Goal: Task Accomplishment & Management: Manage account settings

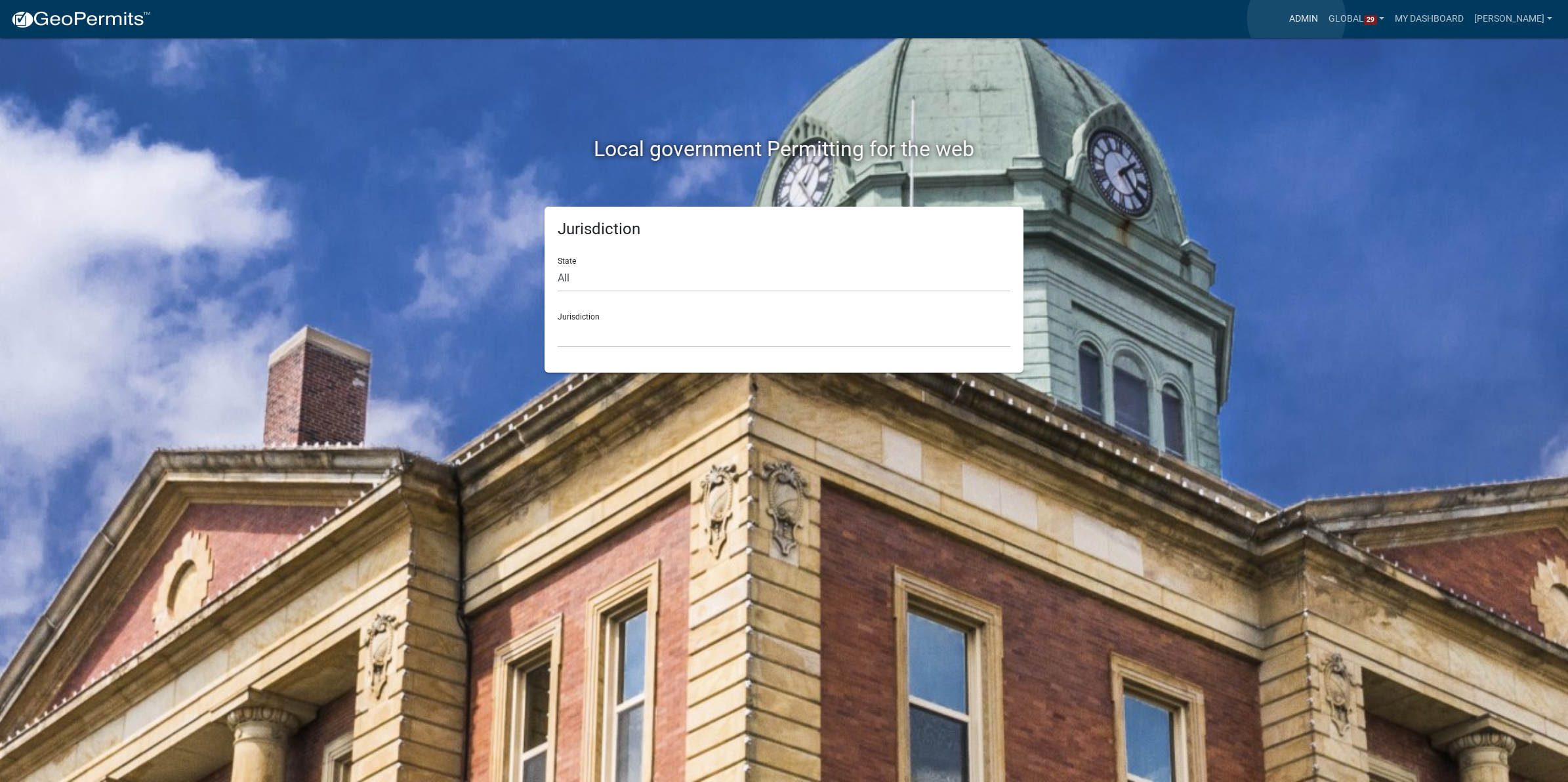
click at [1296, 18] on link "Admin" at bounding box center [1304, 19] width 39 height 25
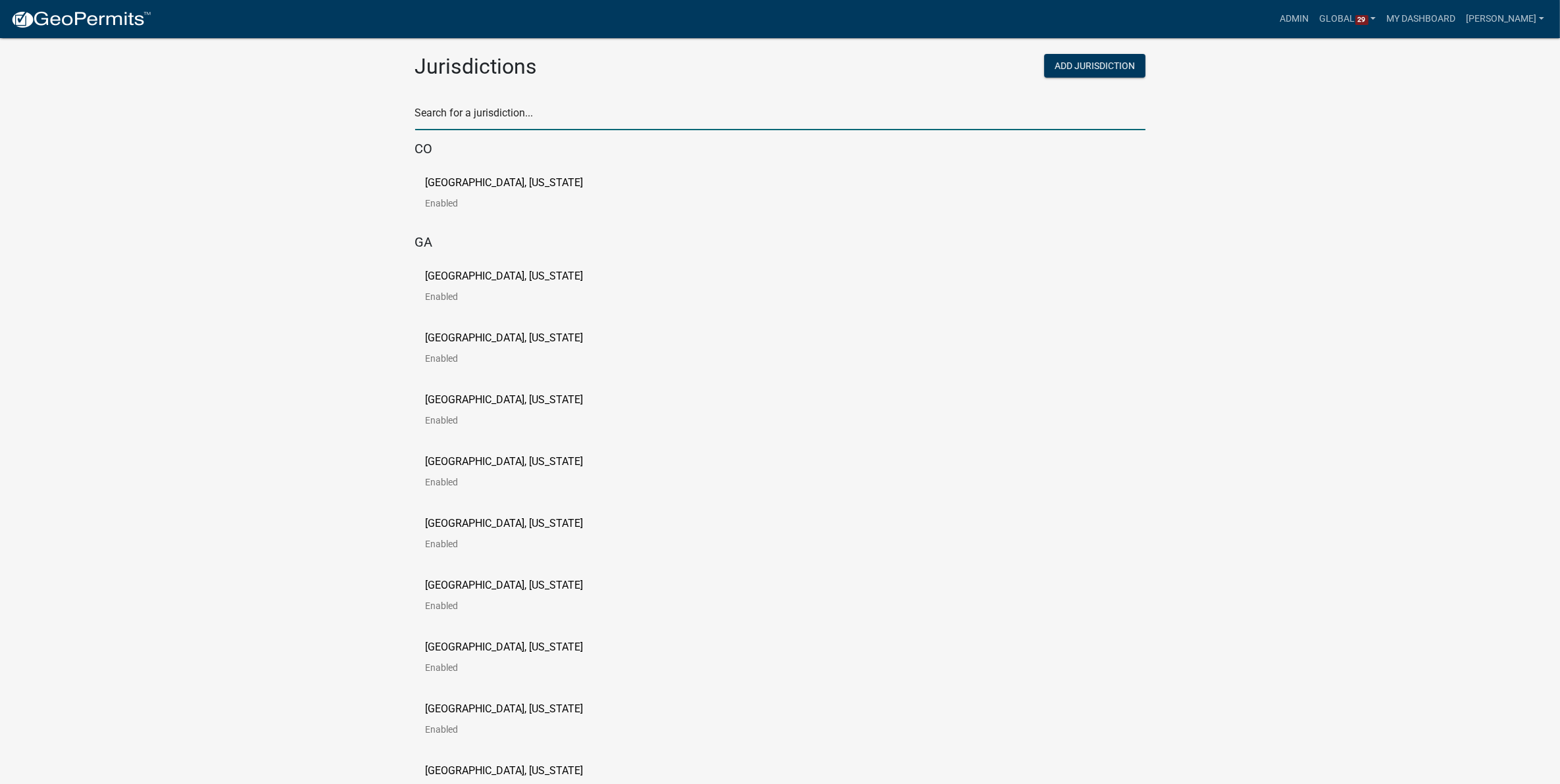
click at [478, 119] on input "text" at bounding box center [780, 117] width 730 height 27
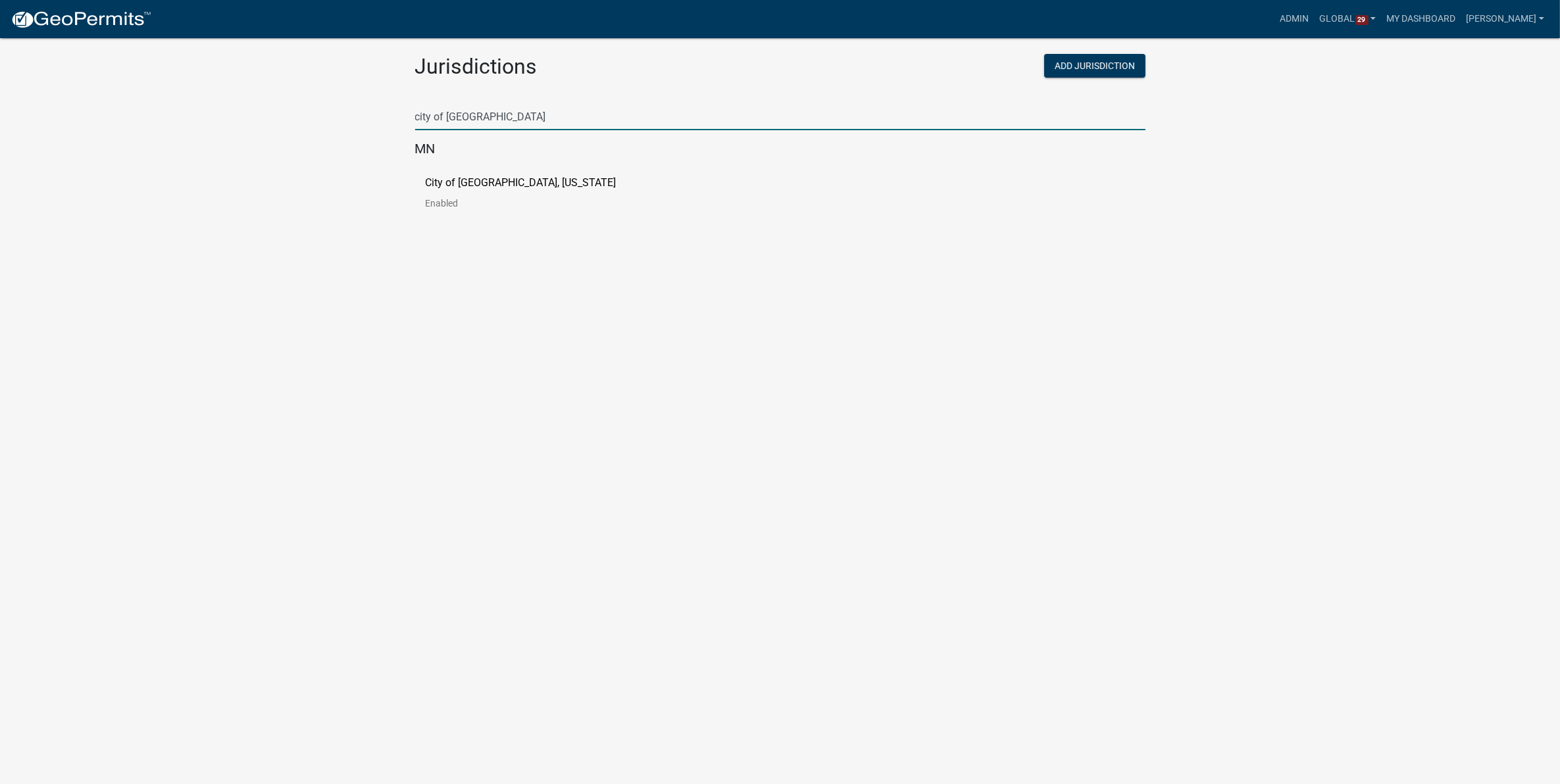
type input "city of new ulm"
click at [549, 186] on p "City of [GEOGRAPHIC_DATA], [US_STATE]" at bounding box center [521, 183] width 191 height 11
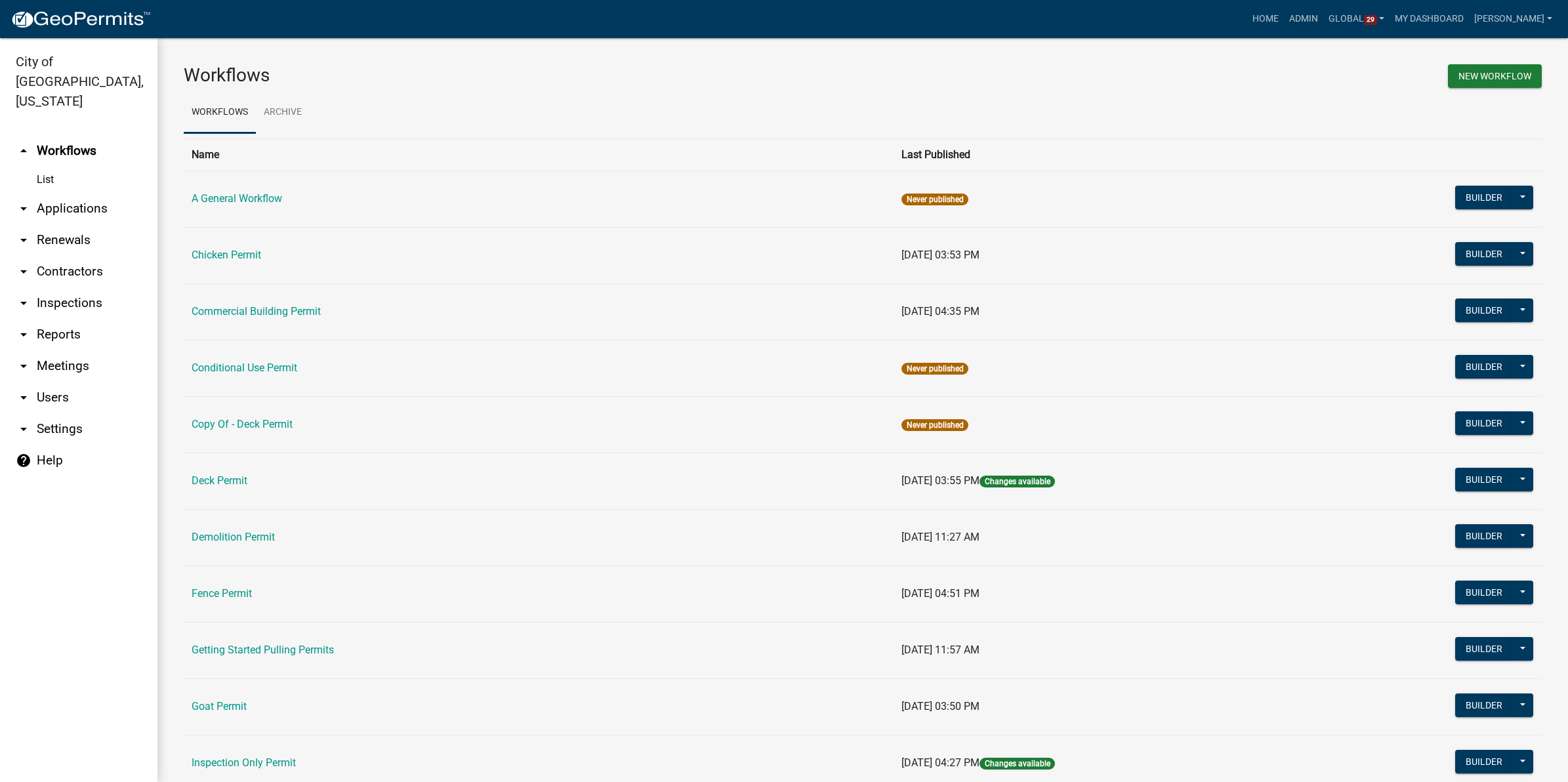
click at [56, 193] on link "arrow_drop_down Applications" at bounding box center [79, 208] width 158 height 31
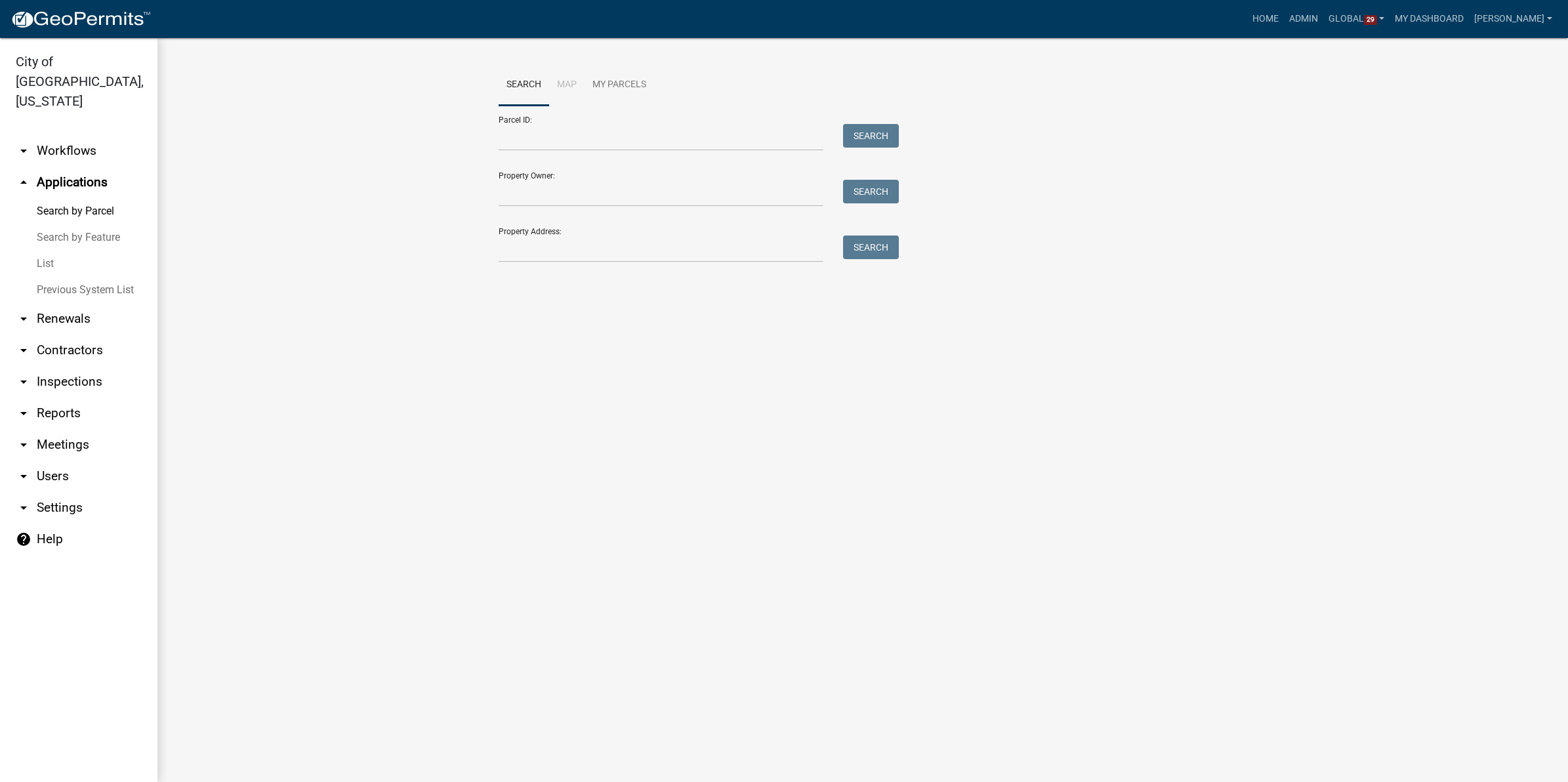
click at [43, 251] on link "List" at bounding box center [79, 264] width 158 height 26
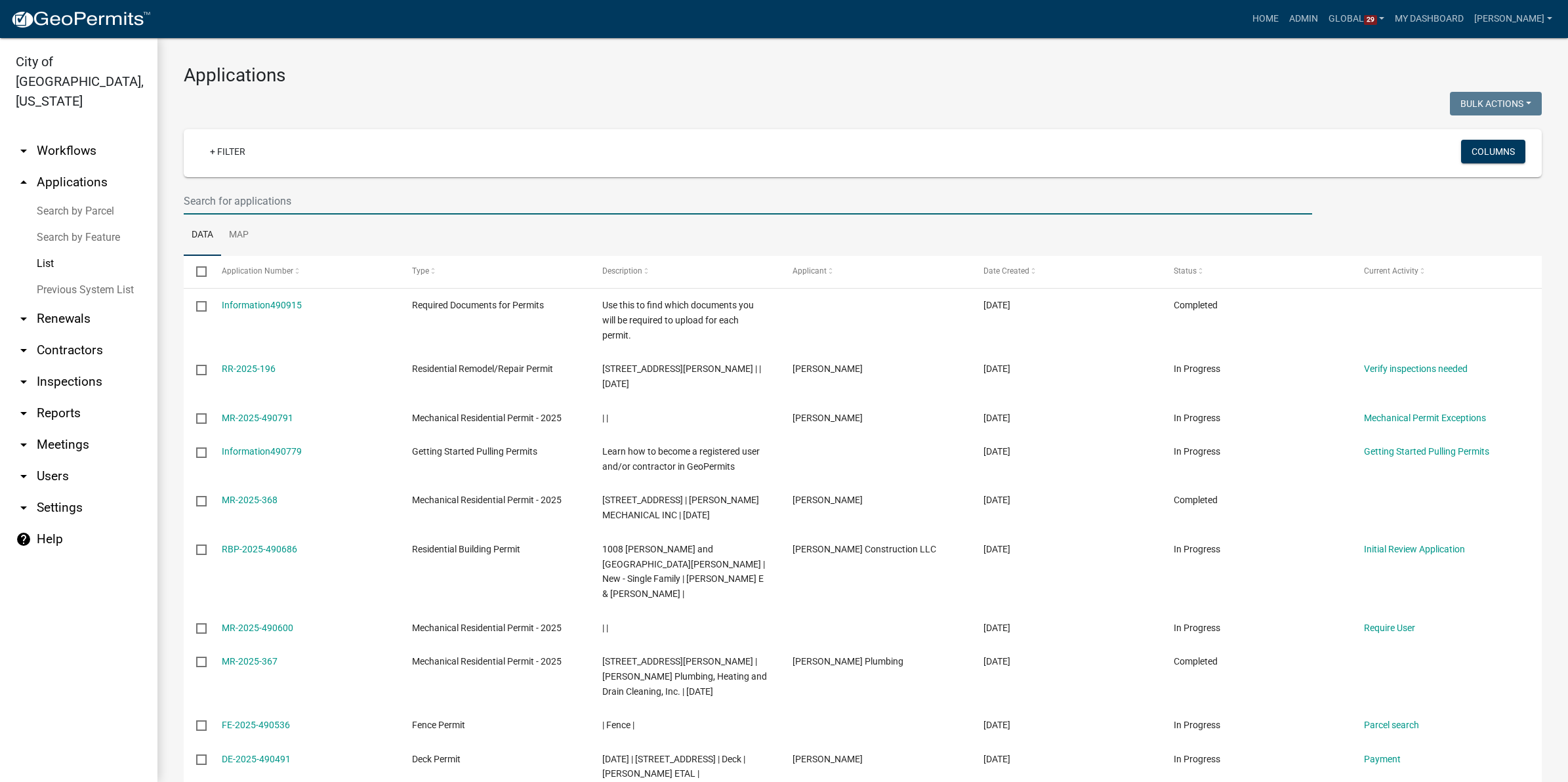
click at [513, 205] on input "text" at bounding box center [748, 201] width 1129 height 27
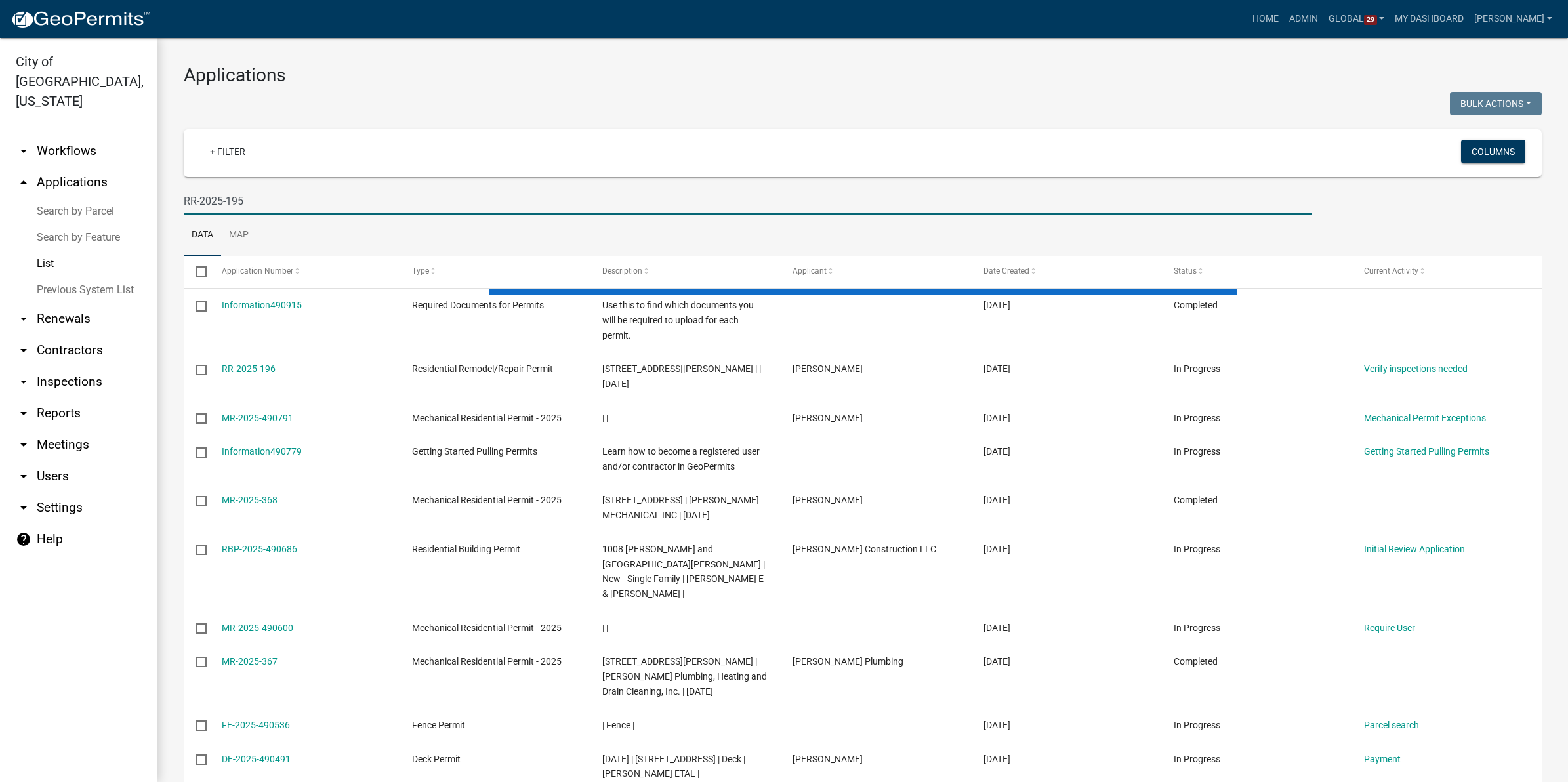
type input "RR-2025-195"
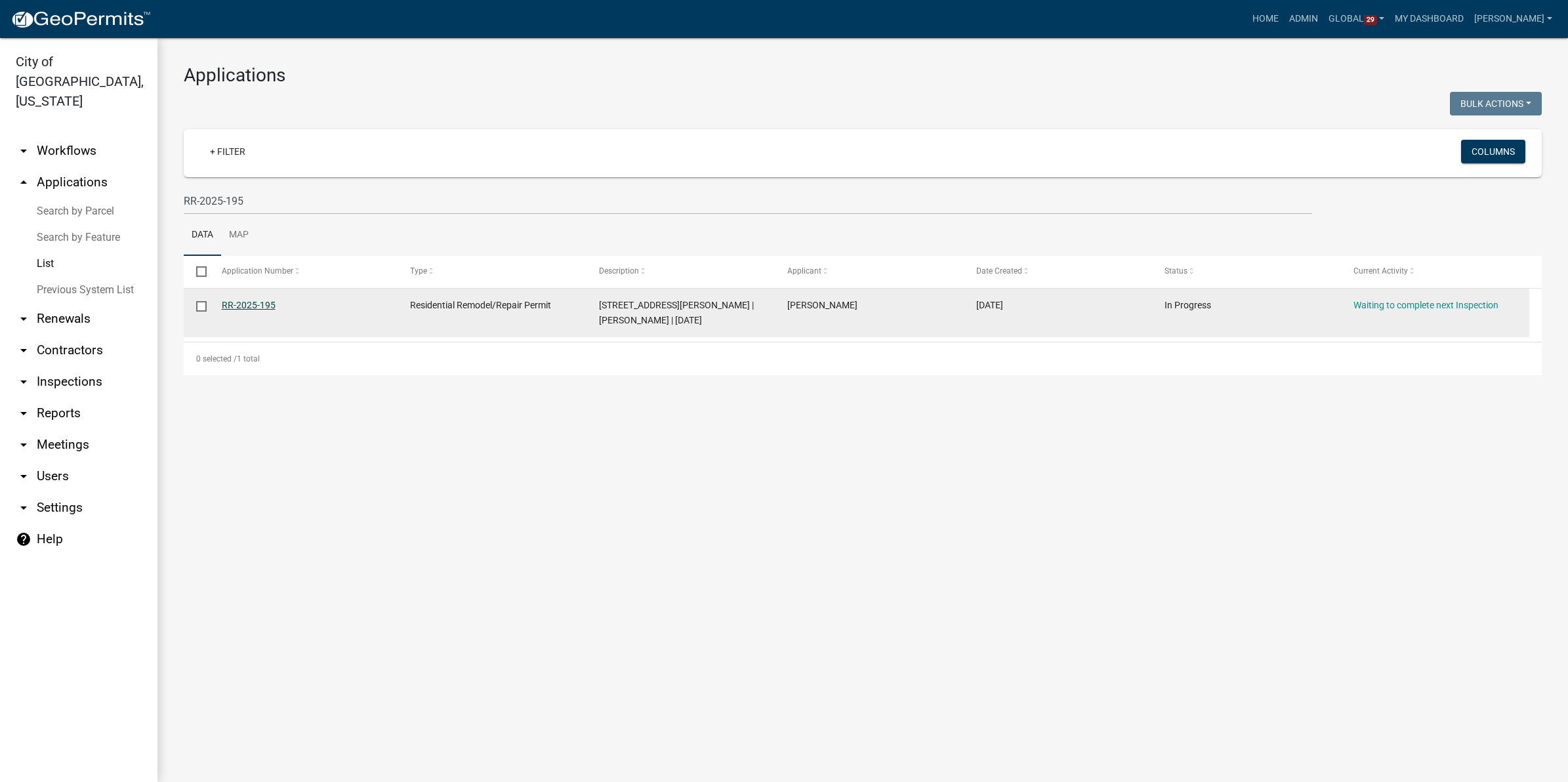
click at [239, 304] on link "RR-2025-195" at bounding box center [248, 305] width 54 height 11
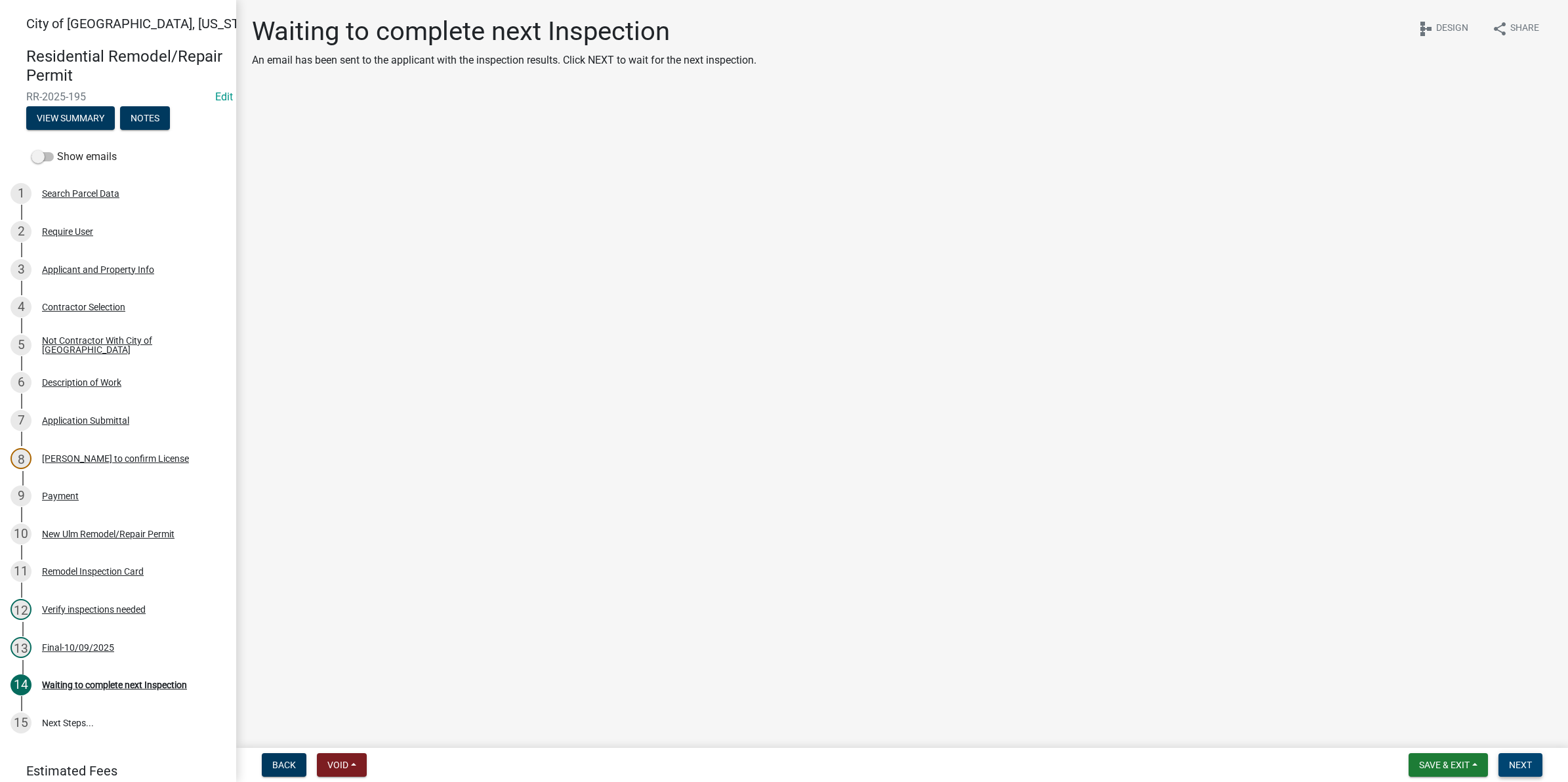
click at [1516, 762] on span "Next" at bounding box center [1520, 765] width 23 height 11
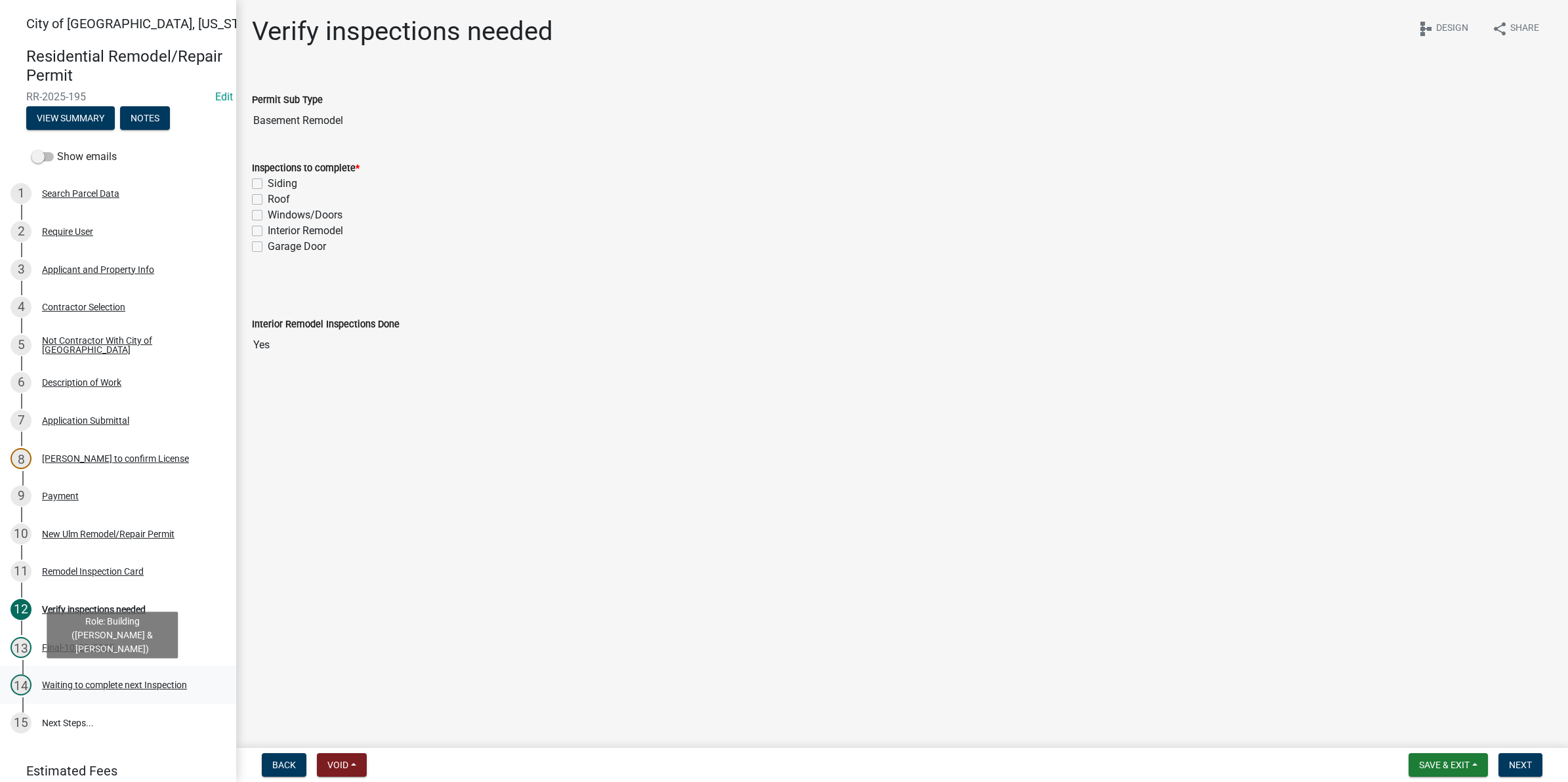
click at [94, 684] on div "Waiting to complete next Inspection" at bounding box center [115, 685] width 145 height 9
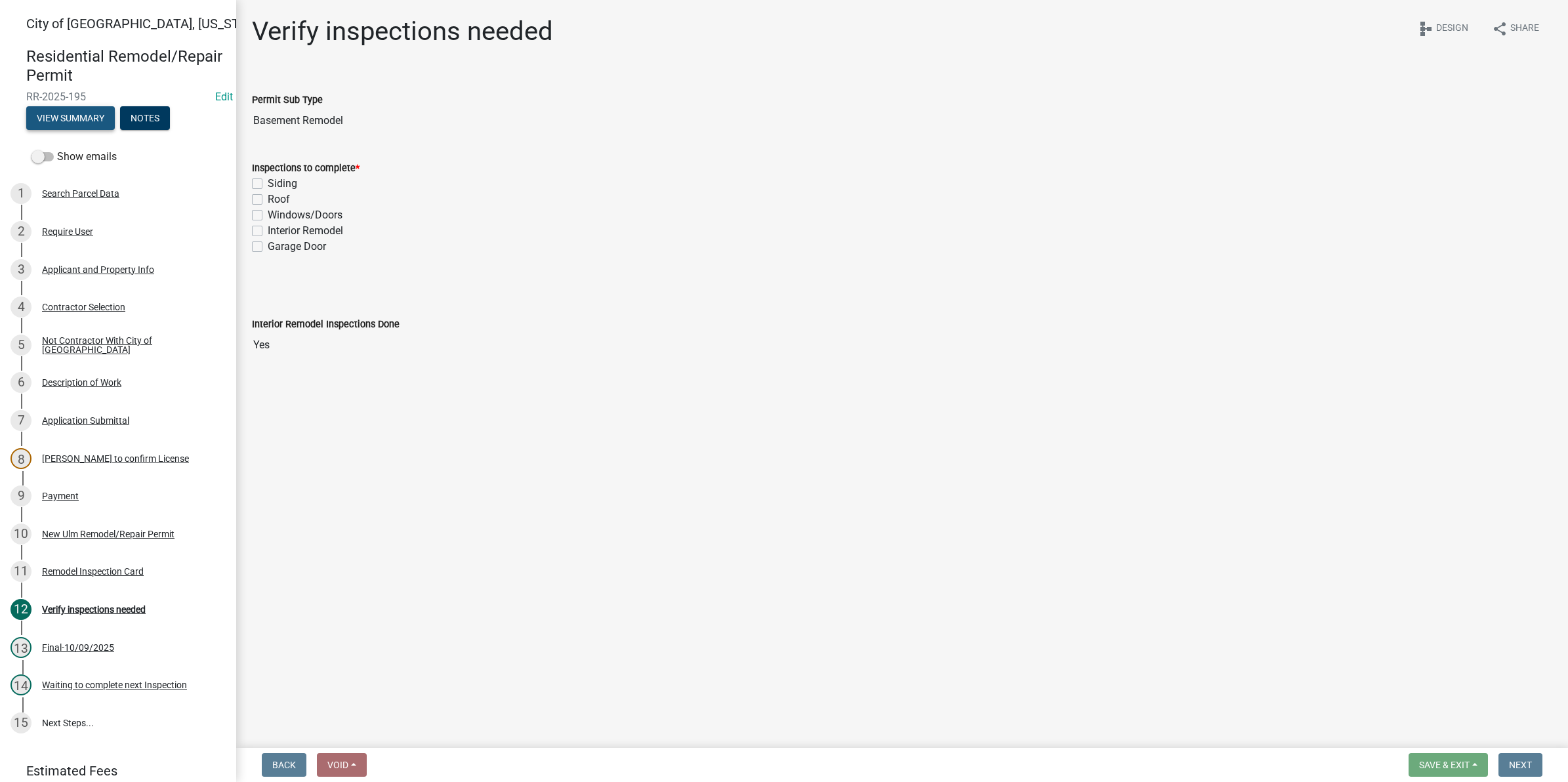
click at [57, 128] on button "View Summary" at bounding box center [70, 118] width 89 height 23
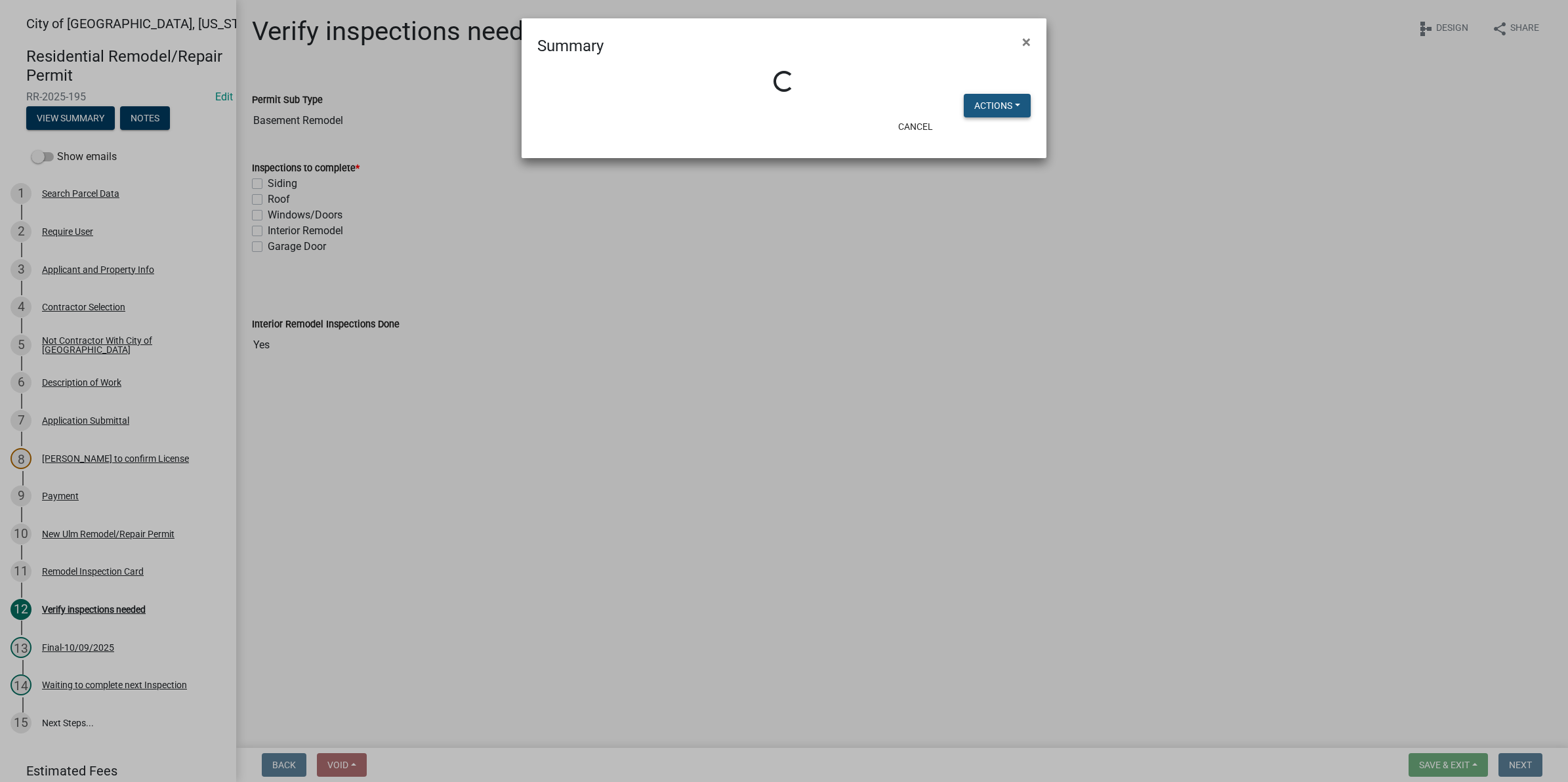
click at [975, 105] on button "Actions" at bounding box center [997, 106] width 67 height 23
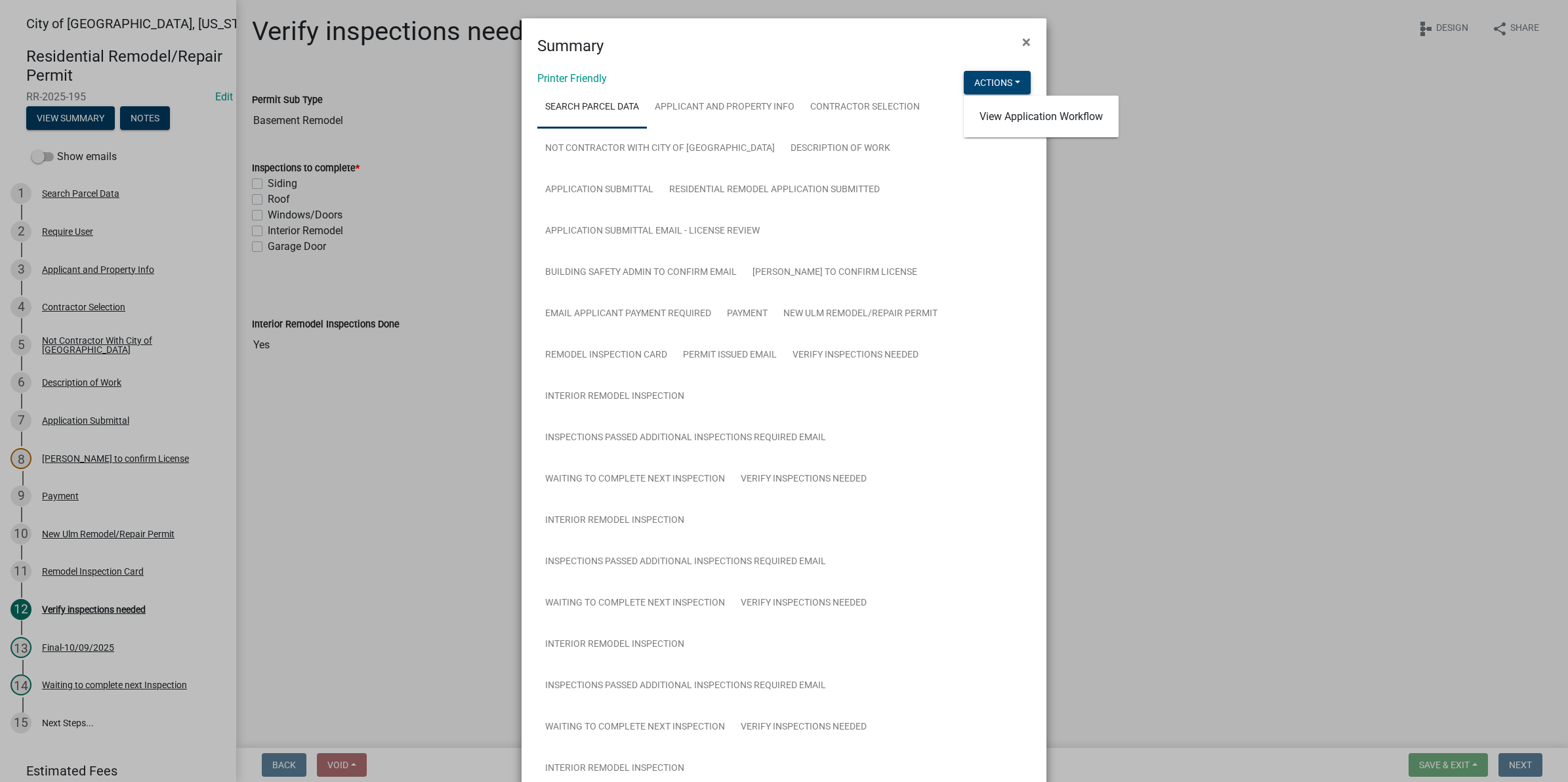
click at [977, 82] on button "Actions" at bounding box center [997, 83] width 67 height 23
click at [983, 80] on button "Actions" at bounding box center [997, 83] width 67 height 23
click at [996, 119] on link "View Application Workflow" at bounding box center [1041, 117] width 155 height 31
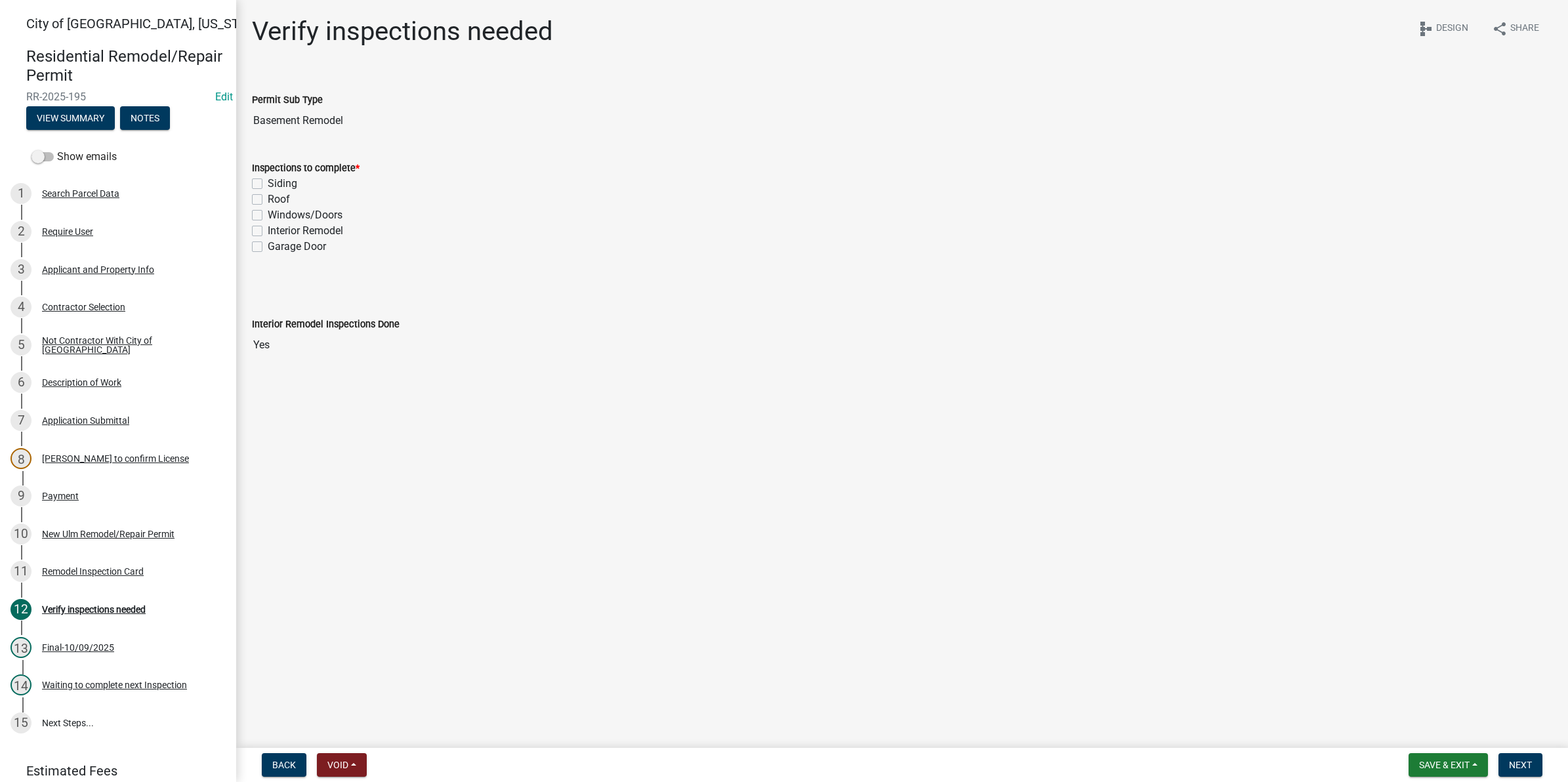
click at [704, 483] on main "Verify inspections needed share Share schema Design Permit Sub Type Basement Re…" at bounding box center [902, 371] width 1332 height 743
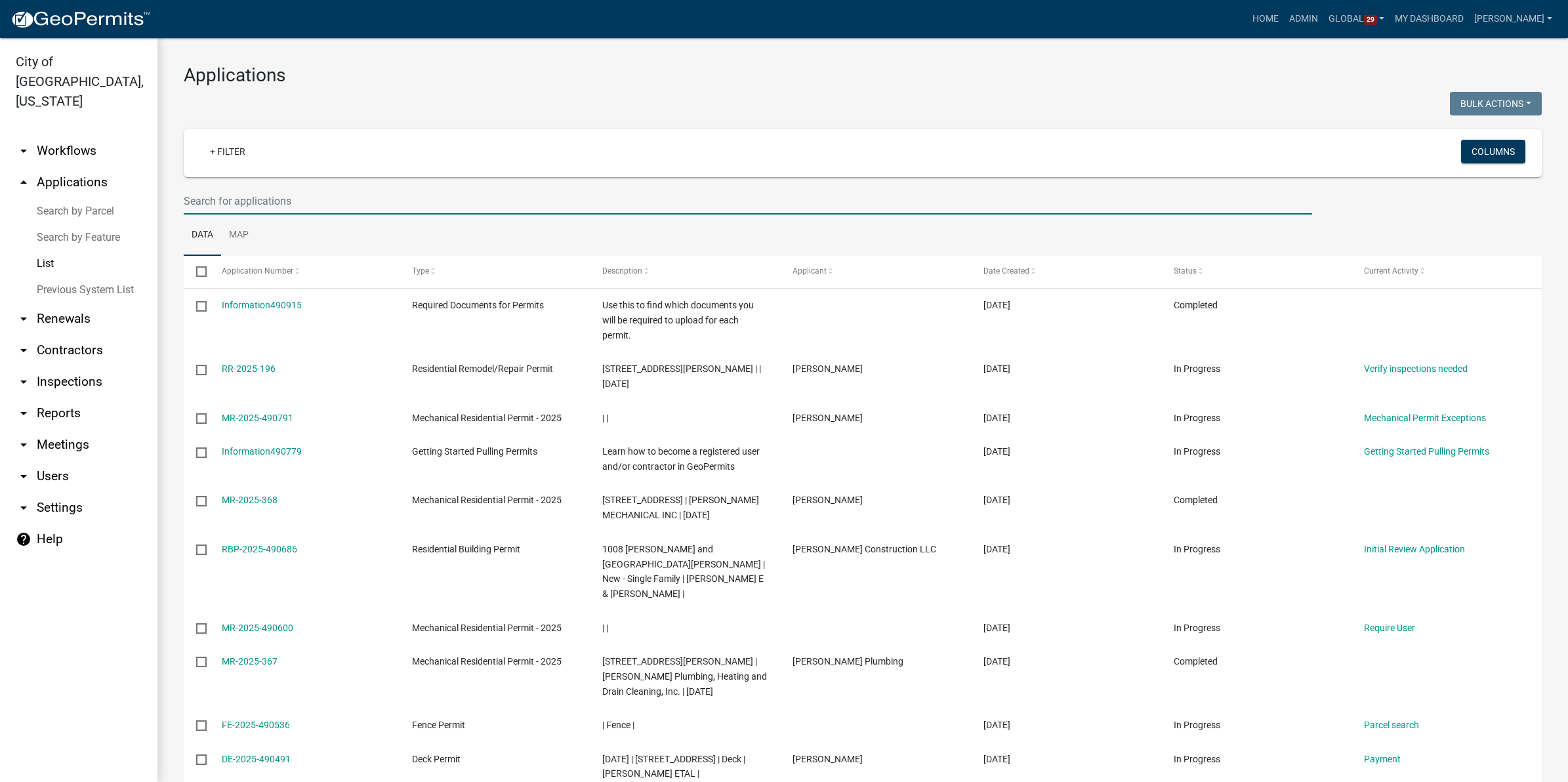
click at [277, 202] on input "text" at bounding box center [748, 201] width 1129 height 27
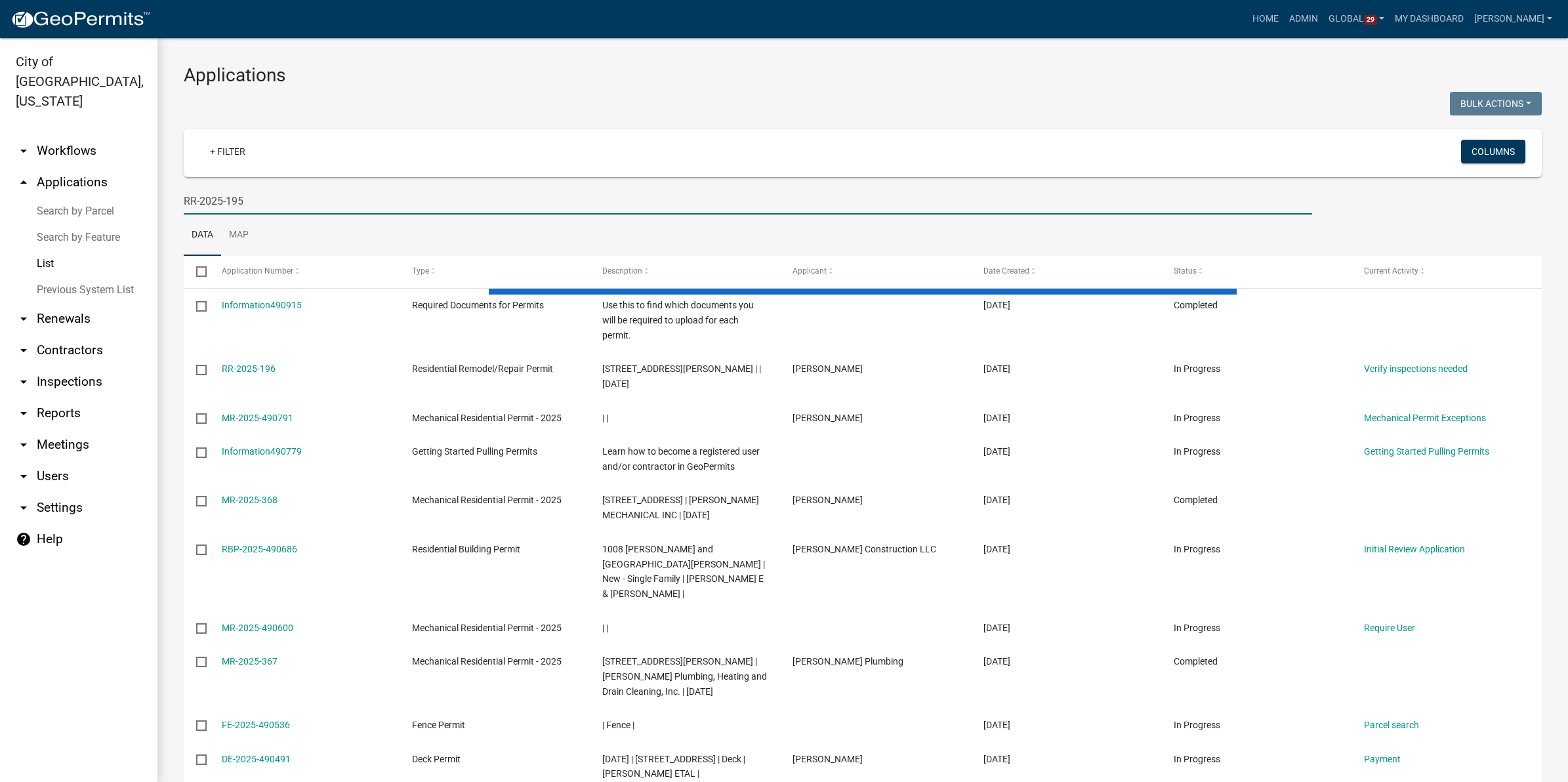
type input "RR-2025-195"
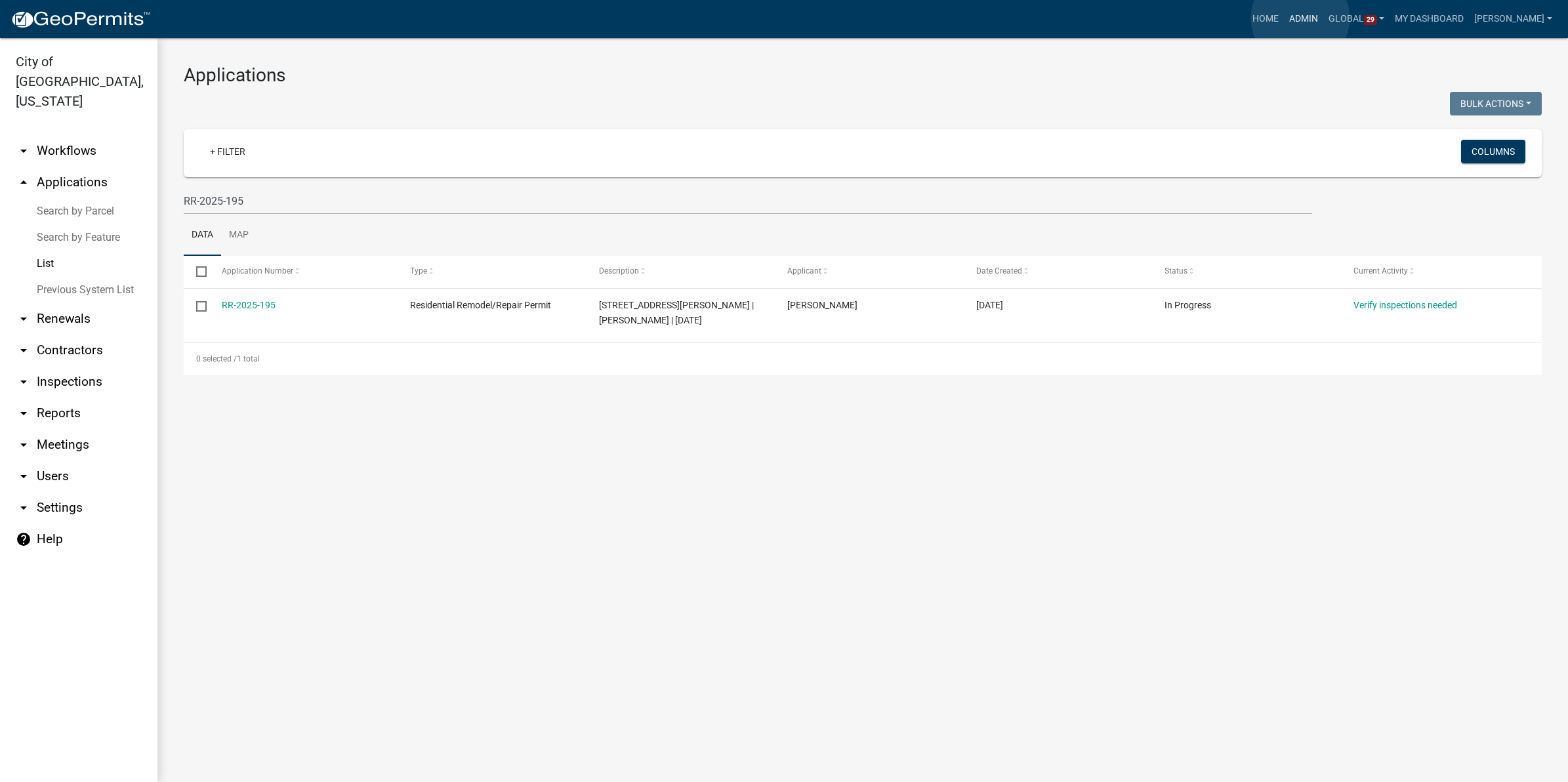
click at [1301, 18] on link "Admin" at bounding box center [1304, 19] width 39 height 25
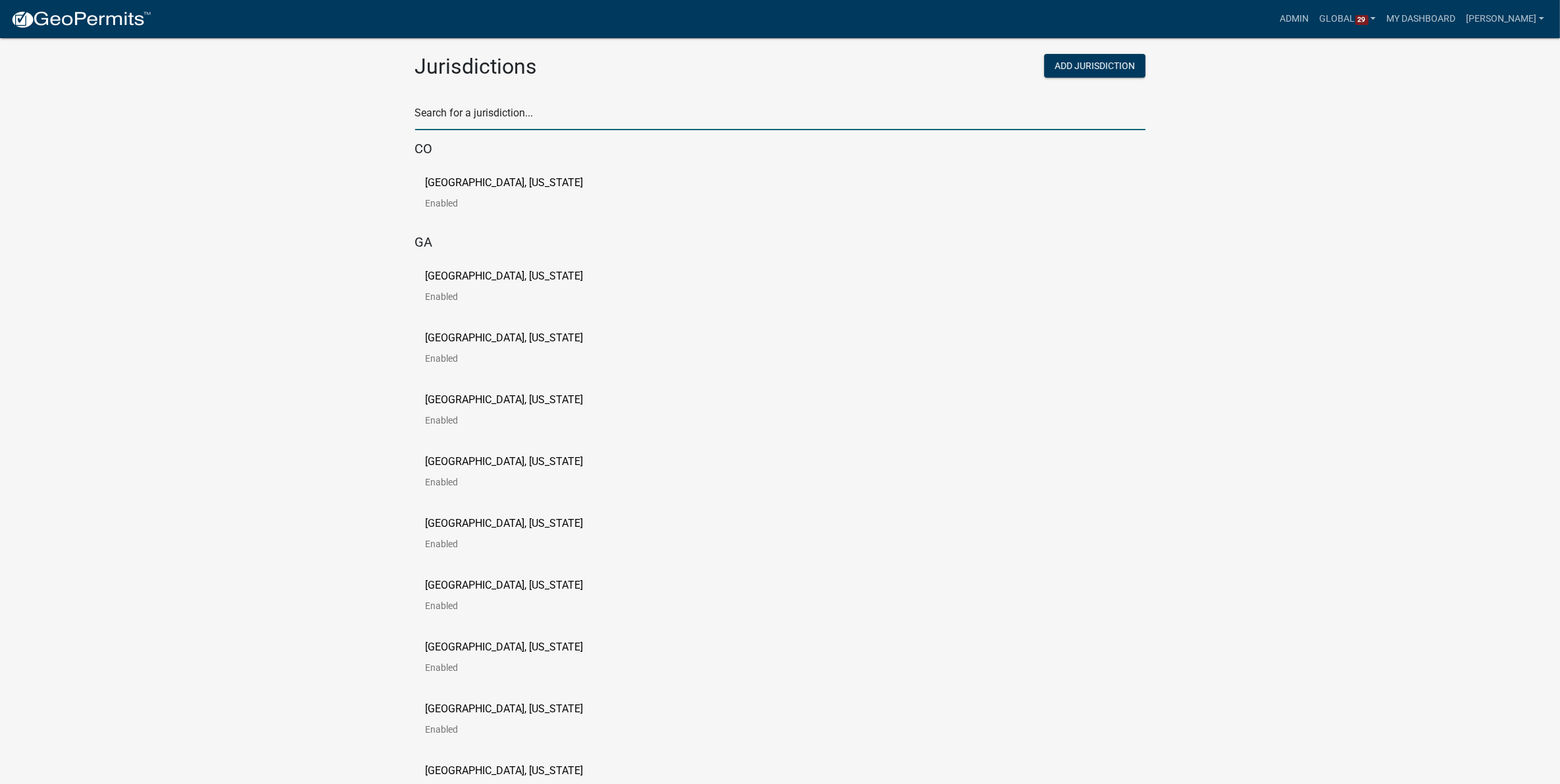
click at [666, 116] on input "text" at bounding box center [780, 117] width 730 height 27
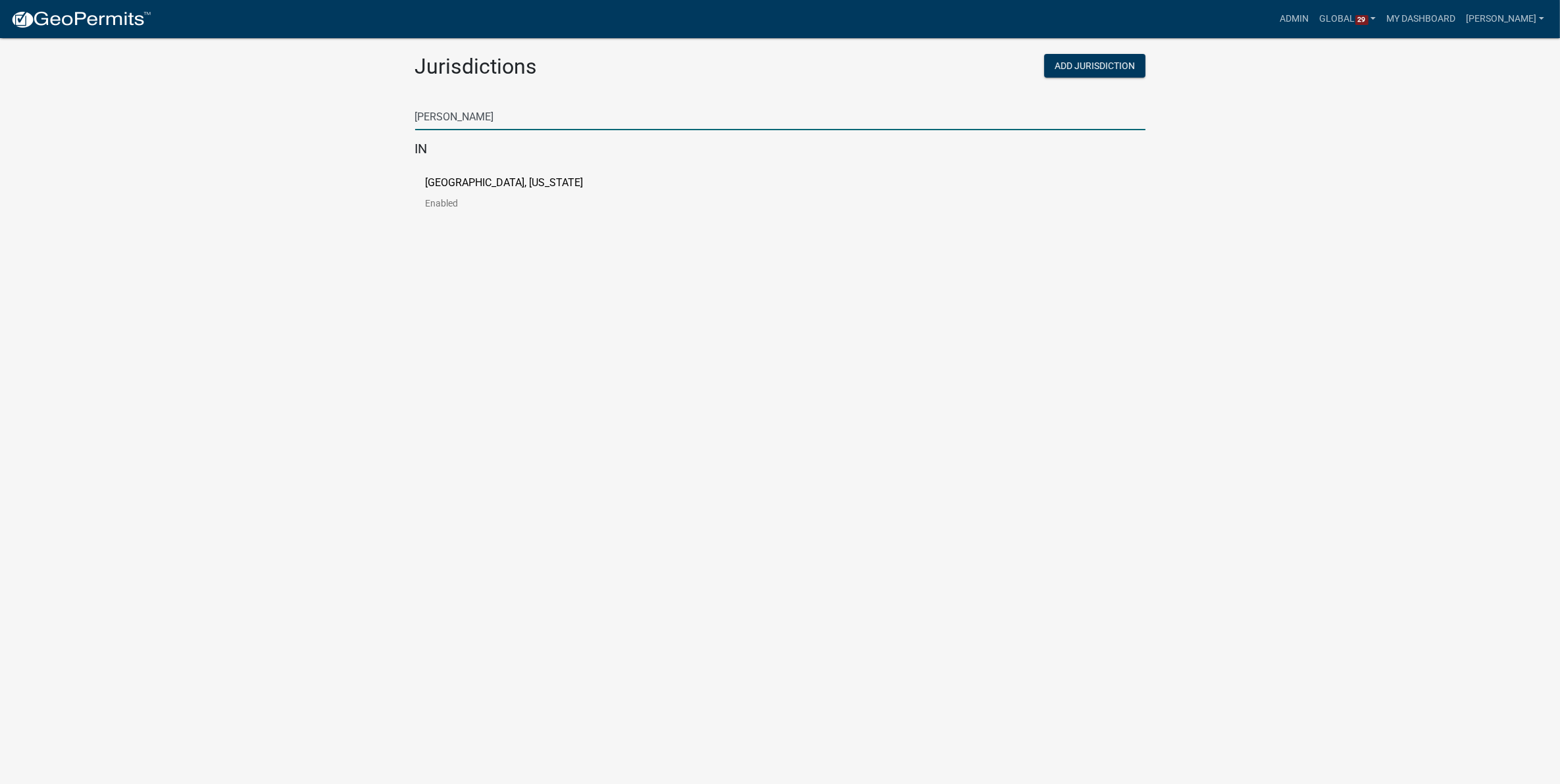
type input "[PERSON_NAME]"
click at [434, 183] on p "[GEOGRAPHIC_DATA], [US_STATE]" at bounding box center [505, 183] width 158 height 11
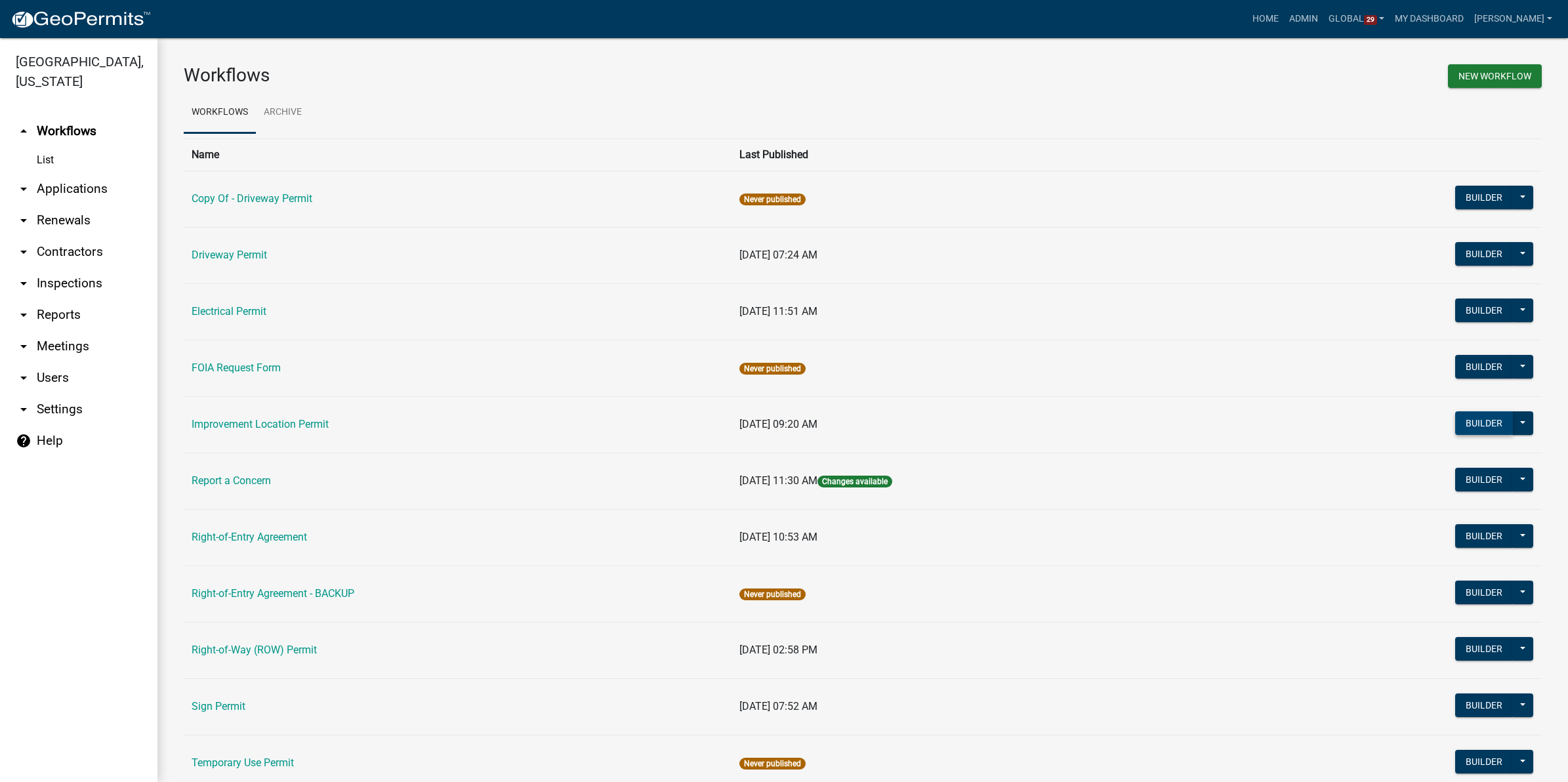
click at [1467, 420] on button "Builder" at bounding box center [1484, 423] width 57 height 23
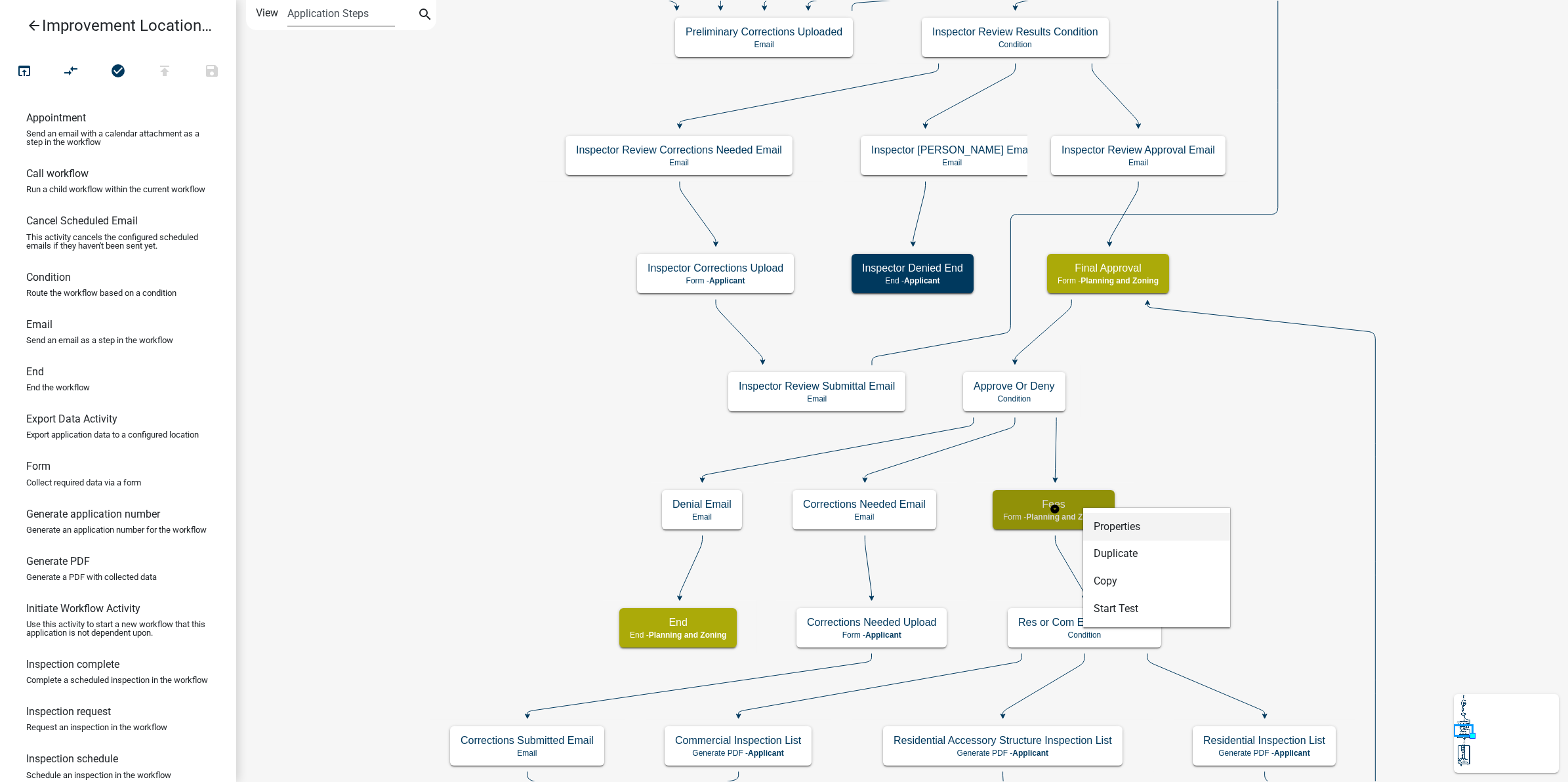
select select "7F002004-88EB-42E1-8B4E-CE48788E5DD9"
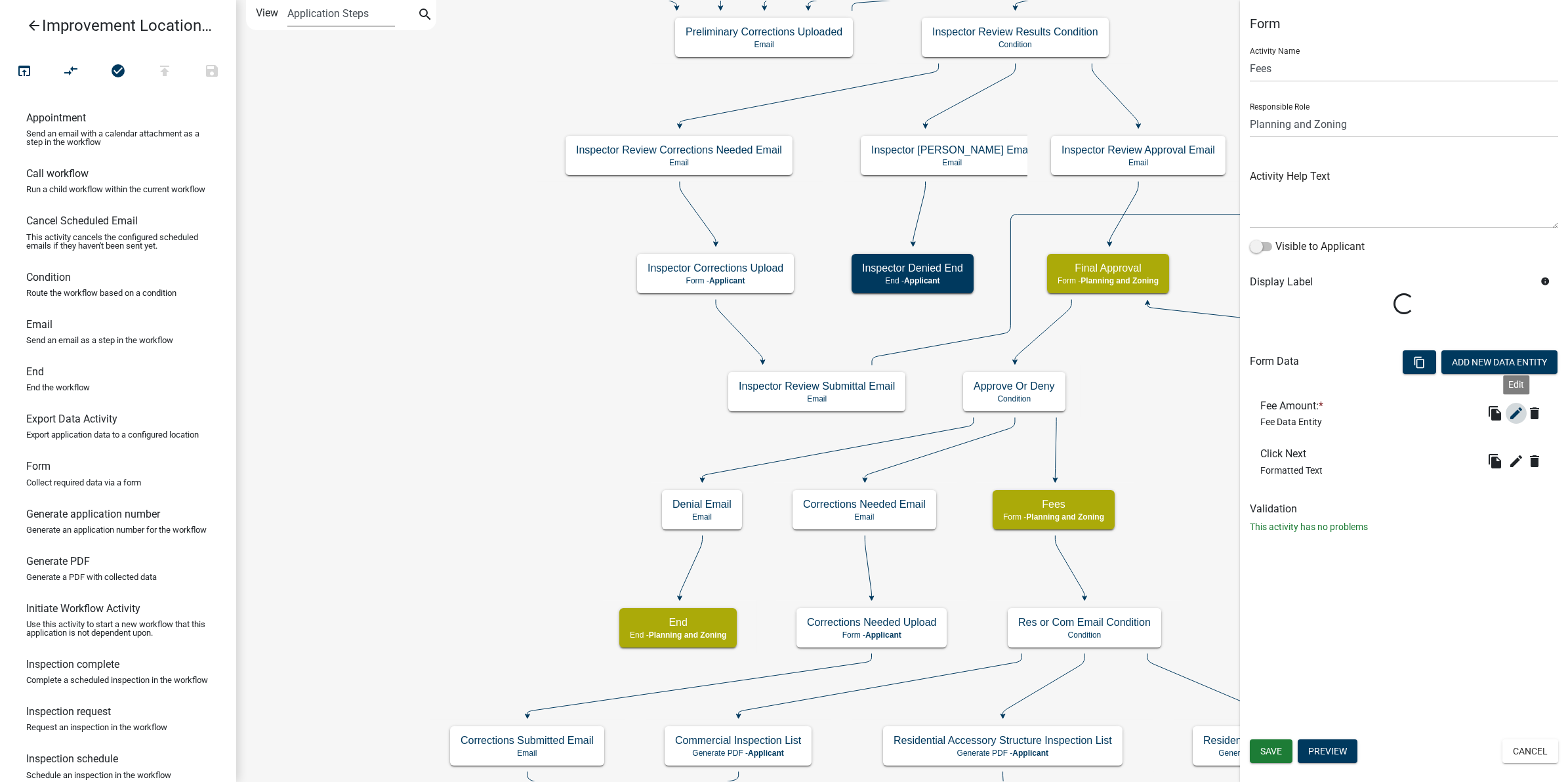
click at [1513, 408] on icon "edit" at bounding box center [1517, 413] width 16 height 16
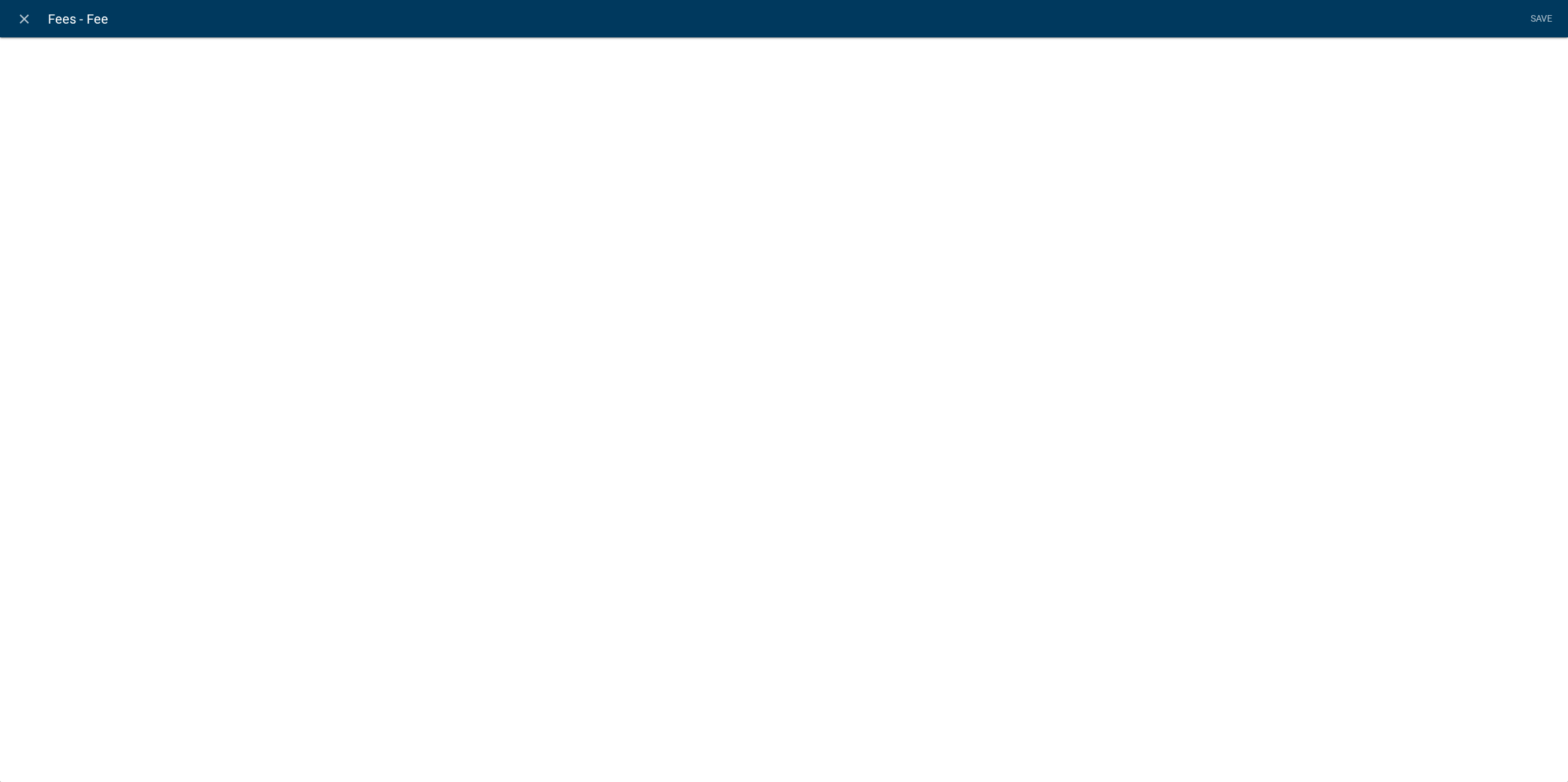
select select "fee"
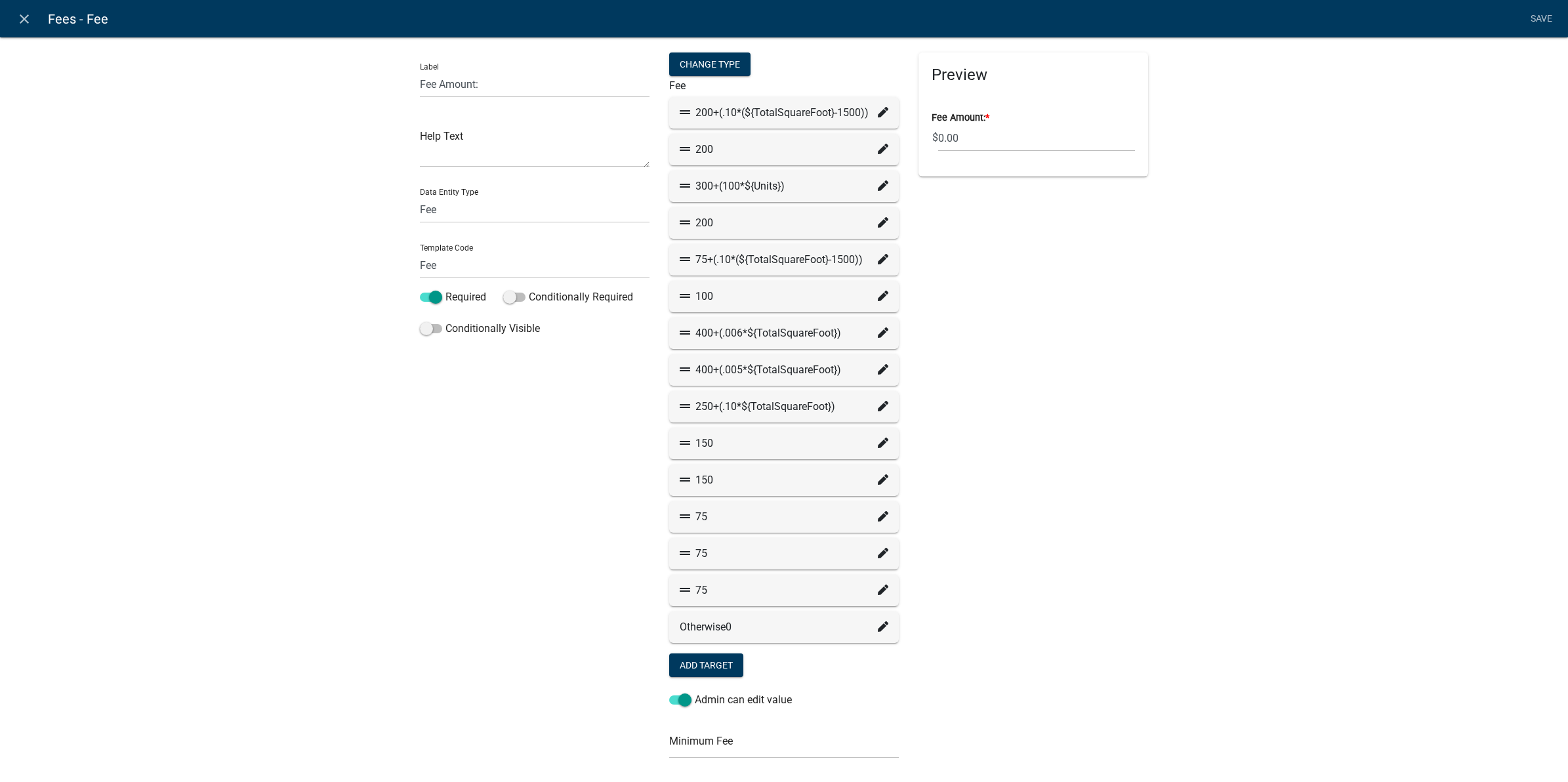
select select "779b50d9-82f2-4b07-bdac-9fa32b7d6861"
click at [878, 114] on icon at bounding box center [883, 112] width 11 height 11
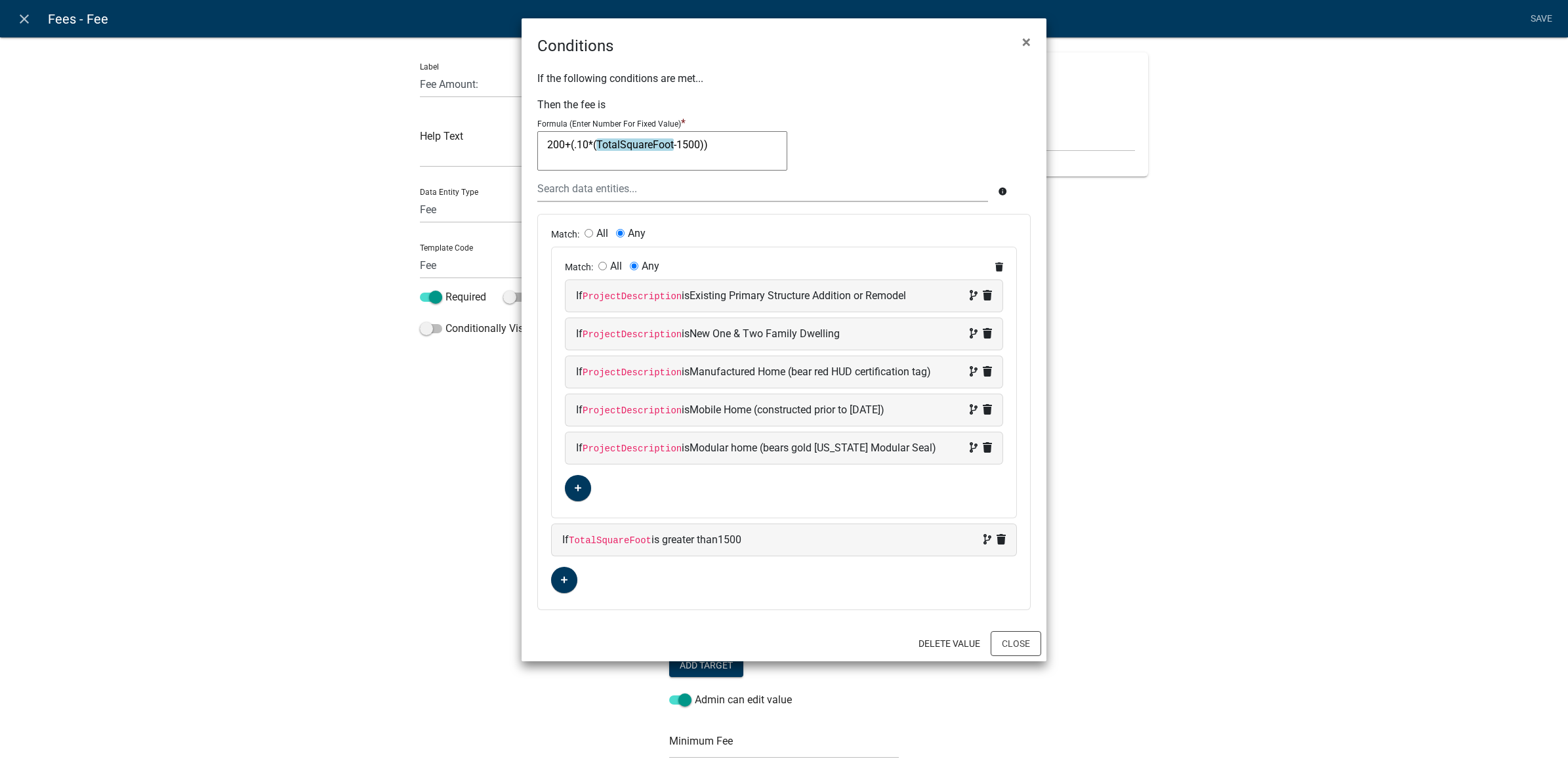
click at [872, 114] on div "If the following conditions are met... Then the fee is Formula (Enter Number Fo…" at bounding box center [784, 342] width 524 height 569
drag, startPoint x: 716, startPoint y: 144, endPoint x: 540, endPoint y: 142, distance: 176.0
click at [540, 142] on textarea "200+(.10*(TotalSquareFoot-1500))" at bounding box center [662, 151] width 250 height 39
click at [1005, 650] on button "Close" at bounding box center [1016, 644] width 50 height 25
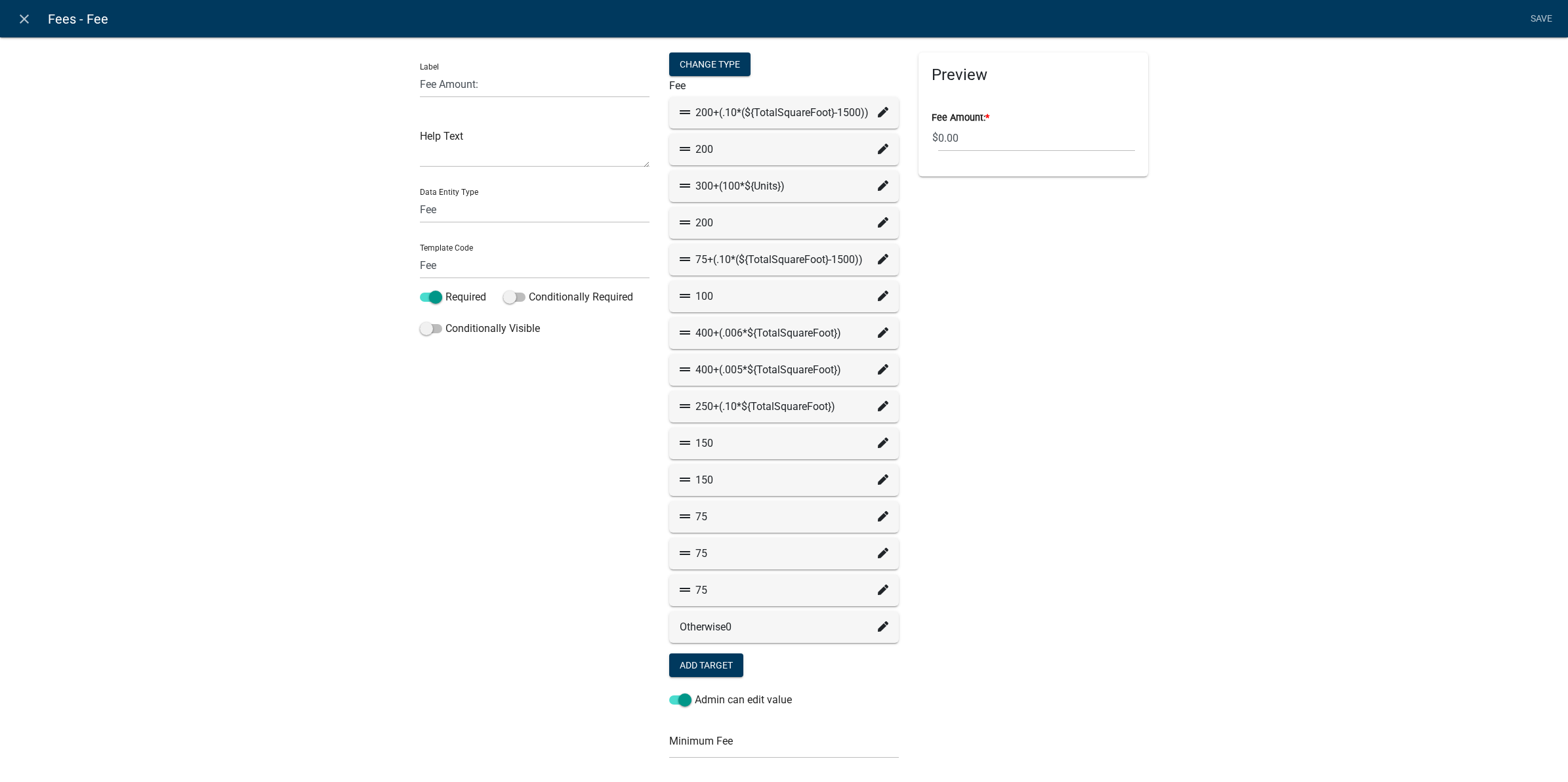
click at [1141, 474] on div "Preview Fee Amount: * $ 0.00" at bounding box center [1034, 517] width 249 height 927
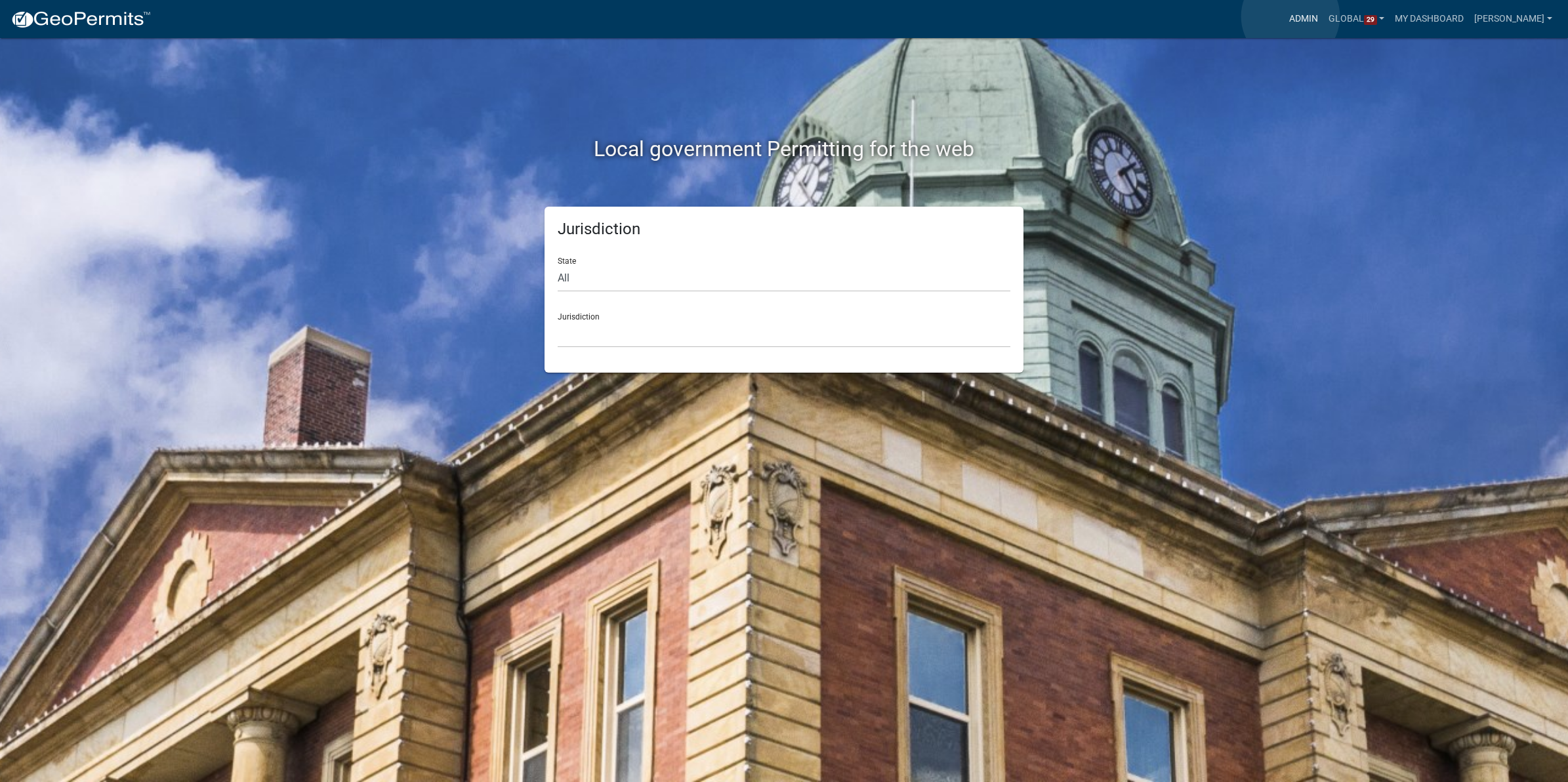
click at [1291, 16] on link "Admin" at bounding box center [1304, 19] width 39 height 25
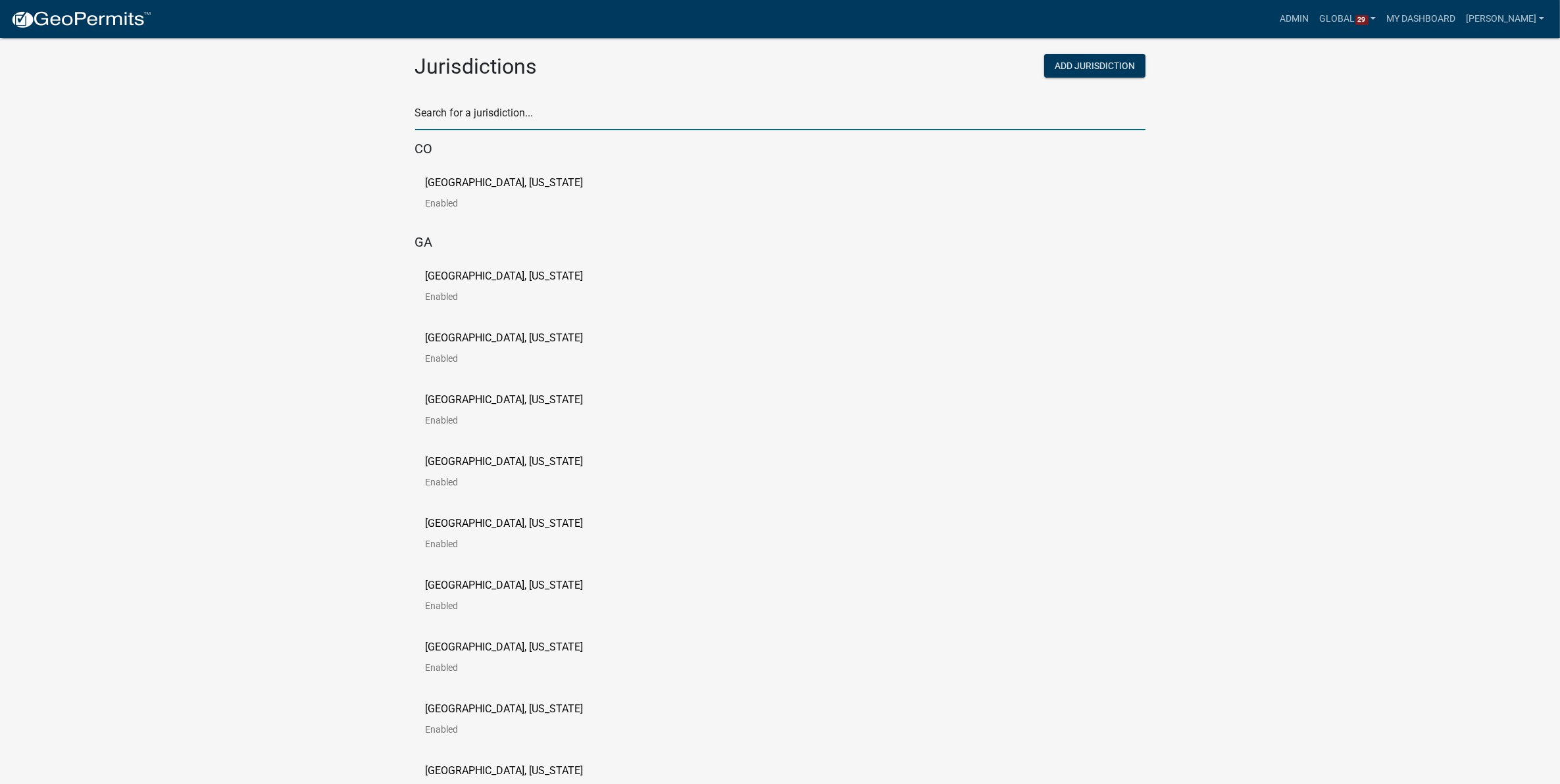
click at [466, 109] on input "text" at bounding box center [780, 117] width 730 height 27
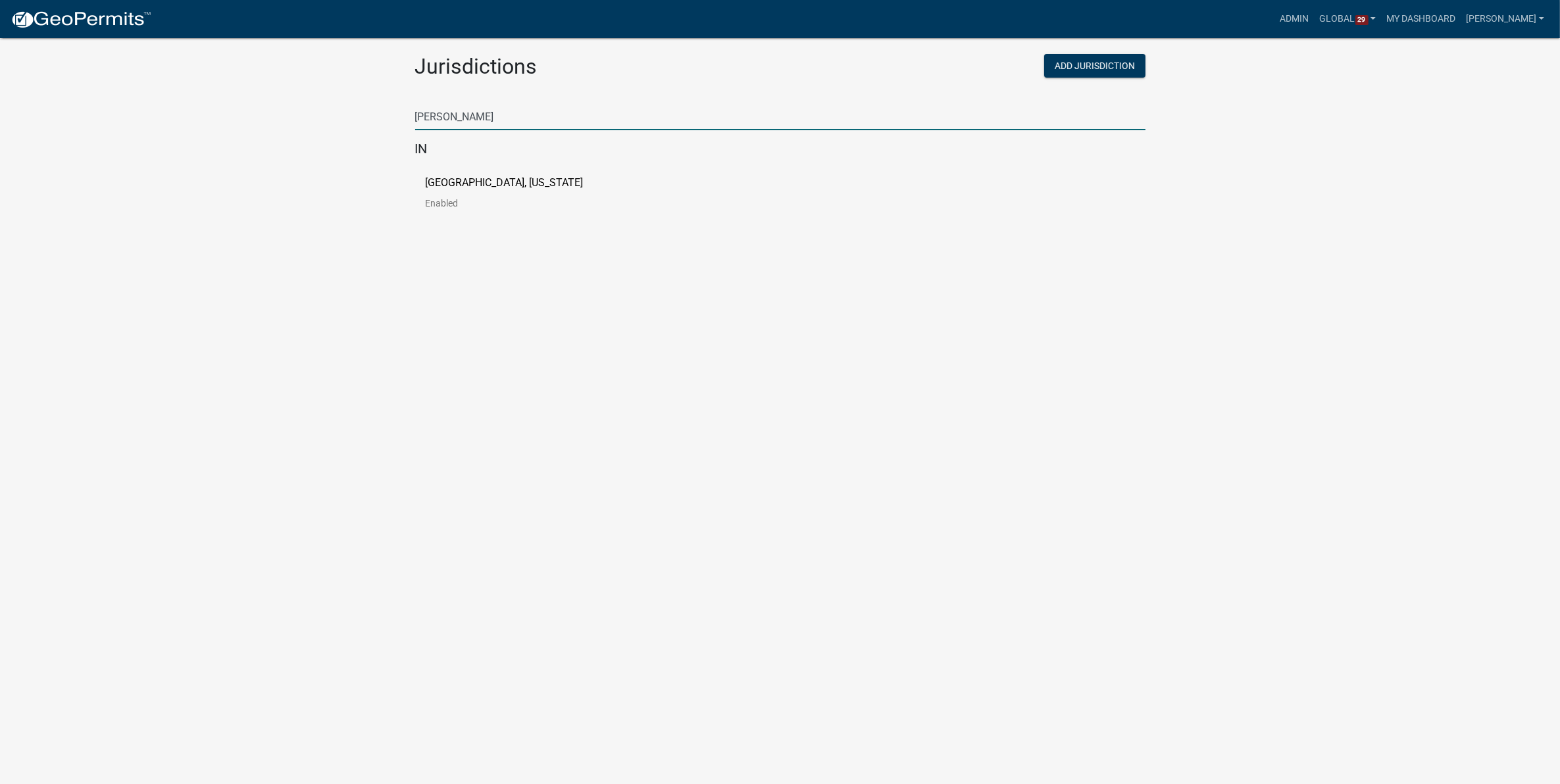
type input "[PERSON_NAME]"
drag, startPoint x: 255, startPoint y: 263, endPoint x: 331, endPoint y: 218, distance: 88.3
click at [255, 263] on body "Internet Explorer does NOT work with GeoPermits. Get a new browser for more sec…" at bounding box center [780, 408] width 1560 height 784
click at [429, 196] on link "[GEOGRAPHIC_DATA], [US_STATE] Enabled" at bounding box center [515, 198] width 179 height 40
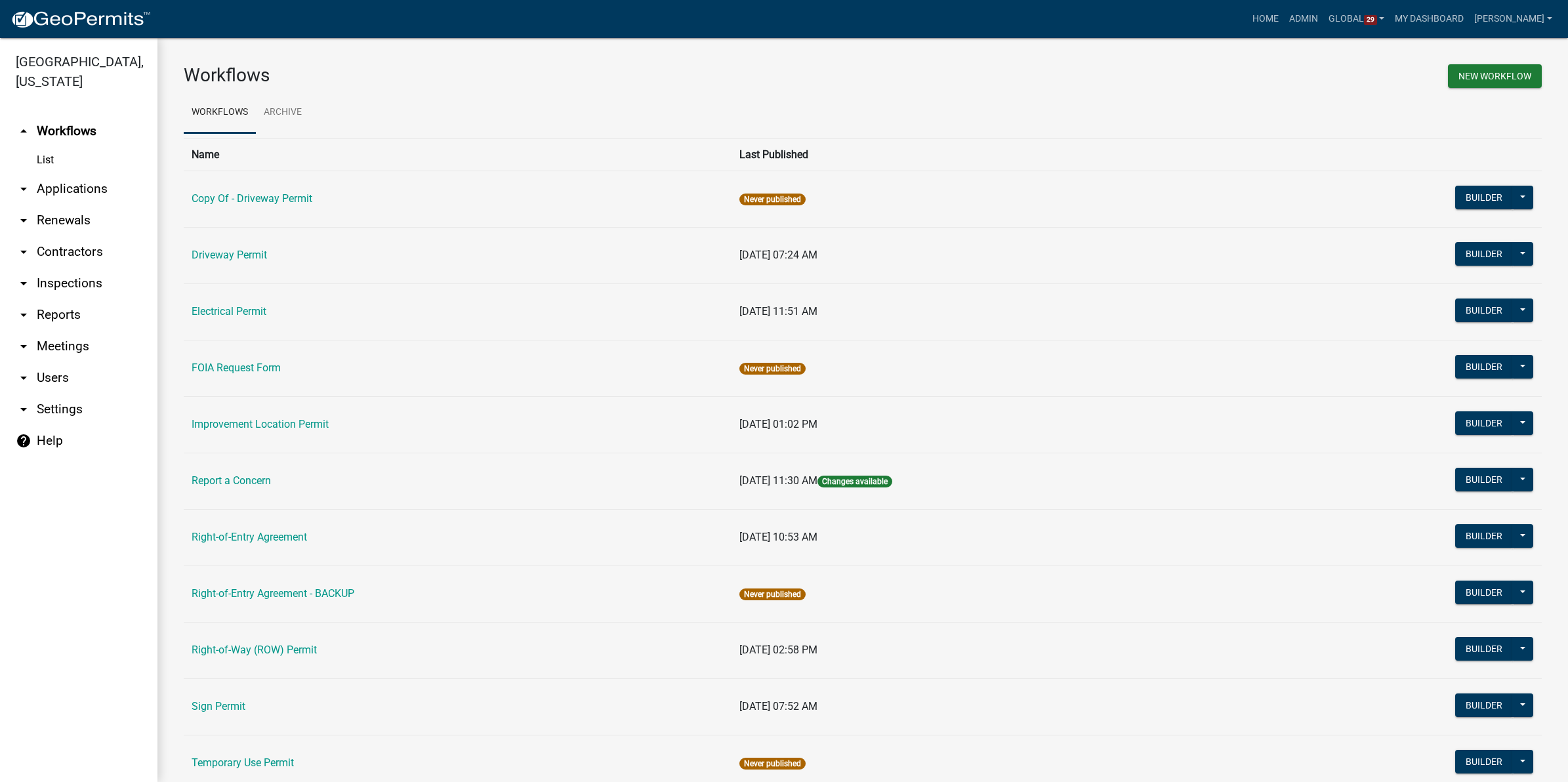
click at [87, 187] on link "arrow_drop_down Applications" at bounding box center [79, 188] width 158 height 31
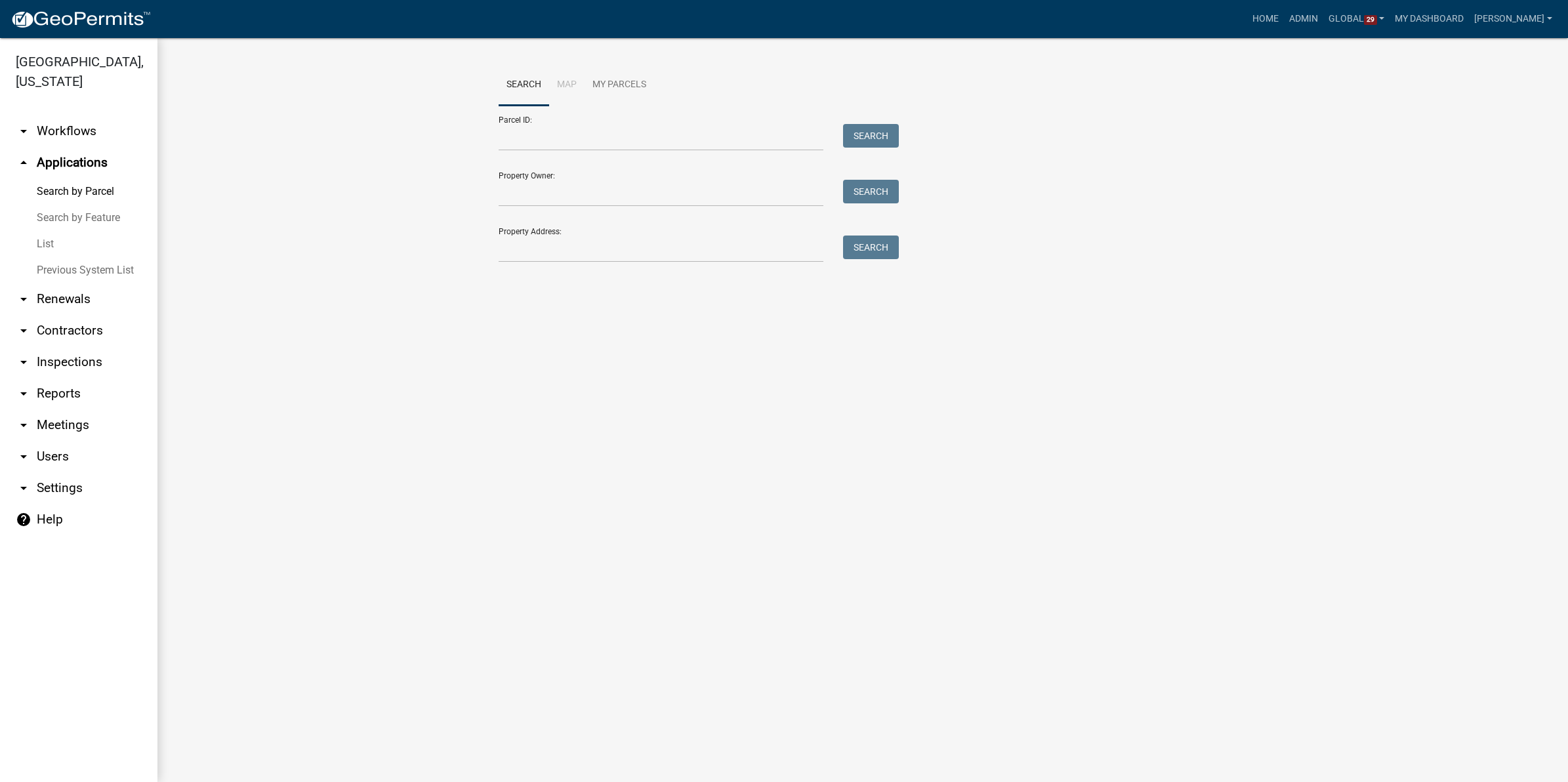
click at [38, 244] on link "List" at bounding box center [79, 244] width 158 height 26
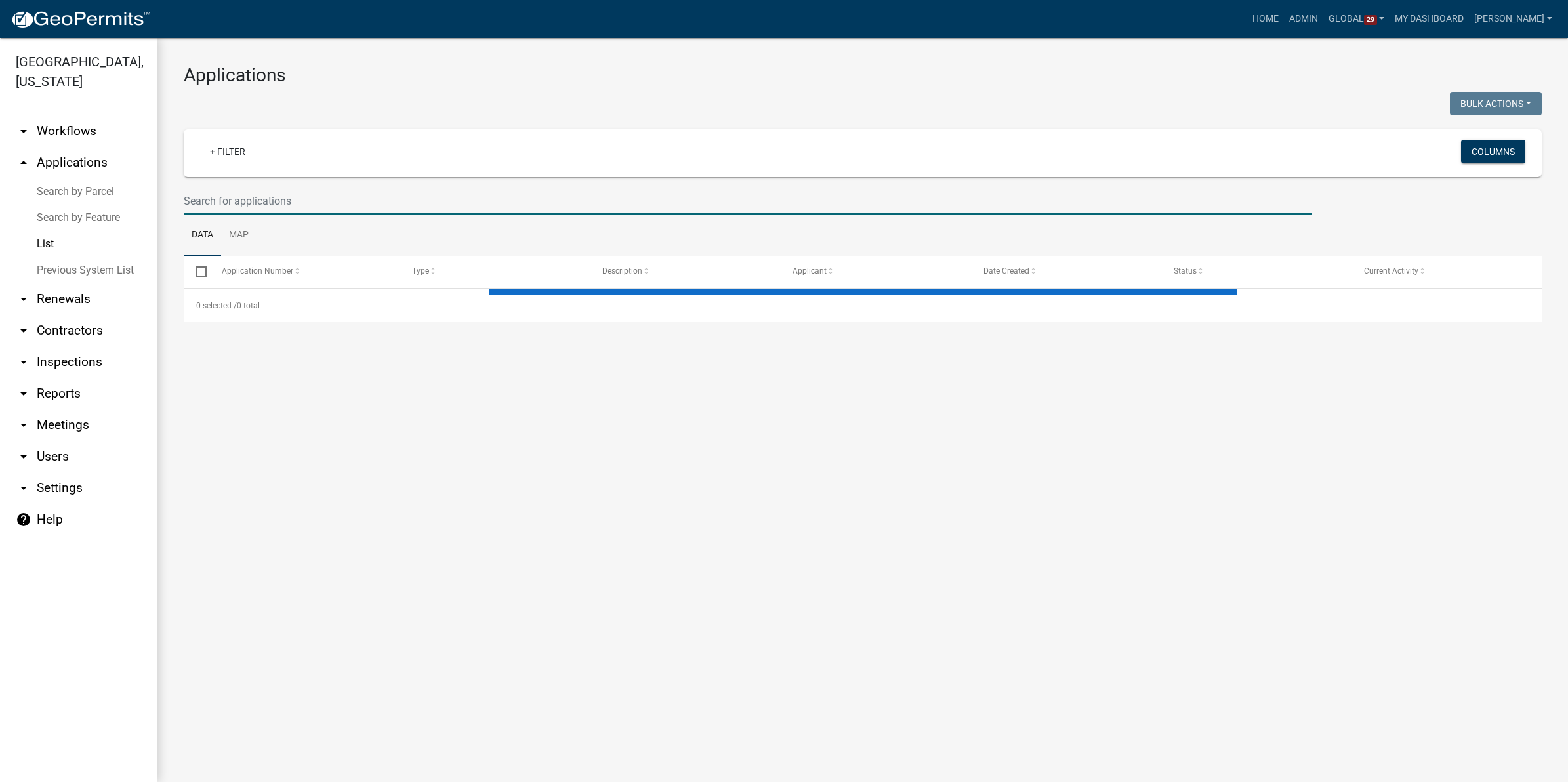
click at [292, 212] on input "text" at bounding box center [748, 201] width 1129 height 27
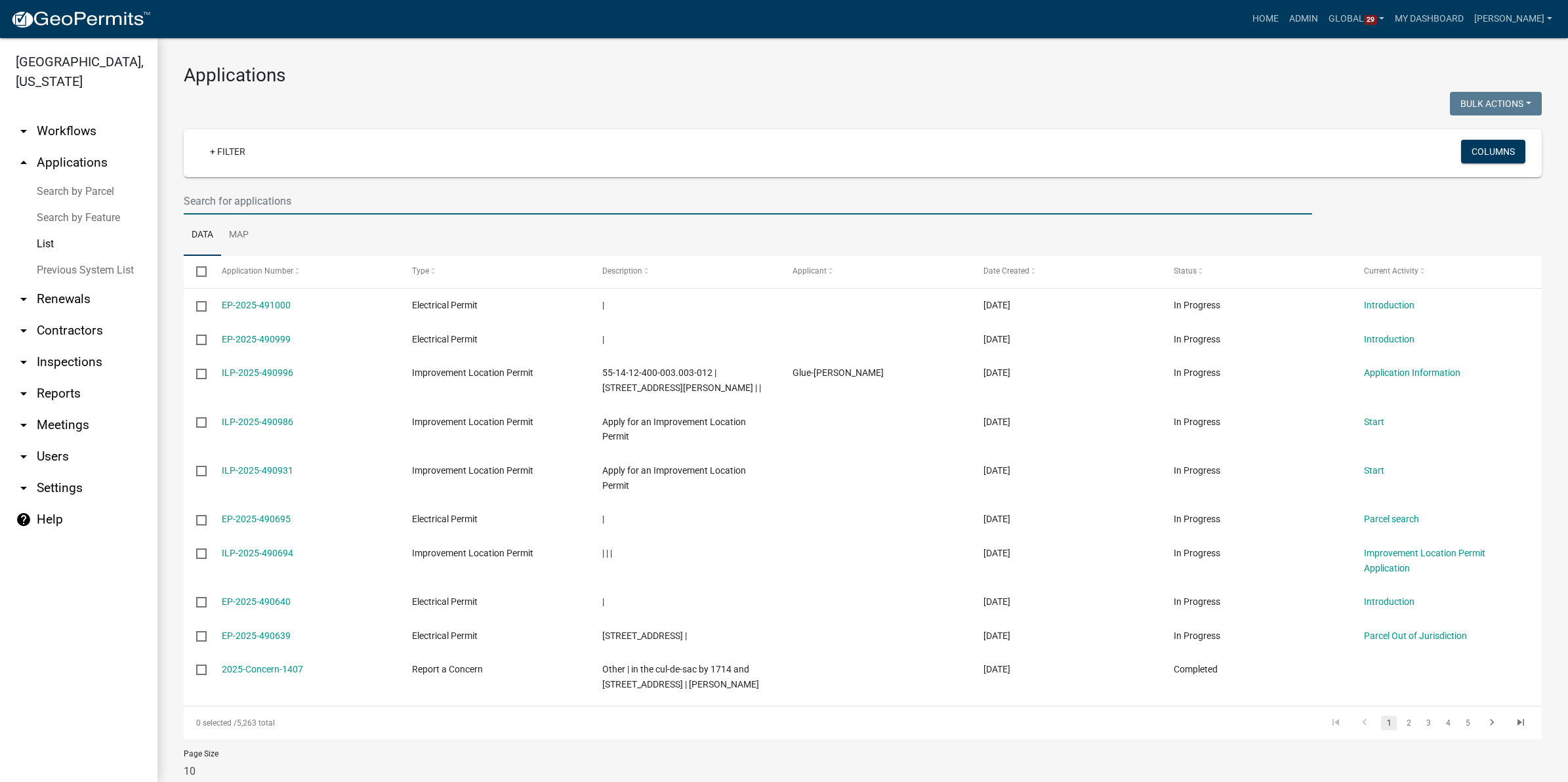
paste input "38647"
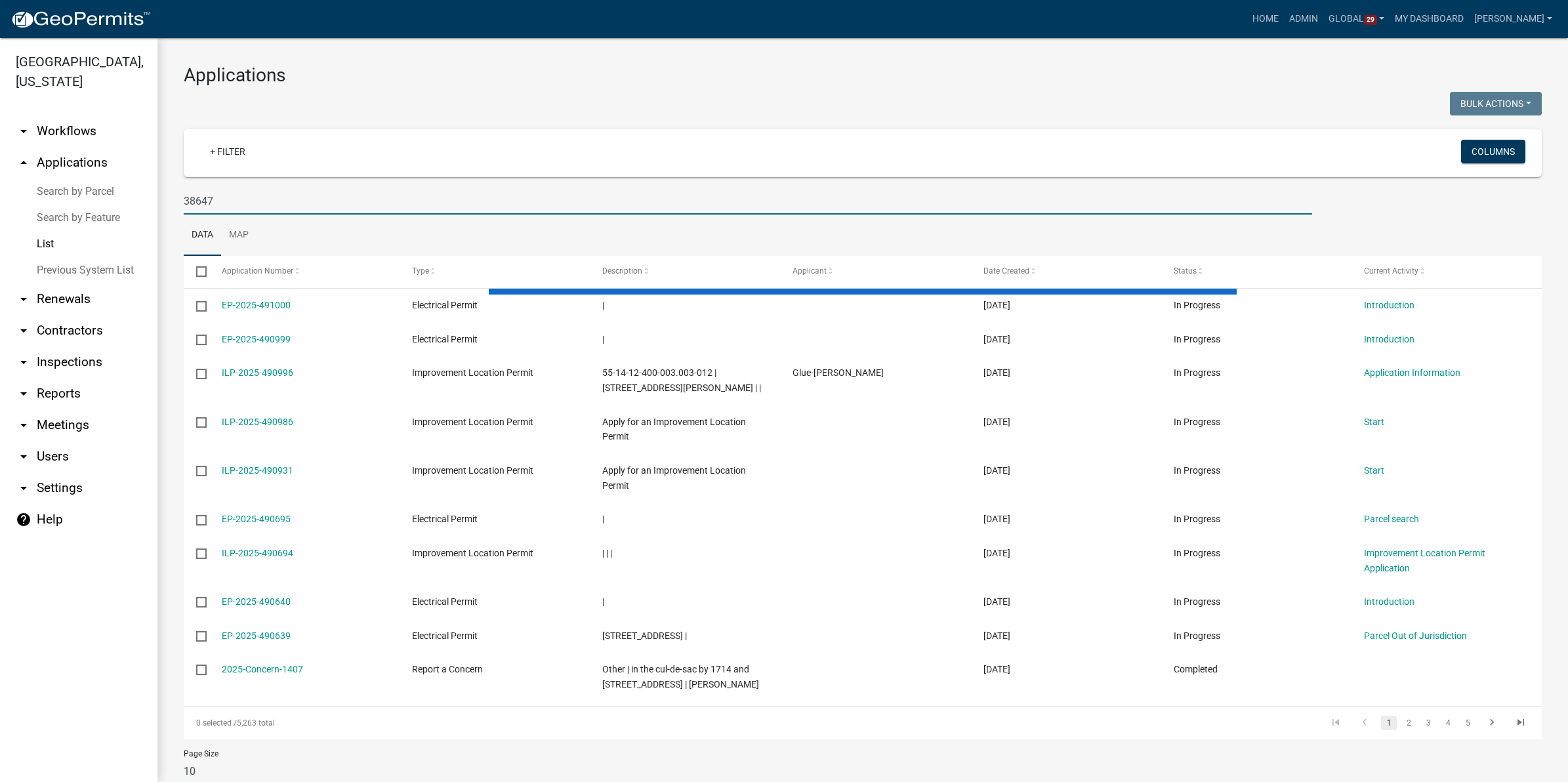
type input "38647"
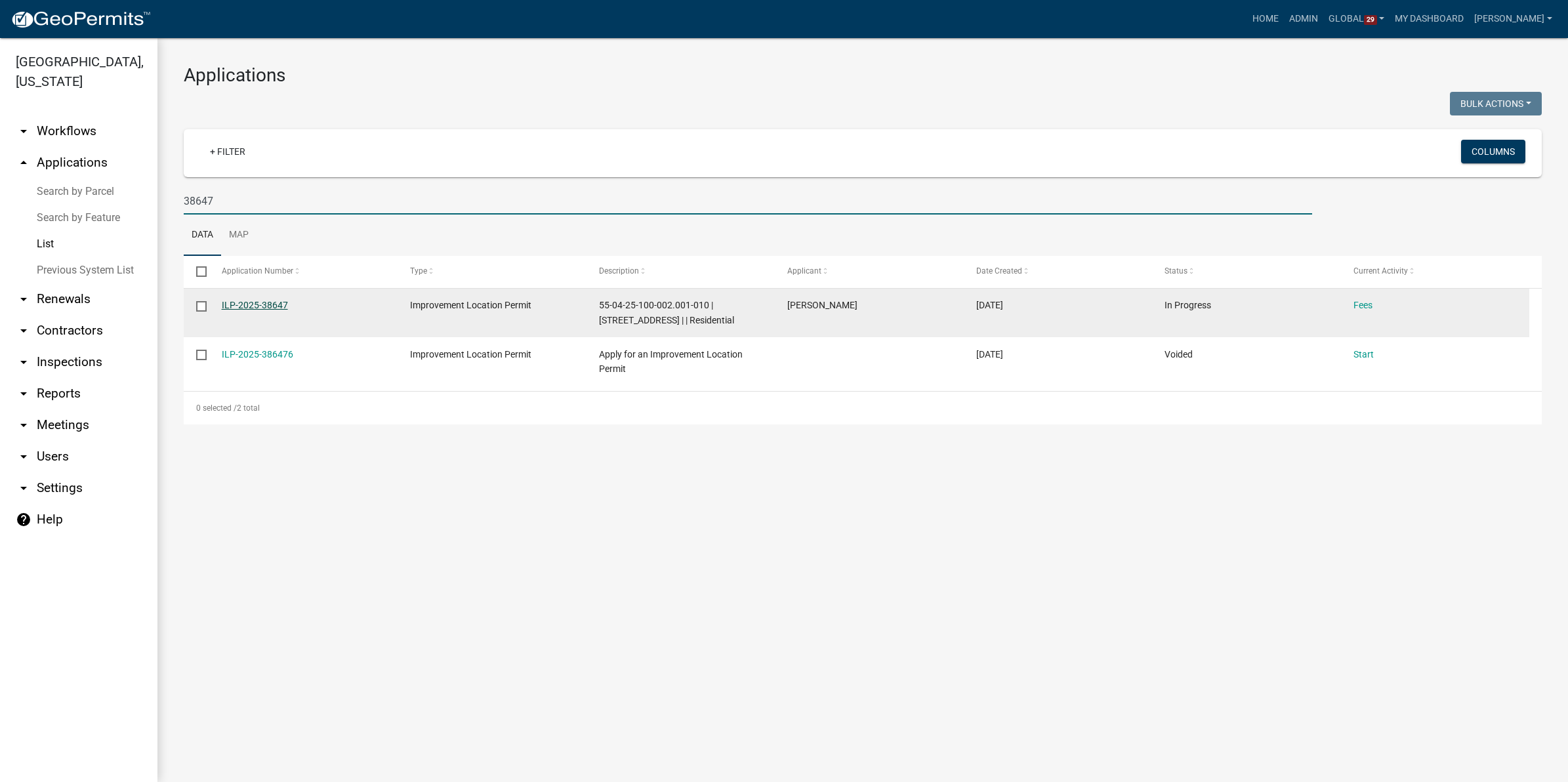
click at [249, 300] on link "ILP-2025-38647" at bounding box center [255, 305] width 66 height 11
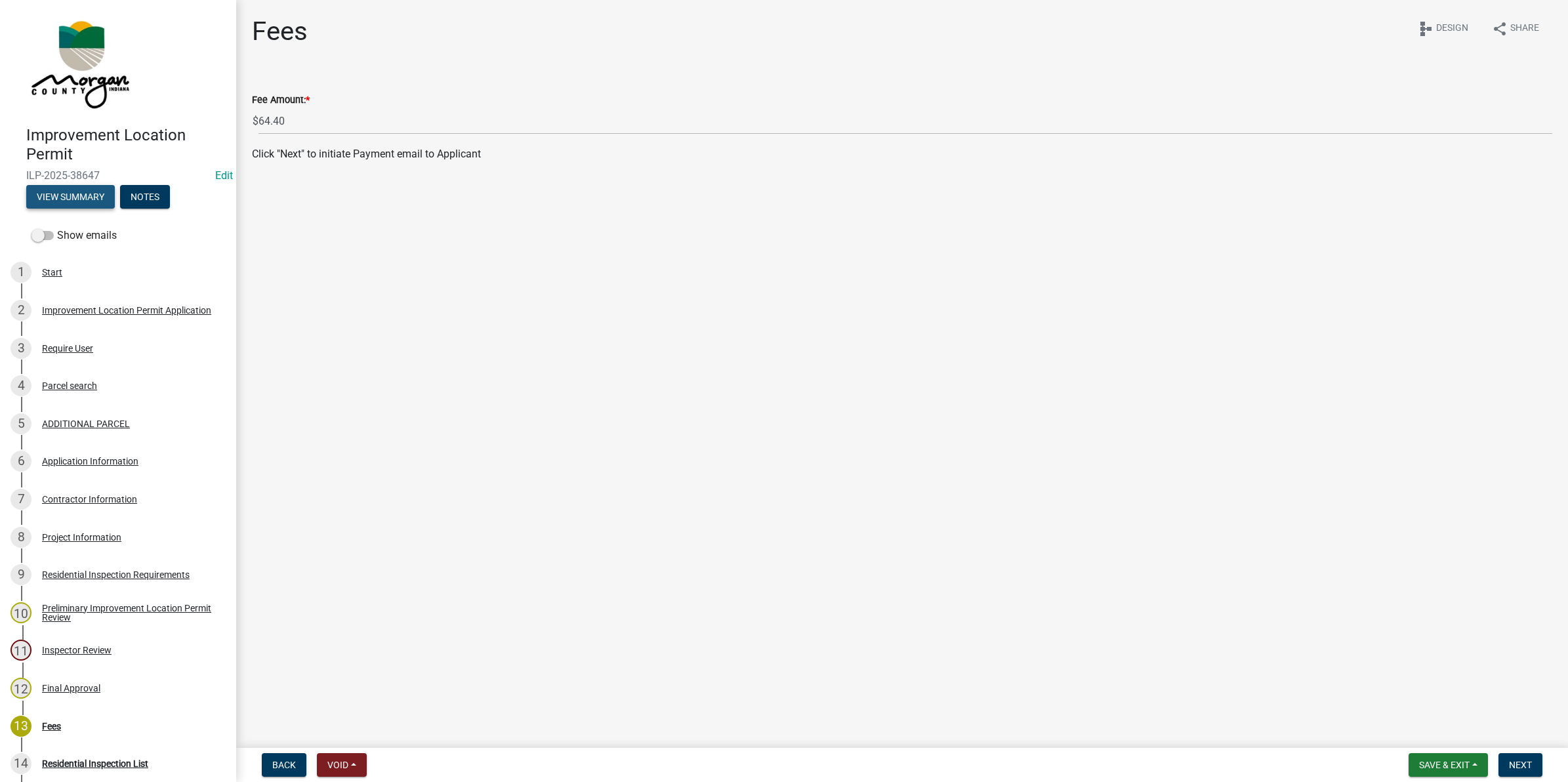
click at [63, 197] on button "View Summary" at bounding box center [70, 196] width 89 height 23
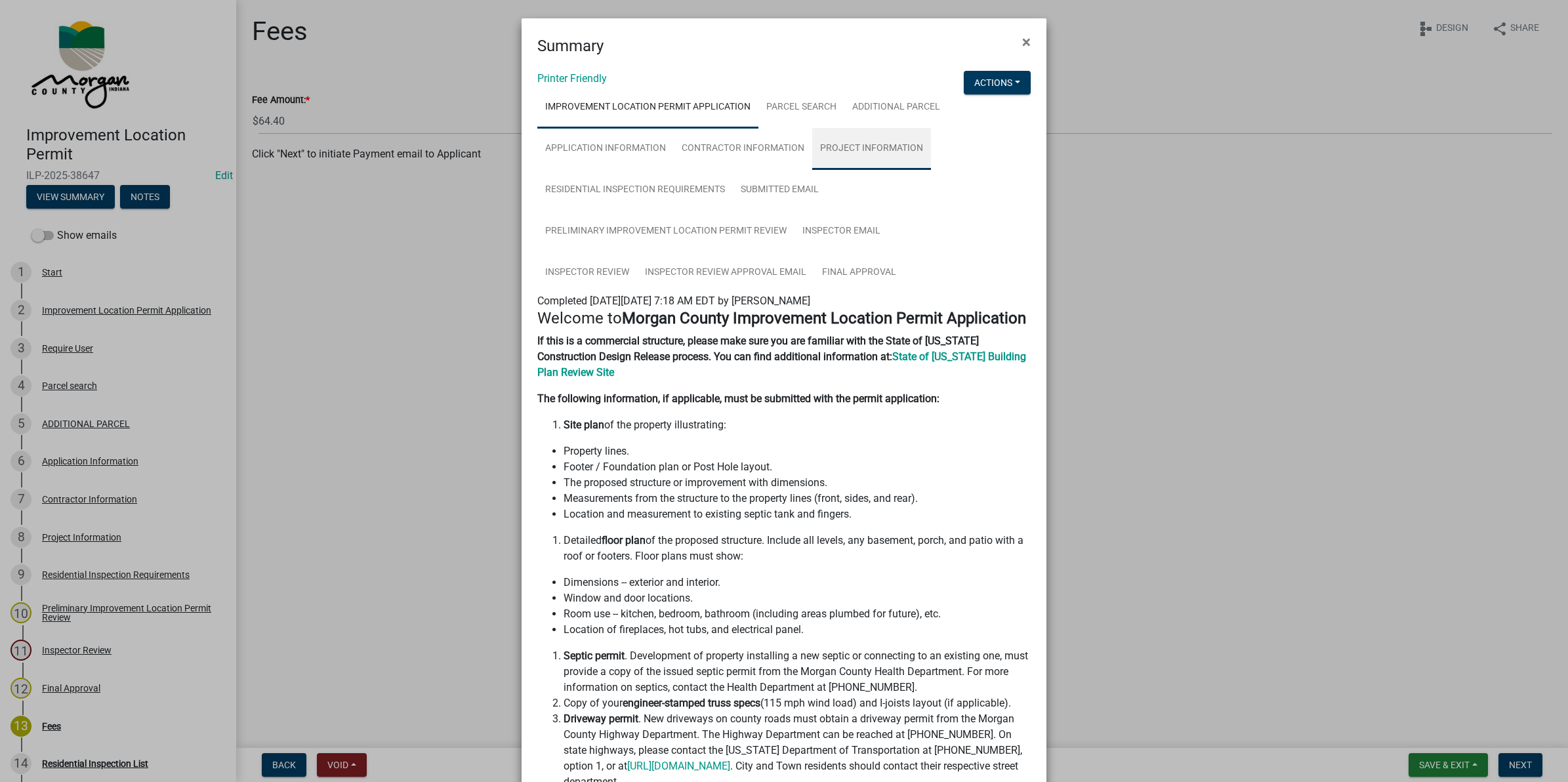
click at [852, 142] on link "Project Information" at bounding box center [871, 149] width 118 height 42
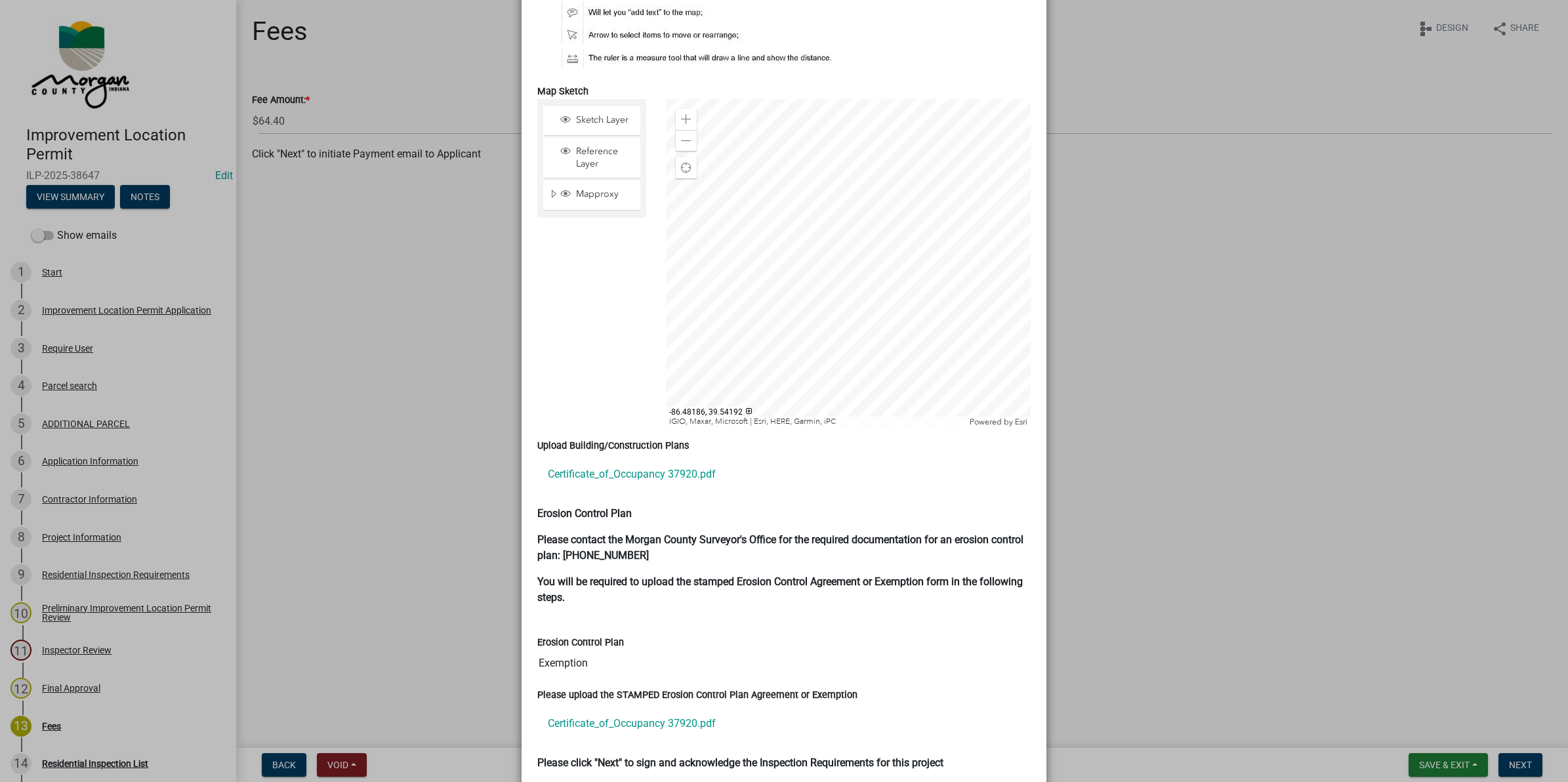
scroll to position [2383, 0]
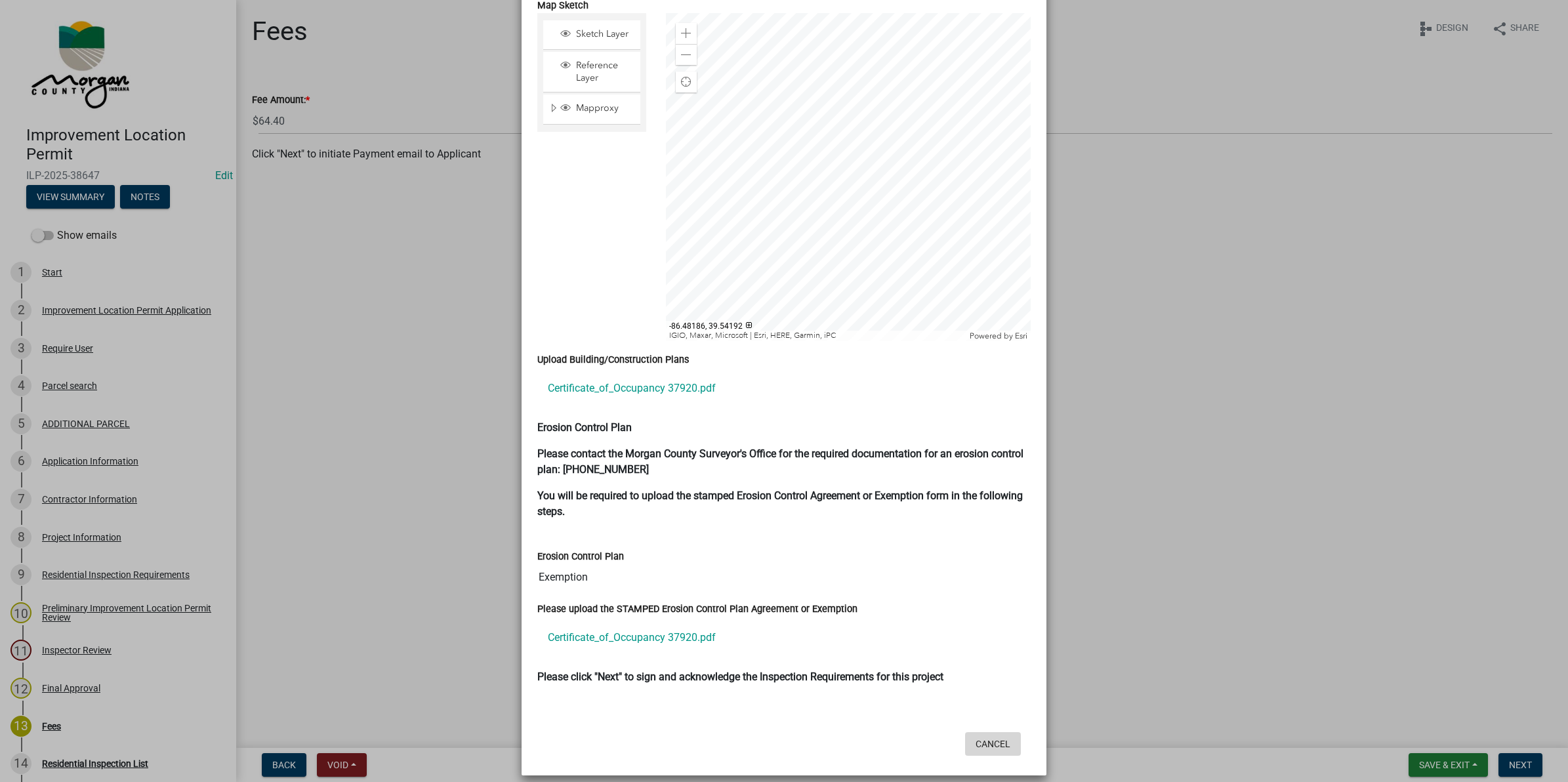
click at [987, 733] on button "Cancel" at bounding box center [993, 744] width 56 height 23
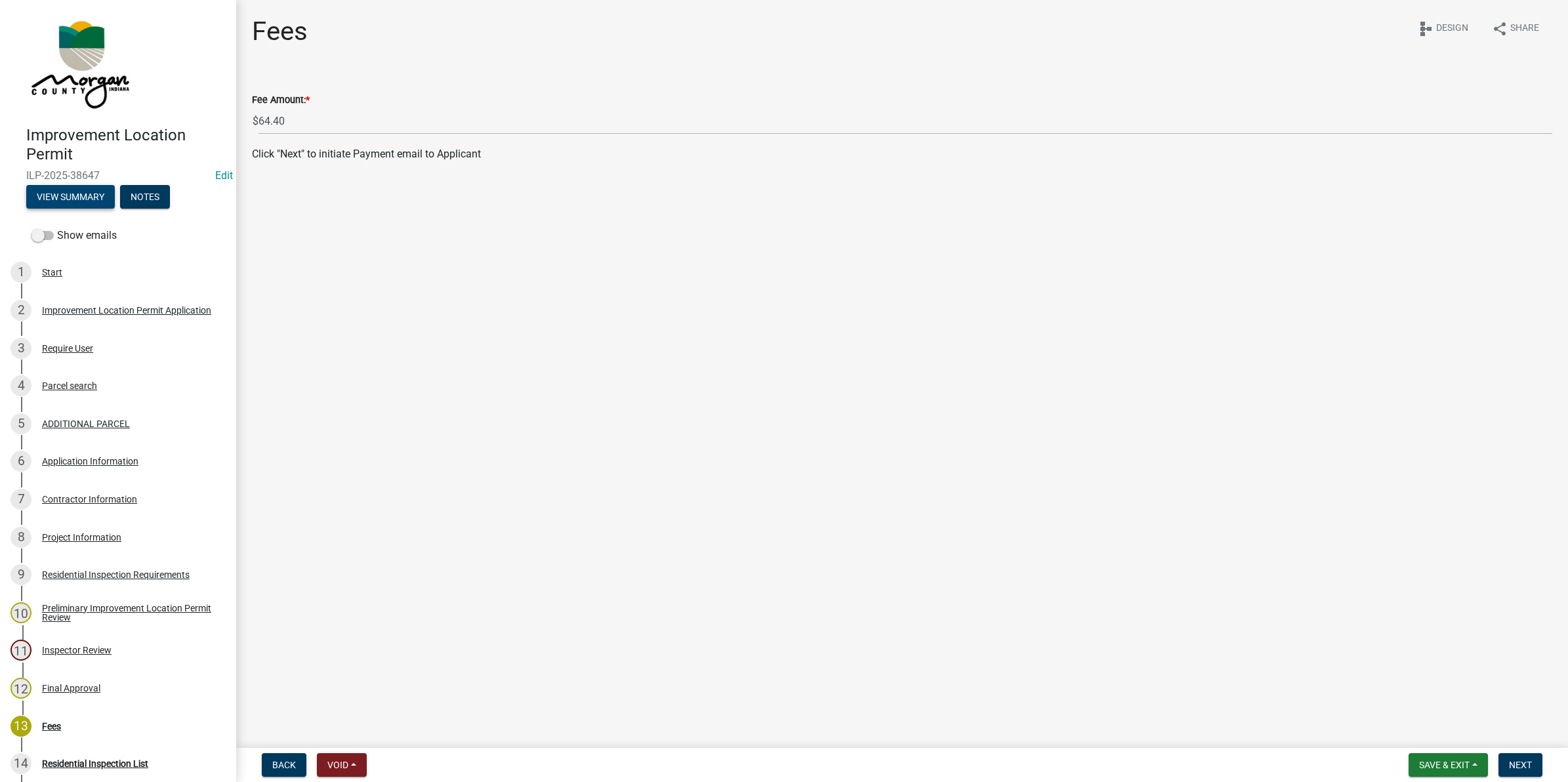
click at [87, 197] on button "View Summary" at bounding box center [70, 196] width 89 height 23
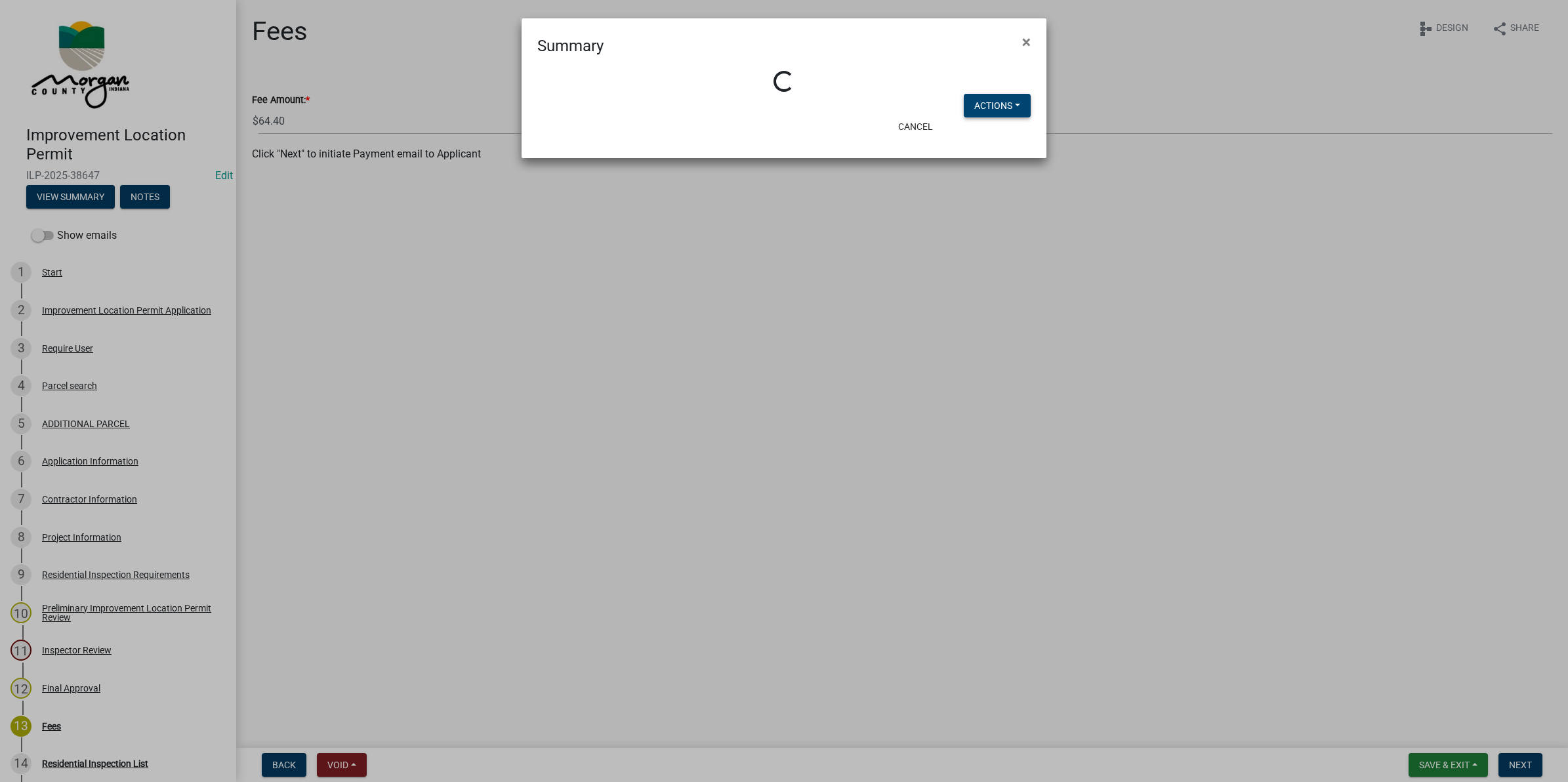
click at [1014, 103] on button "Actions" at bounding box center [997, 106] width 67 height 23
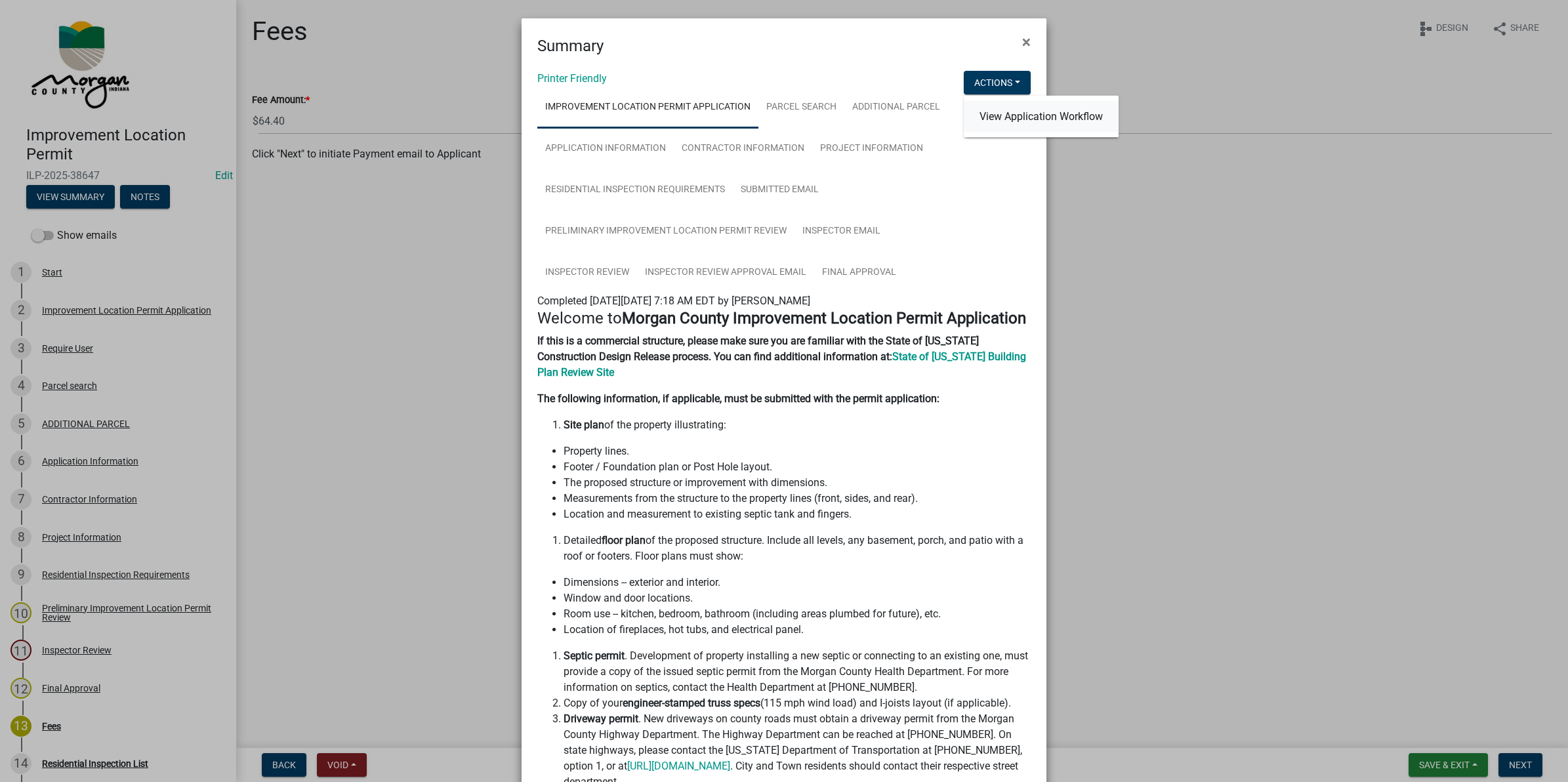
click at [992, 125] on link "View Application Workflow" at bounding box center [1041, 117] width 155 height 31
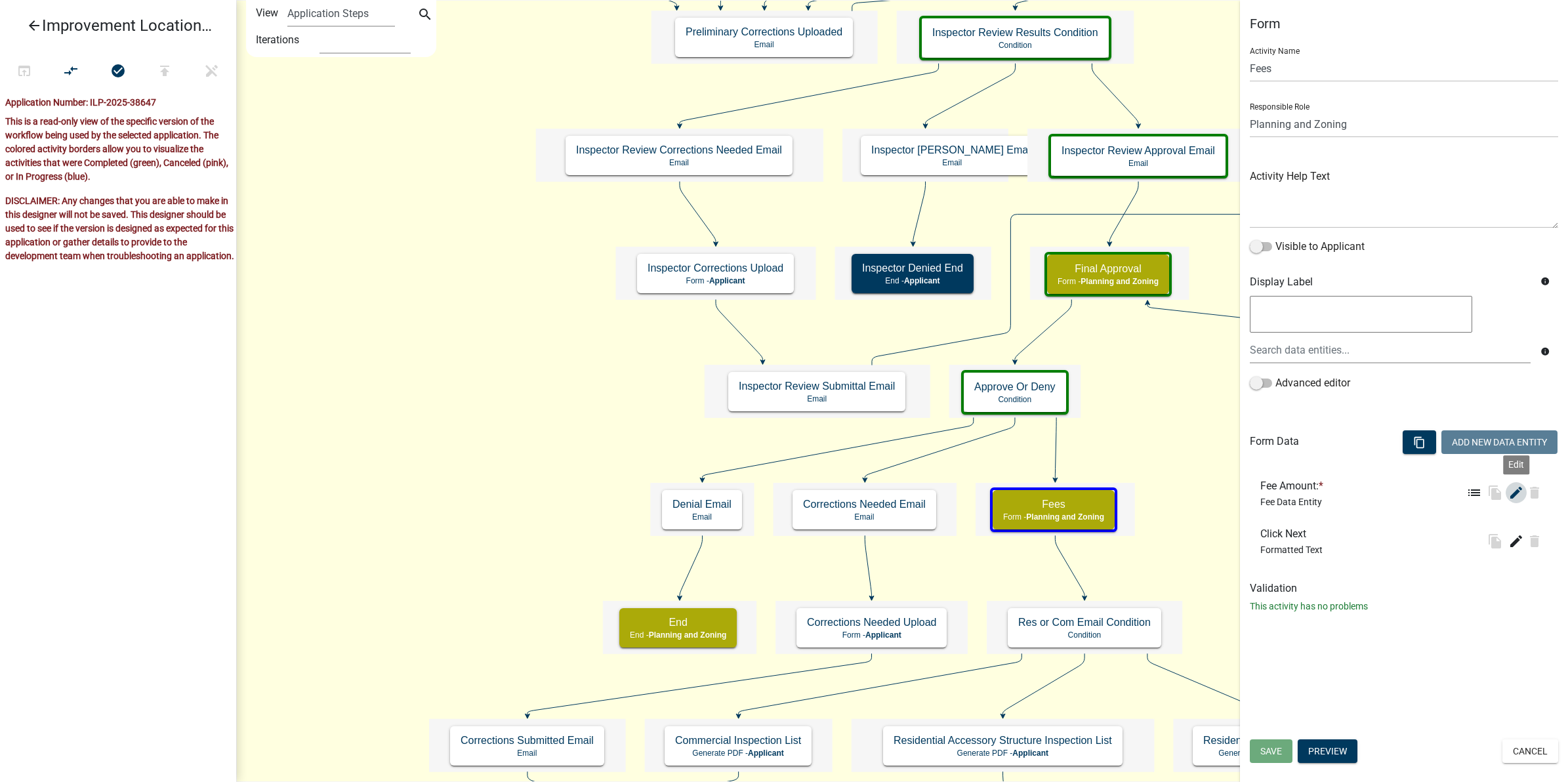
click at [1516, 493] on icon "edit" at bounding box center [1517, 493] width 16 height 16
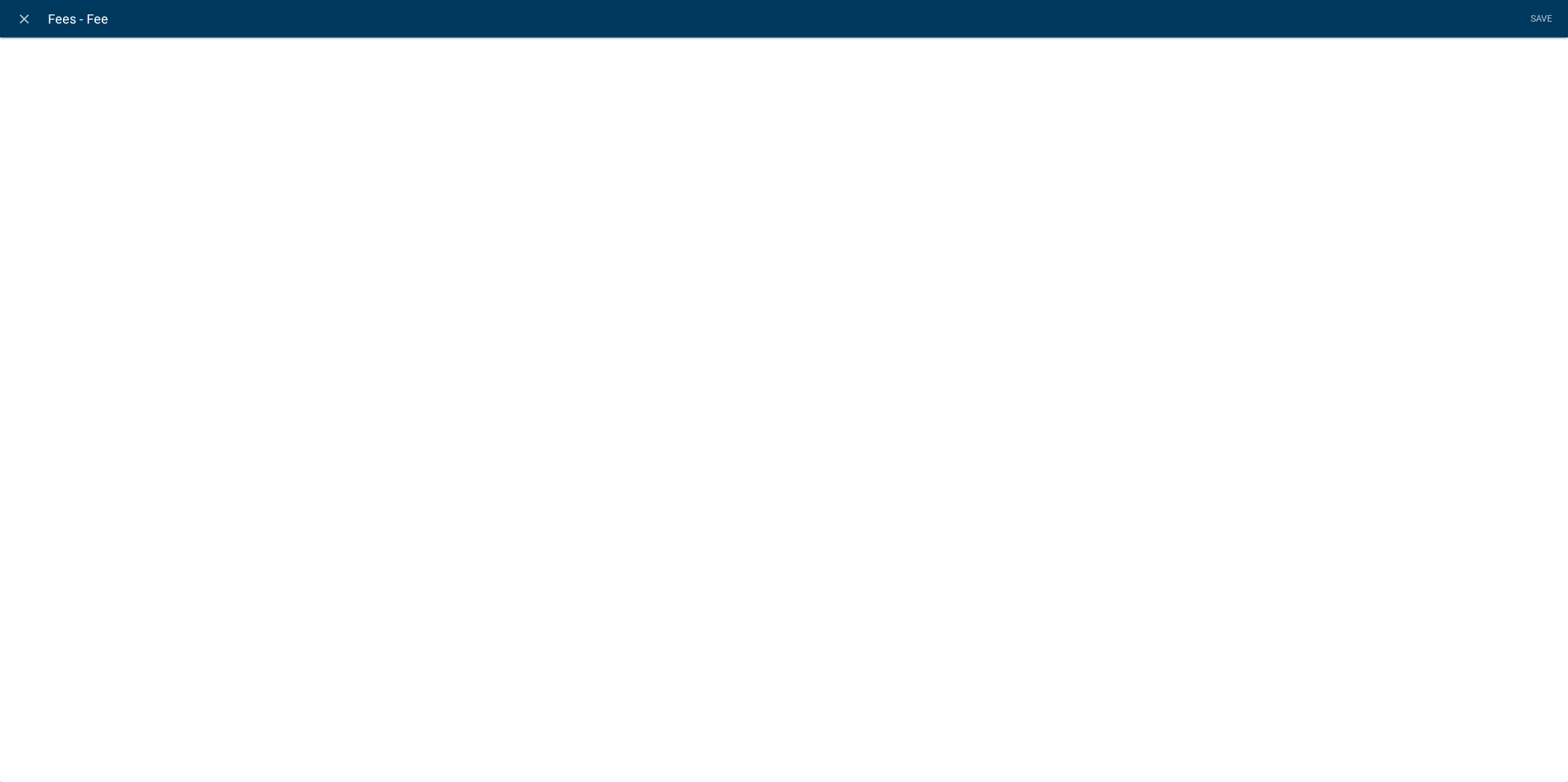
select select "fee"
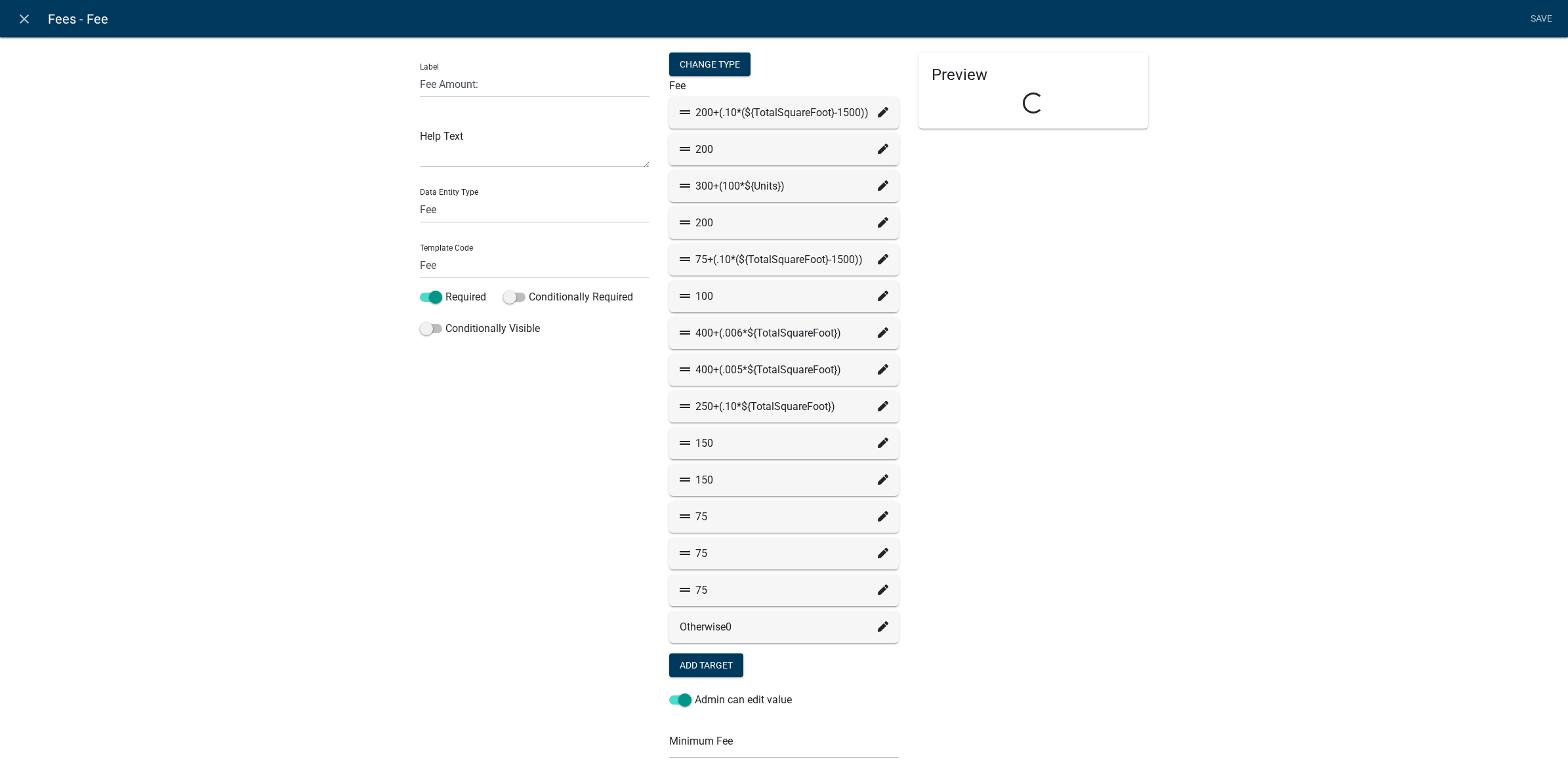
select select "779b50d9-82f2-4b07-bdac-9fa32b7d6861"
click at [879, 109] on icon at bounding box center [883, 112] width 11 height 11
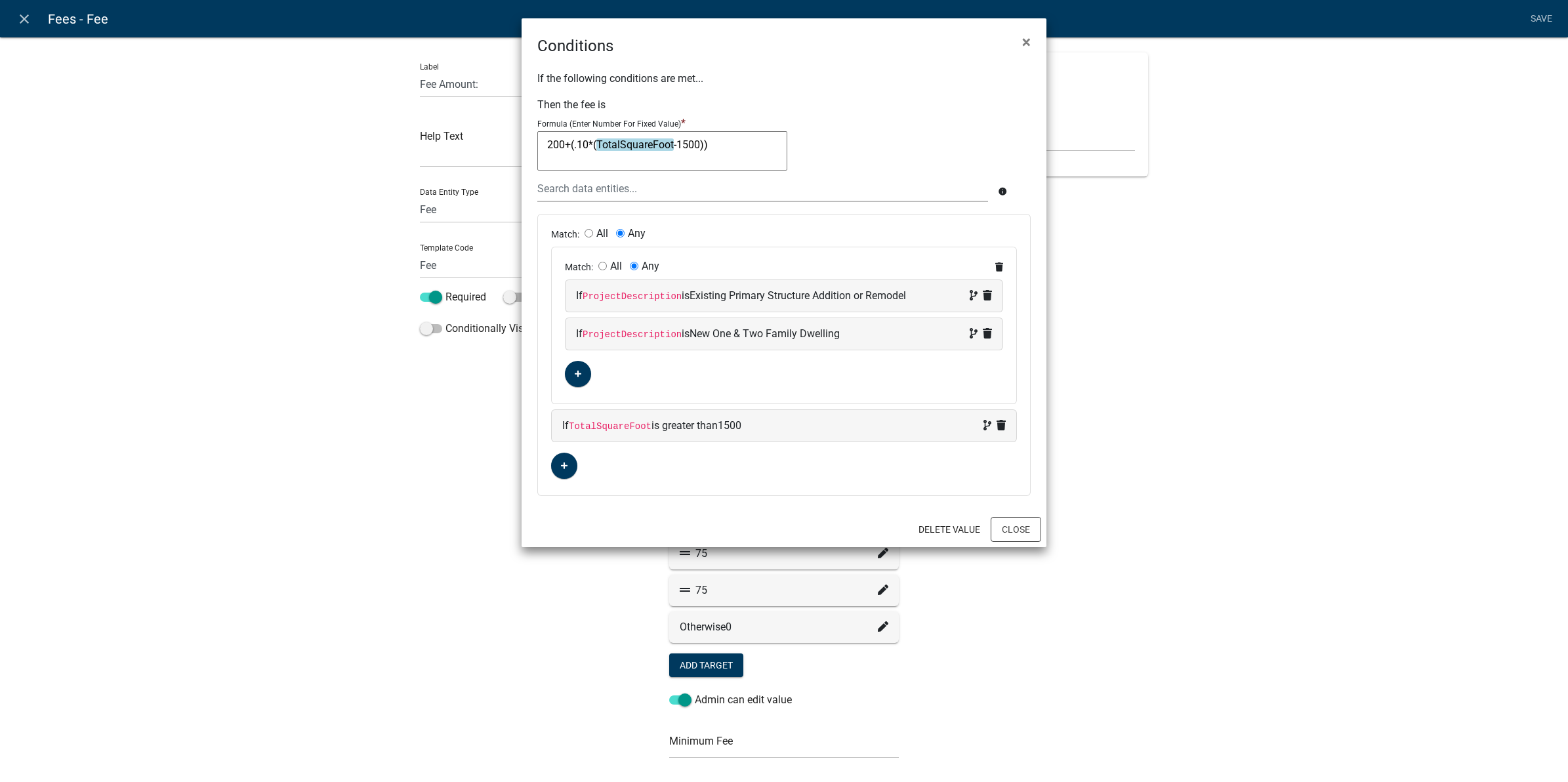
click at [700, 152] on textarea "200+(.10*(TotalSquareFoot-1500))" at bounding box center [662, 151] width 250 height 39
drag, startPoint x: 726, startPoint y: 143, endPoint x: 544, endPoint y: 144, distance: 182.0
click at [544, 144] on textarea "200+(.10*(TotalSquareFoot-1500))" at bounding box center [662, 151] width 250 height 39
click at [1028, 43] on span "×" at bounding box center [1027, 42] width 9 height 18
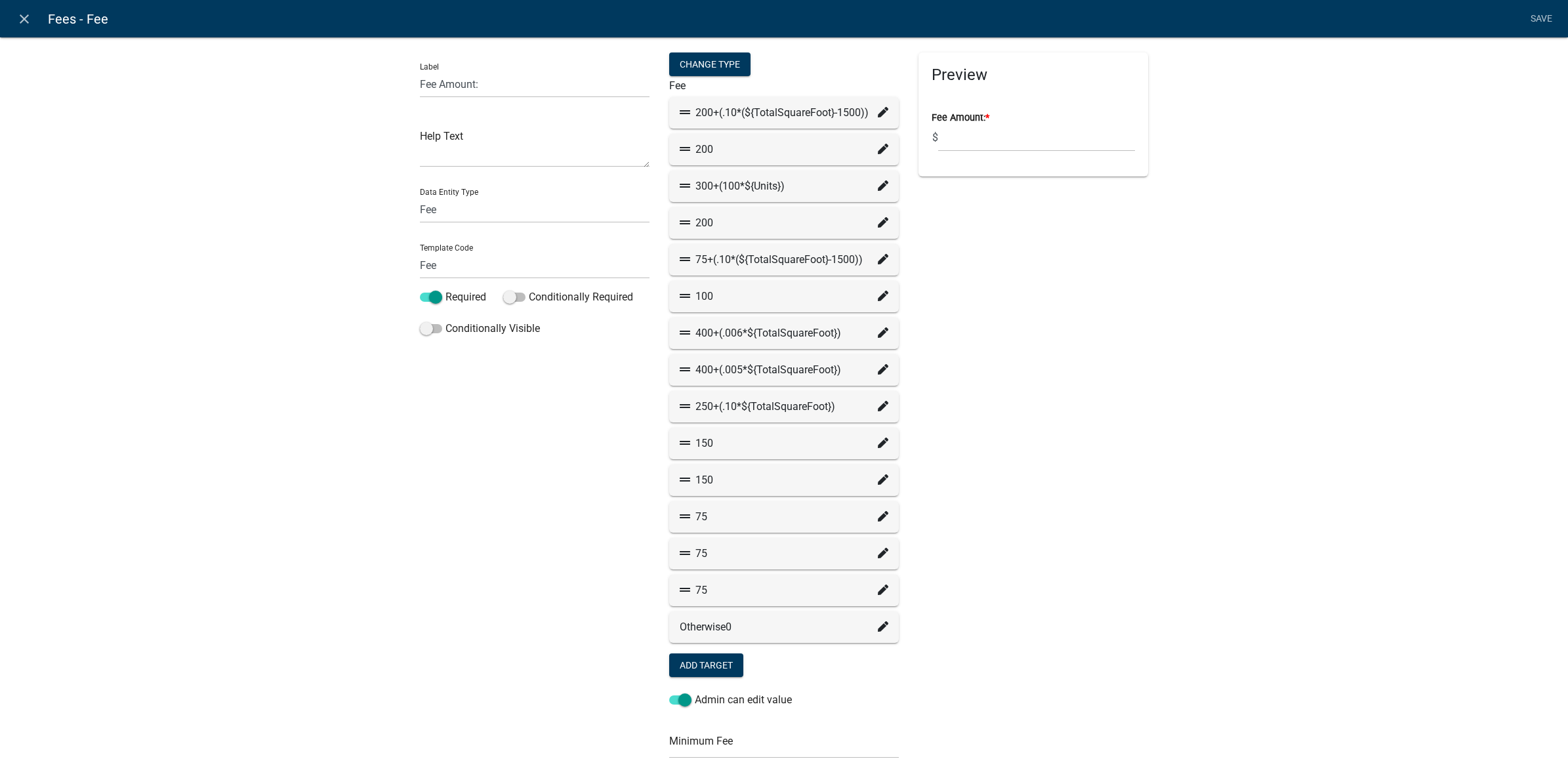
click at [1144, 338] on div "Preview Fee Amount: * $" at bounding box center [1034, 517] width 249 height 927
click at [878, 151] on icon at bounding box center [883, 149] width 11 height 11
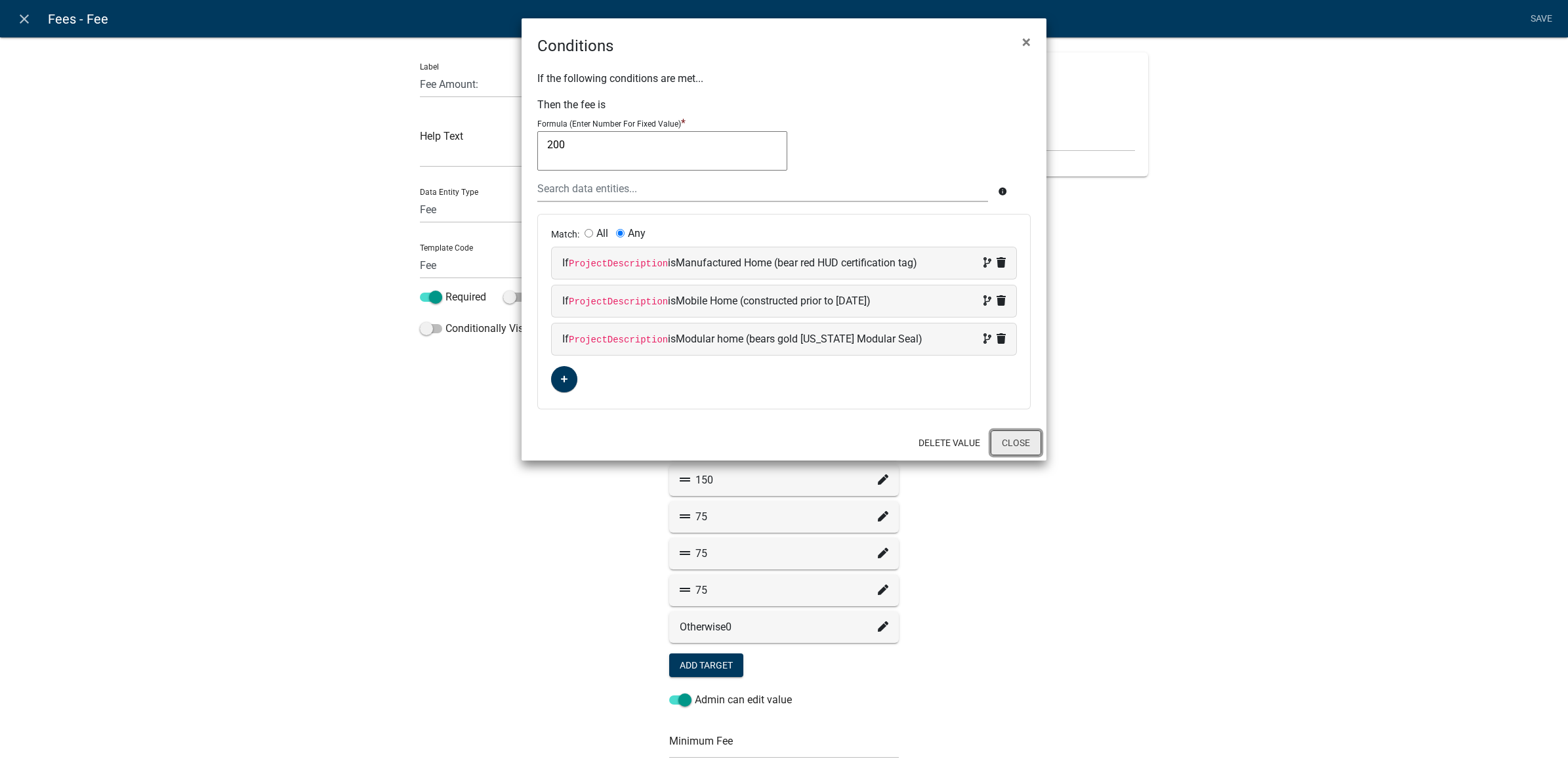
click at [1028, 445] on button "Close" at bounding box center [1016, 443] width 50 height 25
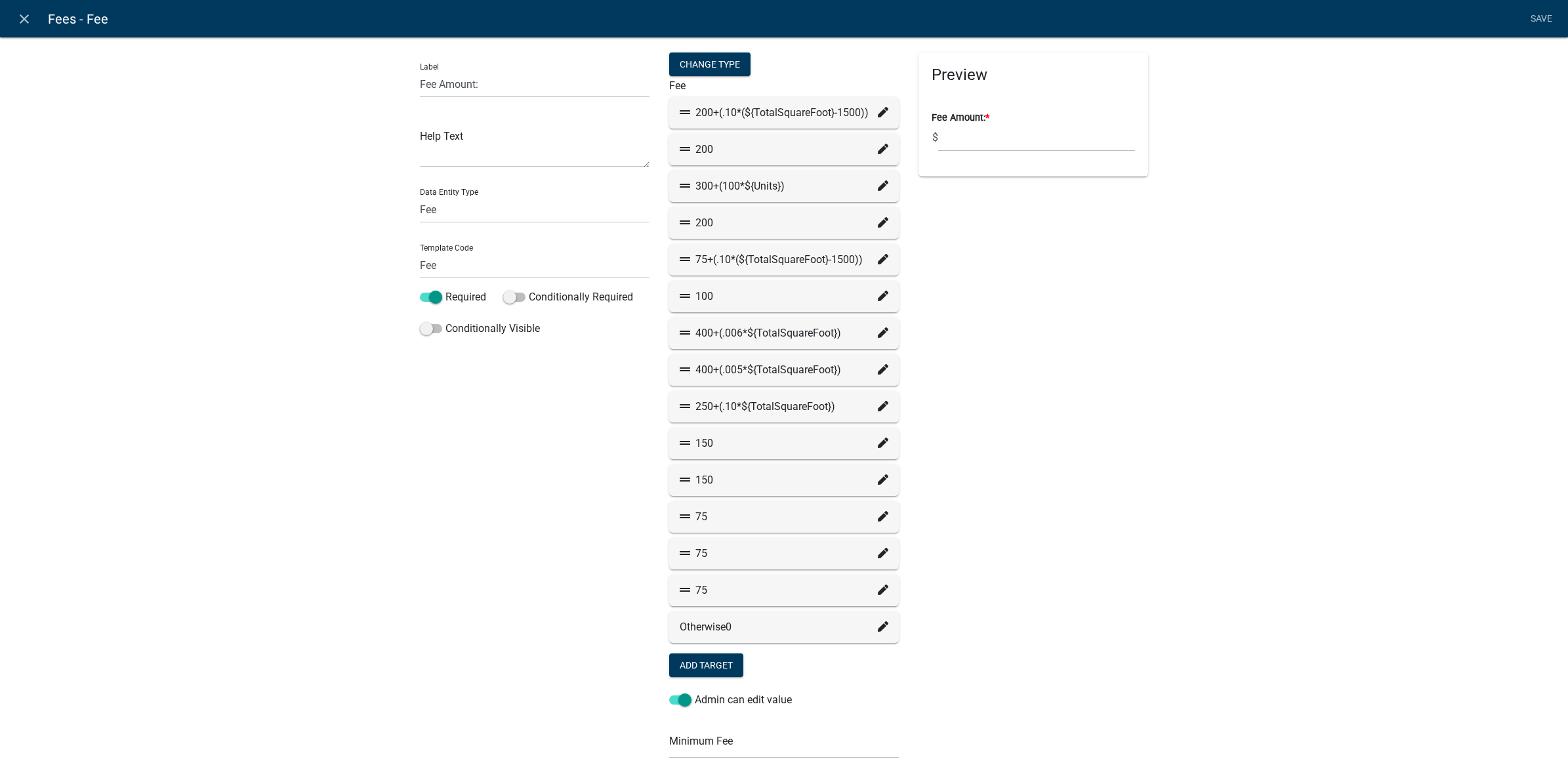
click at [878, 222] on icon at bounding box center [883, 222] width 11 height 11
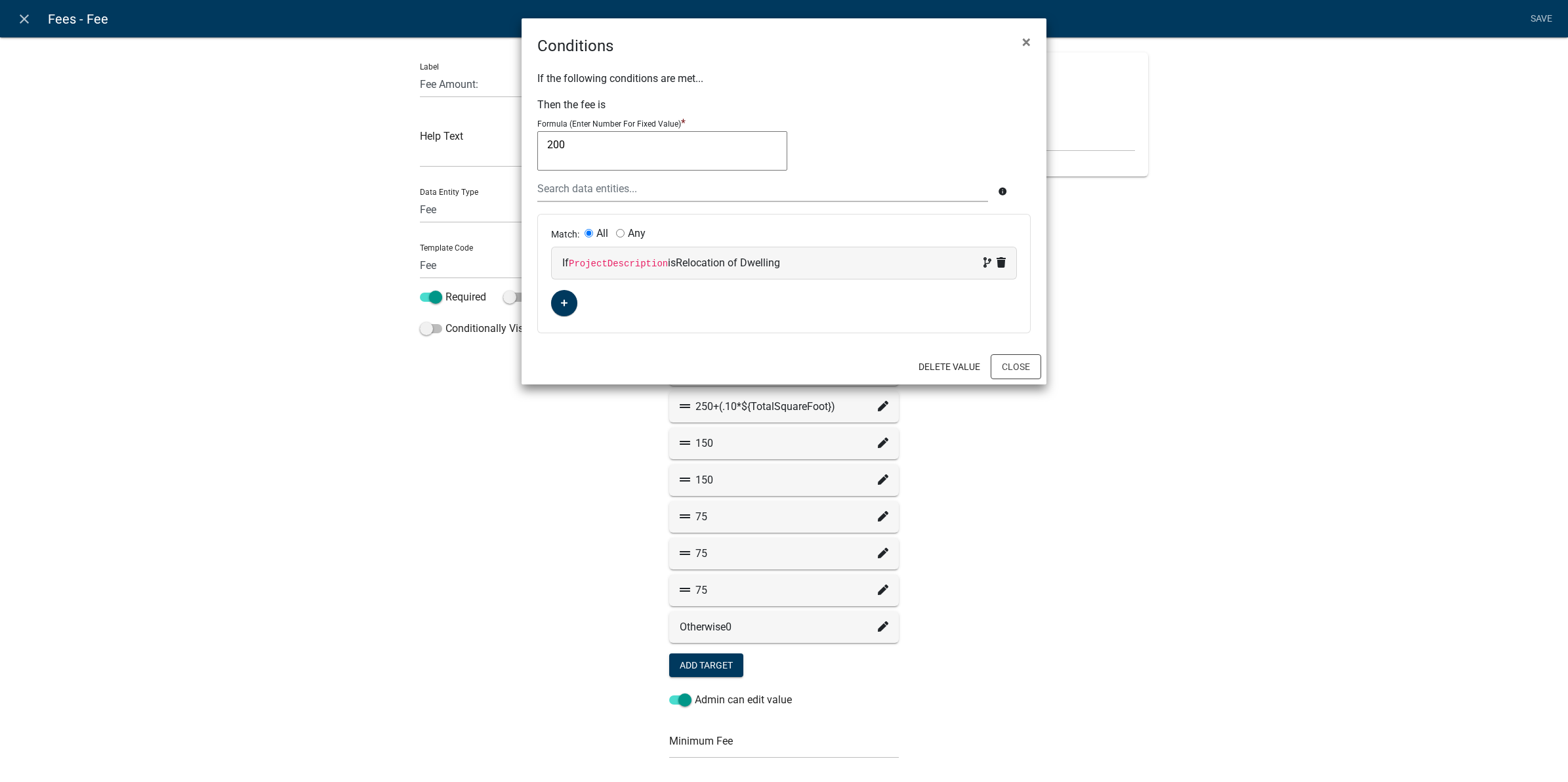
click at [884, 305] on div "Match: All Any If ProjectDescription is Relocation of Dwelling" at bounding box center [784, 274] width 492 height 118
click at [1019, 370] on button "Close" at bounding box center [1016, 367] width 50 height 25
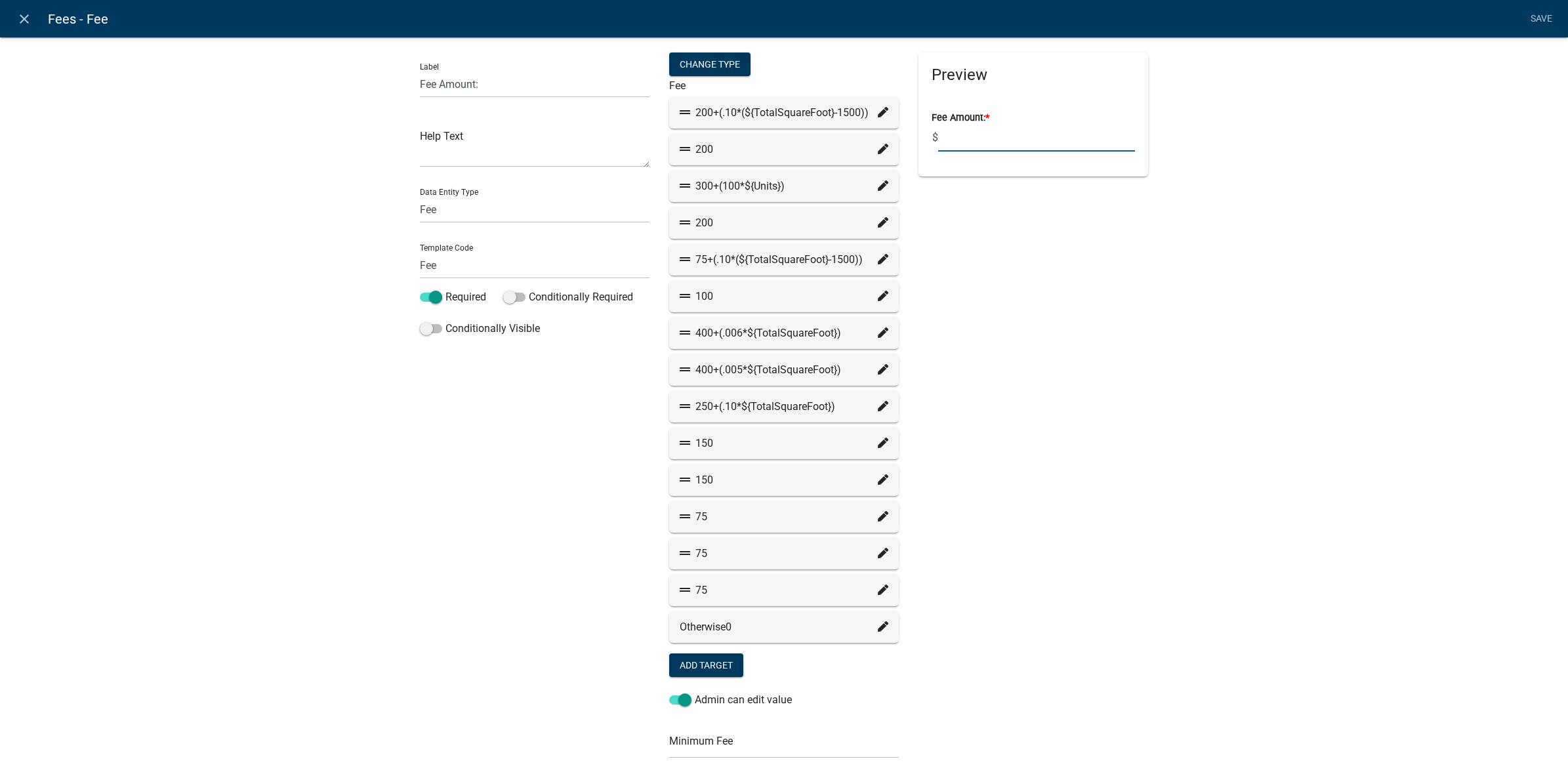
click at [1126, 335] on div "Preview Fee Amount: * $" at bounding box center [1034, 517] width 249 height 927
click at [879, 407] on icon at bounding box center [883, 406] width 11 height 11
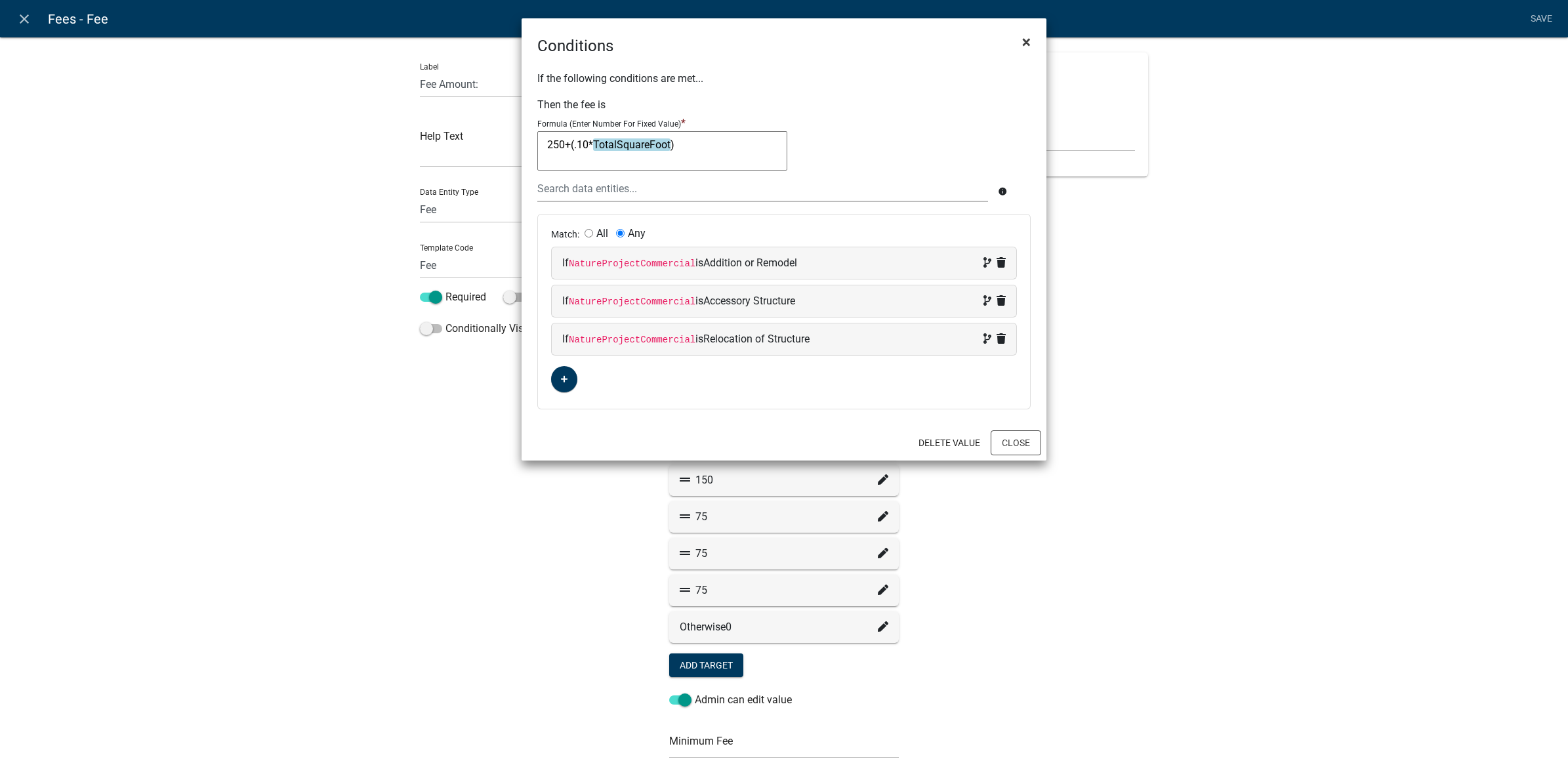
click at [1022, 38] on span "×" at bounding box center [1027, 42] width 9 height 18
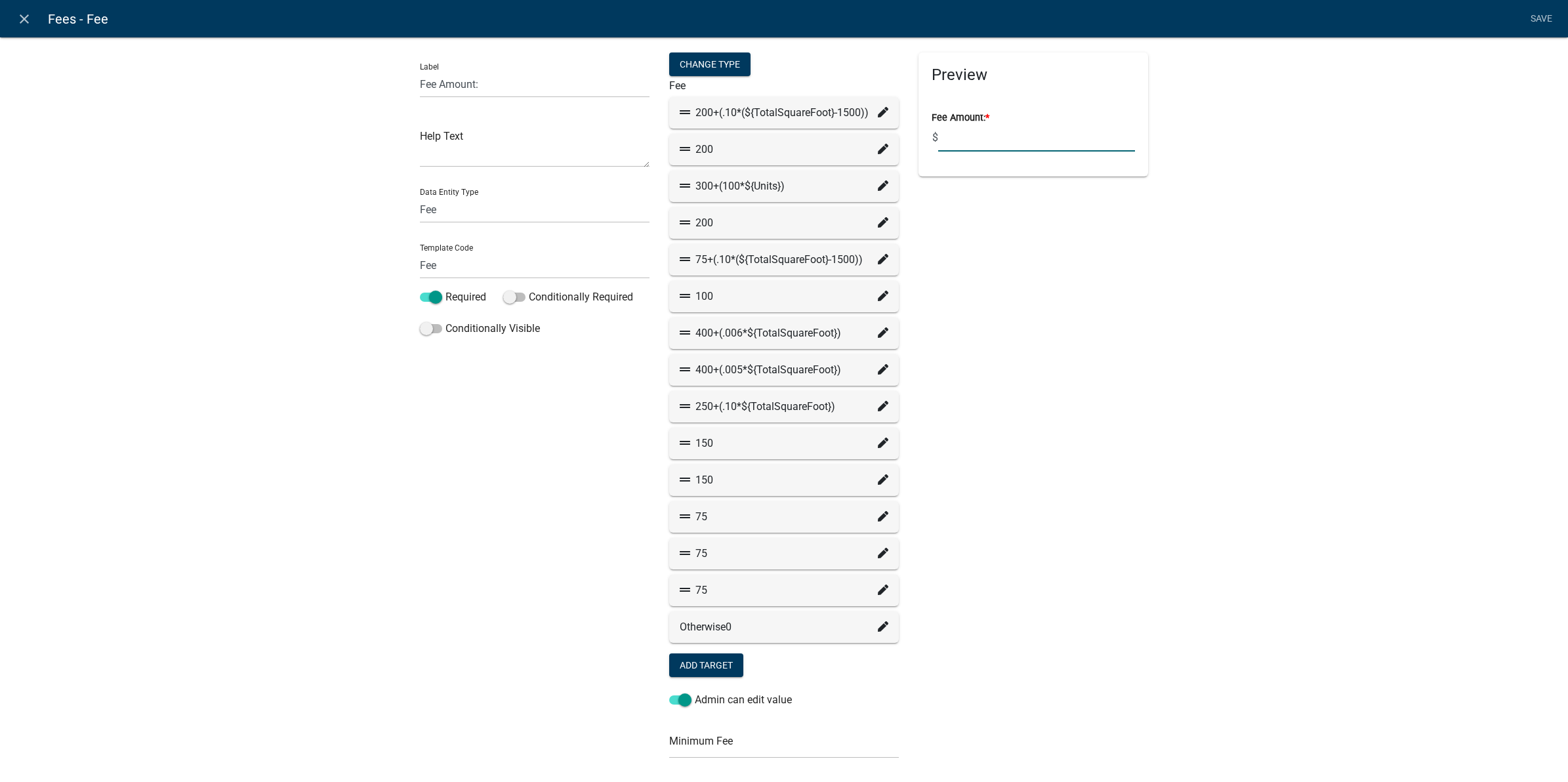
click at [1073, 387] on div "Preview Fee Amount: * $" at bounding box center [1034, 517] width 249 height 927
click at [1169, 299] on div "Label Fee Amount: Help Text Data Entity Type Free Form Text Document Display En…" at bounding box center [784, 530] width 1568 height 1029
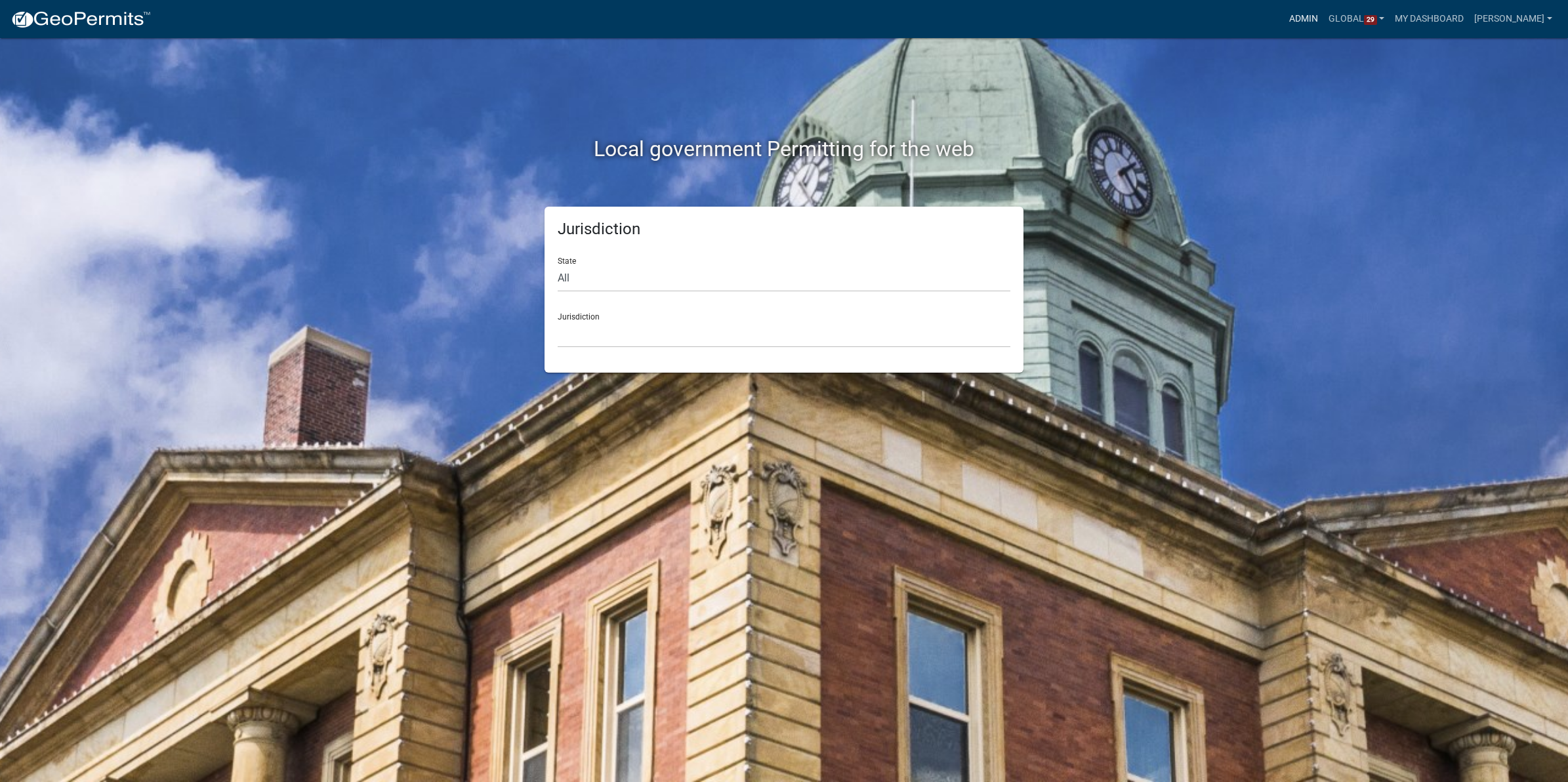
click at [1295, 18] on link "Admin" at bounding box center [1304, 19] width 39 height 25
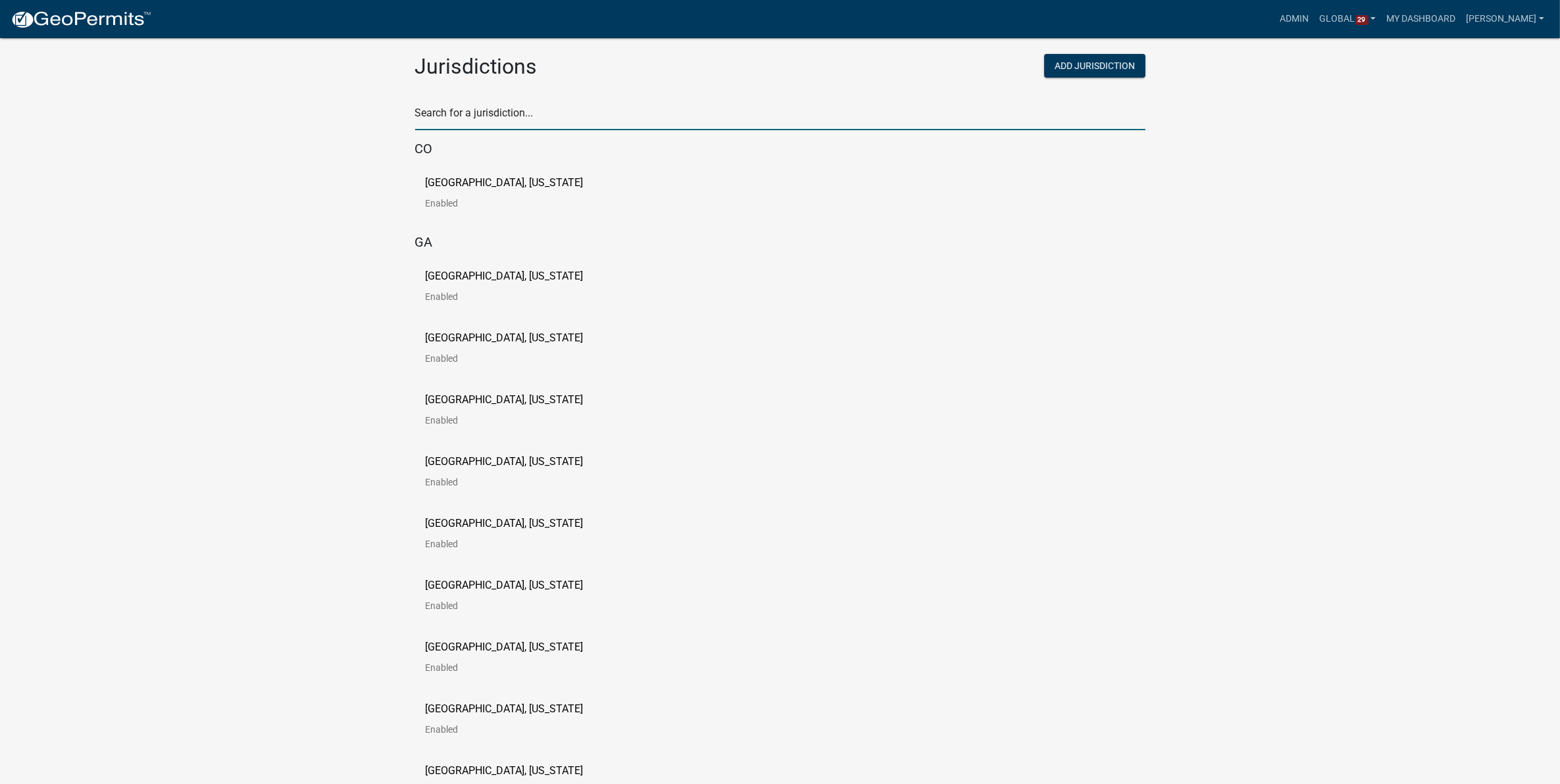
click at [602, 120] on input "text" at bounding box center [780, 117] width 730 height 27
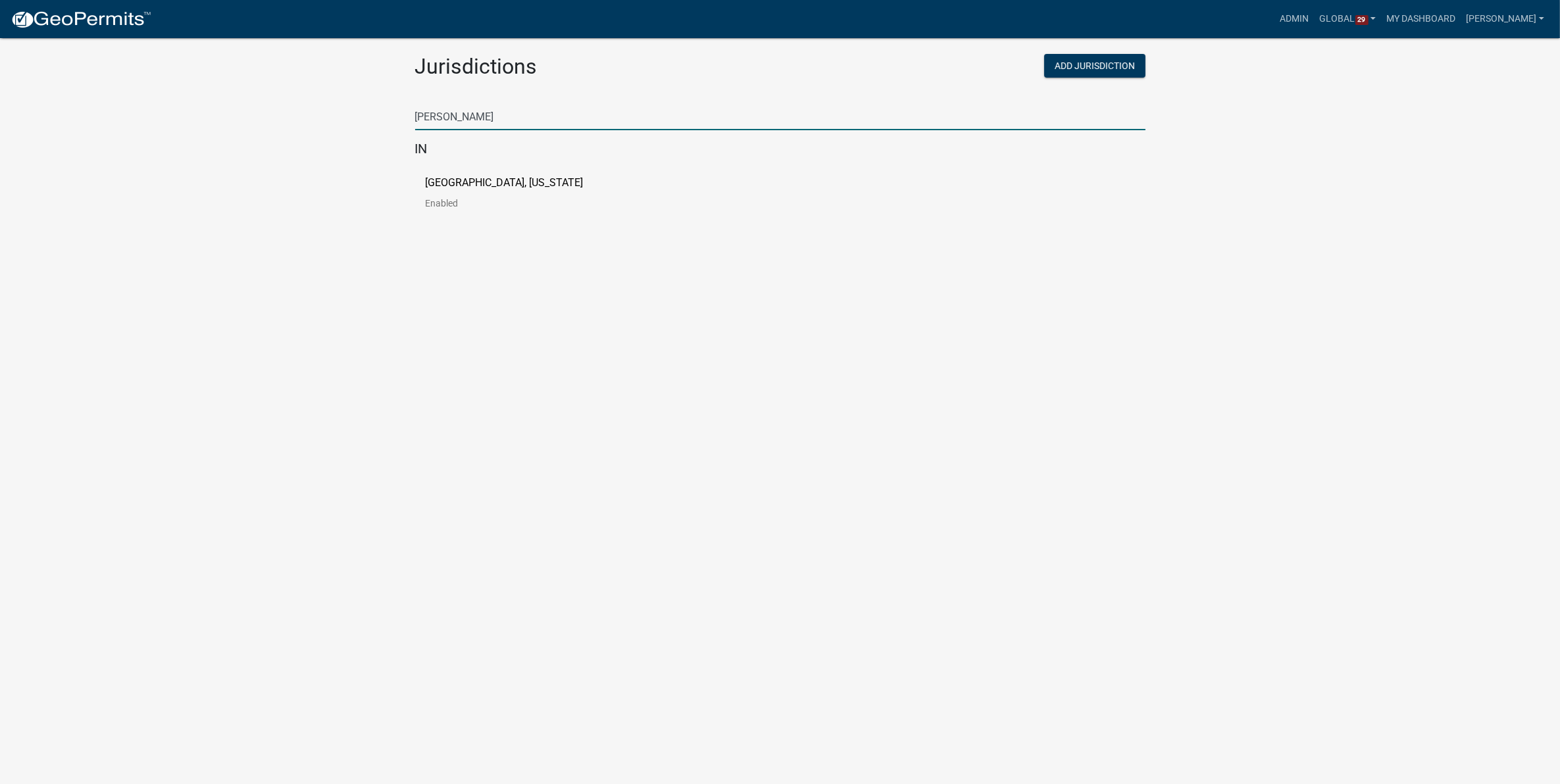
type input "[PERSON_NAME]"
click at [426, 184] on p "[GEOGRAPHIC_DATA], [US_STATE]" at bounding box center [505, 183] width 158 height 11
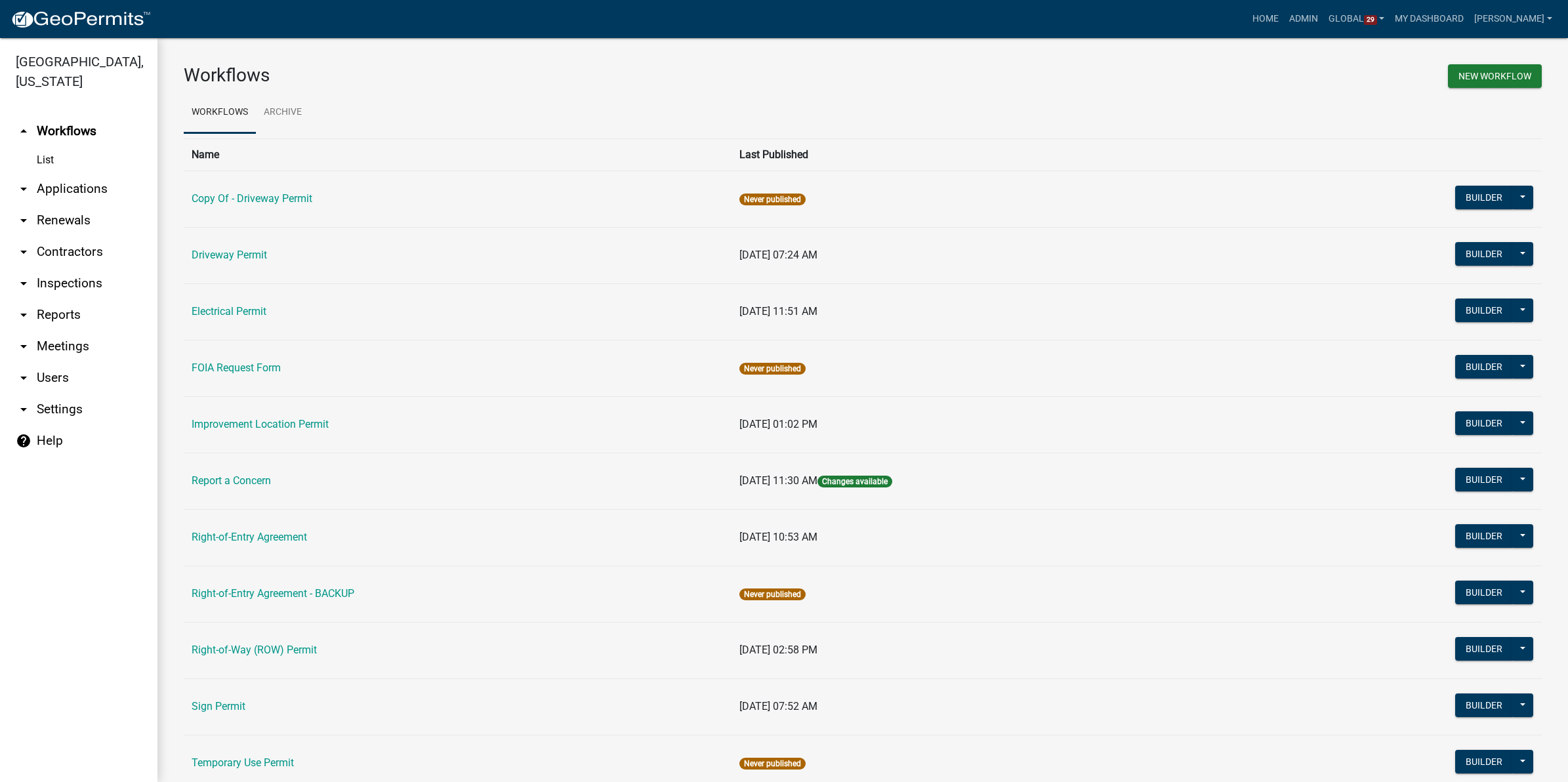
click at [73, 185] on link "arrow_drop_down Applications" at bounding box center [79, 188] width 158 height 31
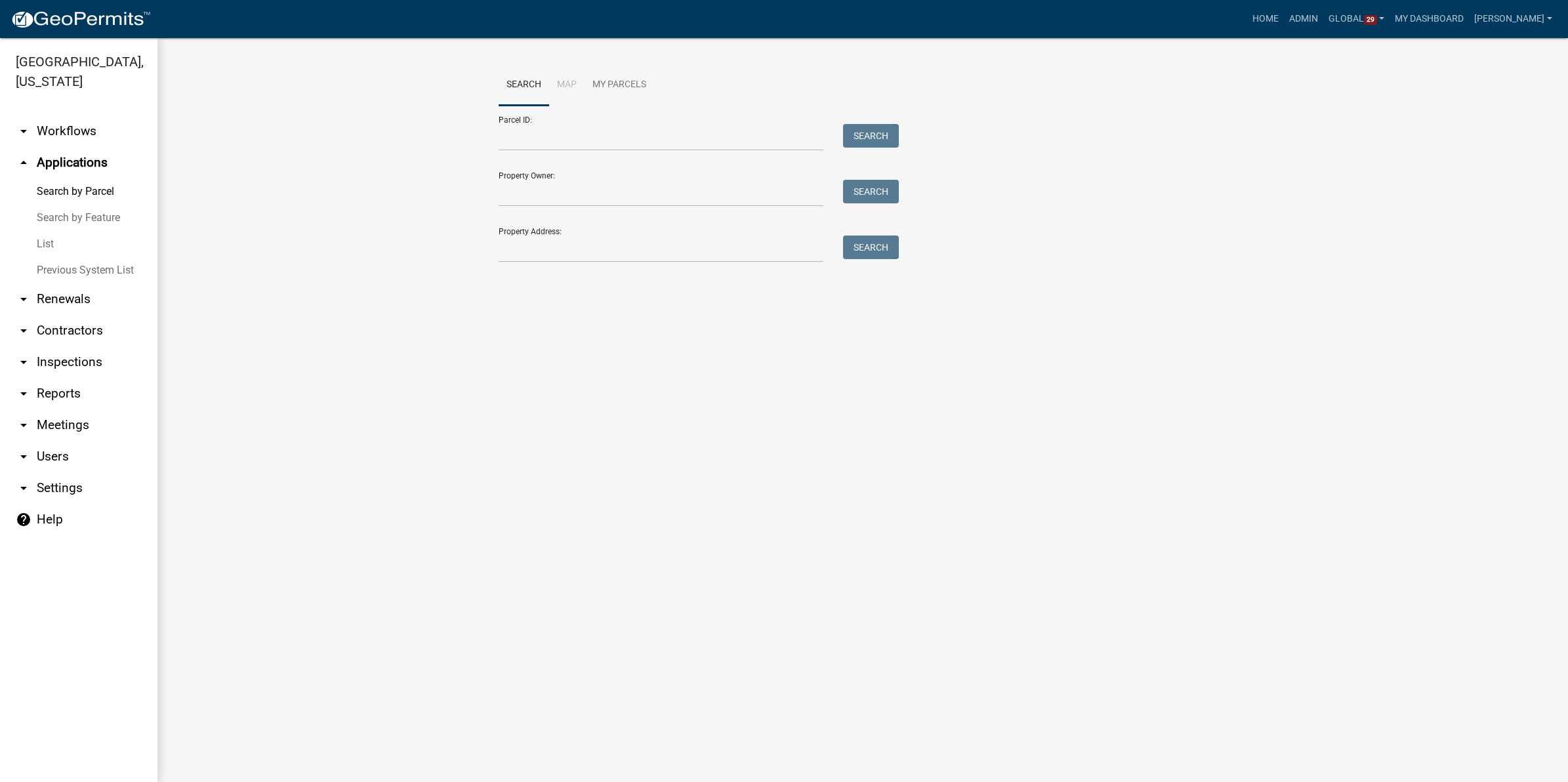
click at [43, 244] on link "List" at bounding box center [79, 244] width 158 height 26
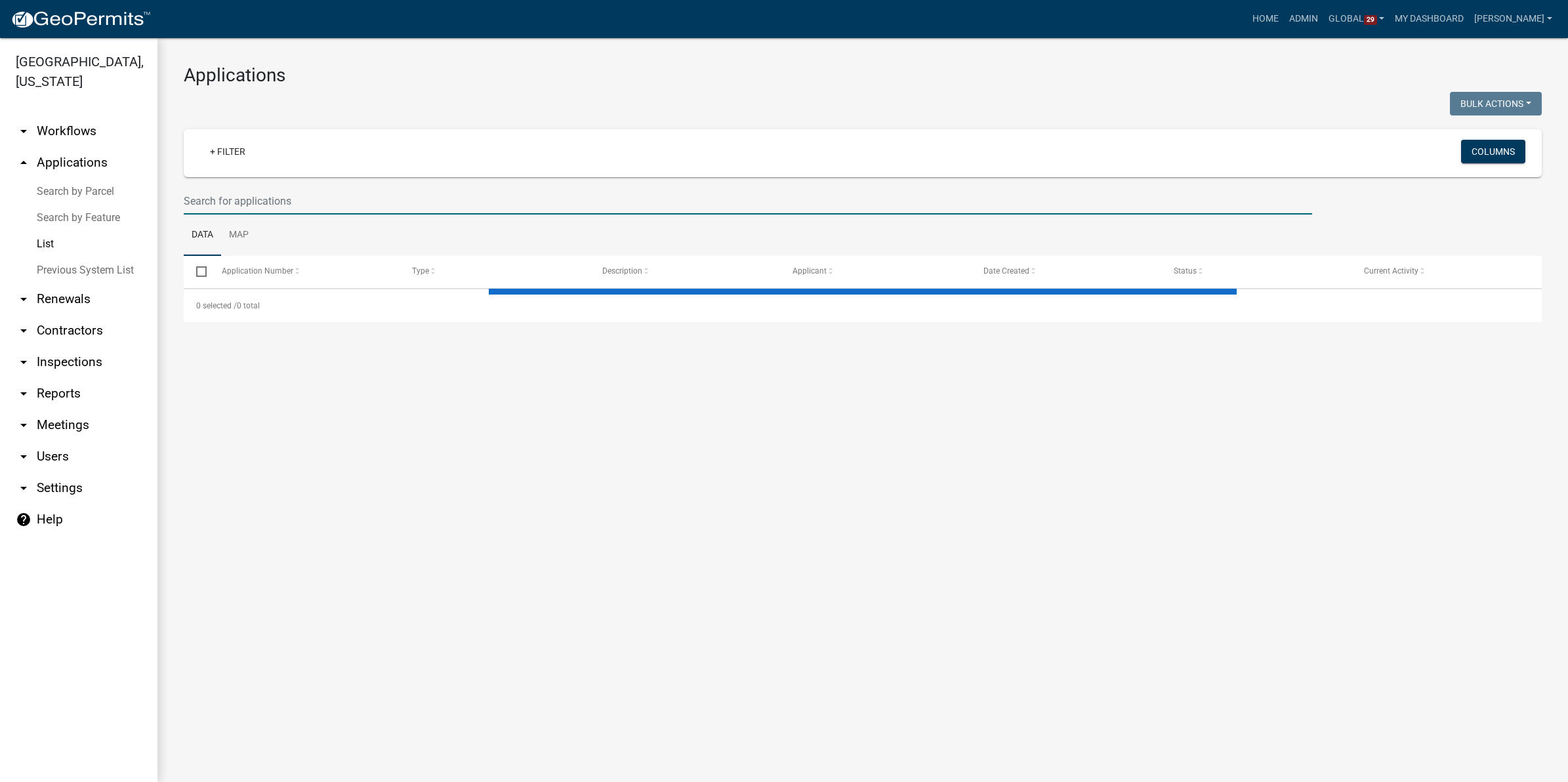
click at [227, 191] on input "text" at bounding box center [748, 201] width 1129 height 27
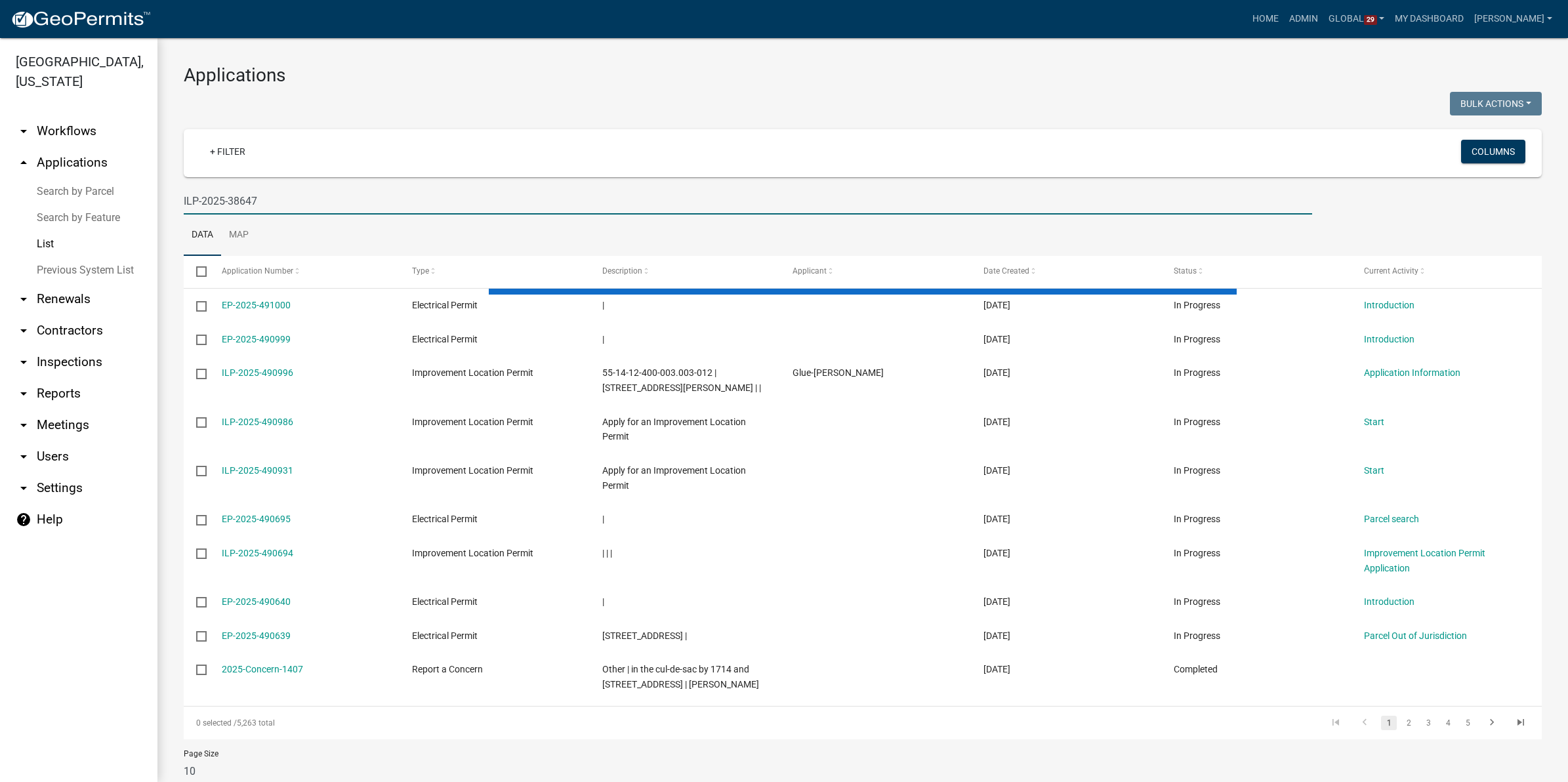
type input "ILP-2025-38647"
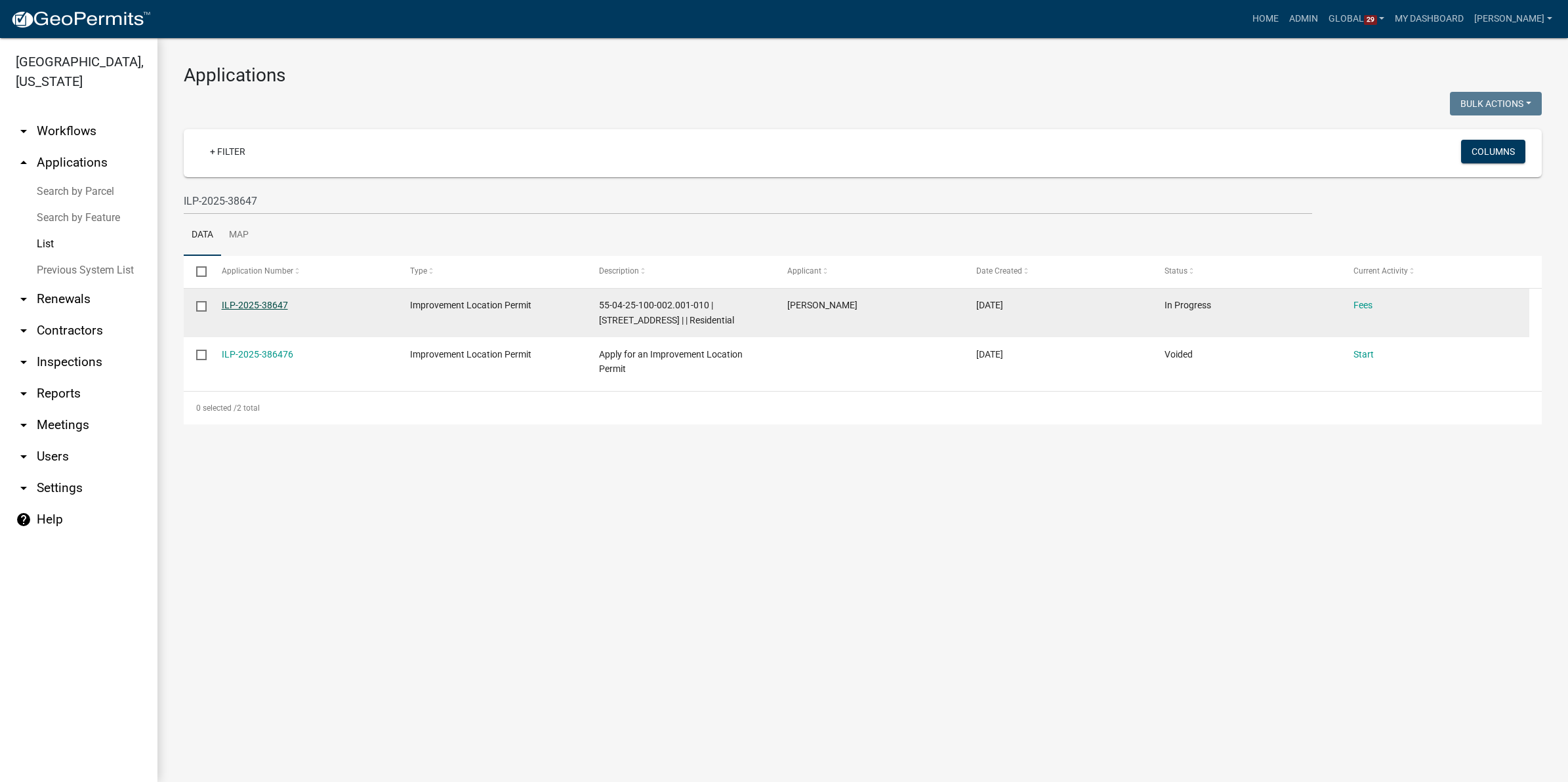
click at [234, 305] on link "ILP-2025-38647" at bounding box center [255, 305] width 66 height 11
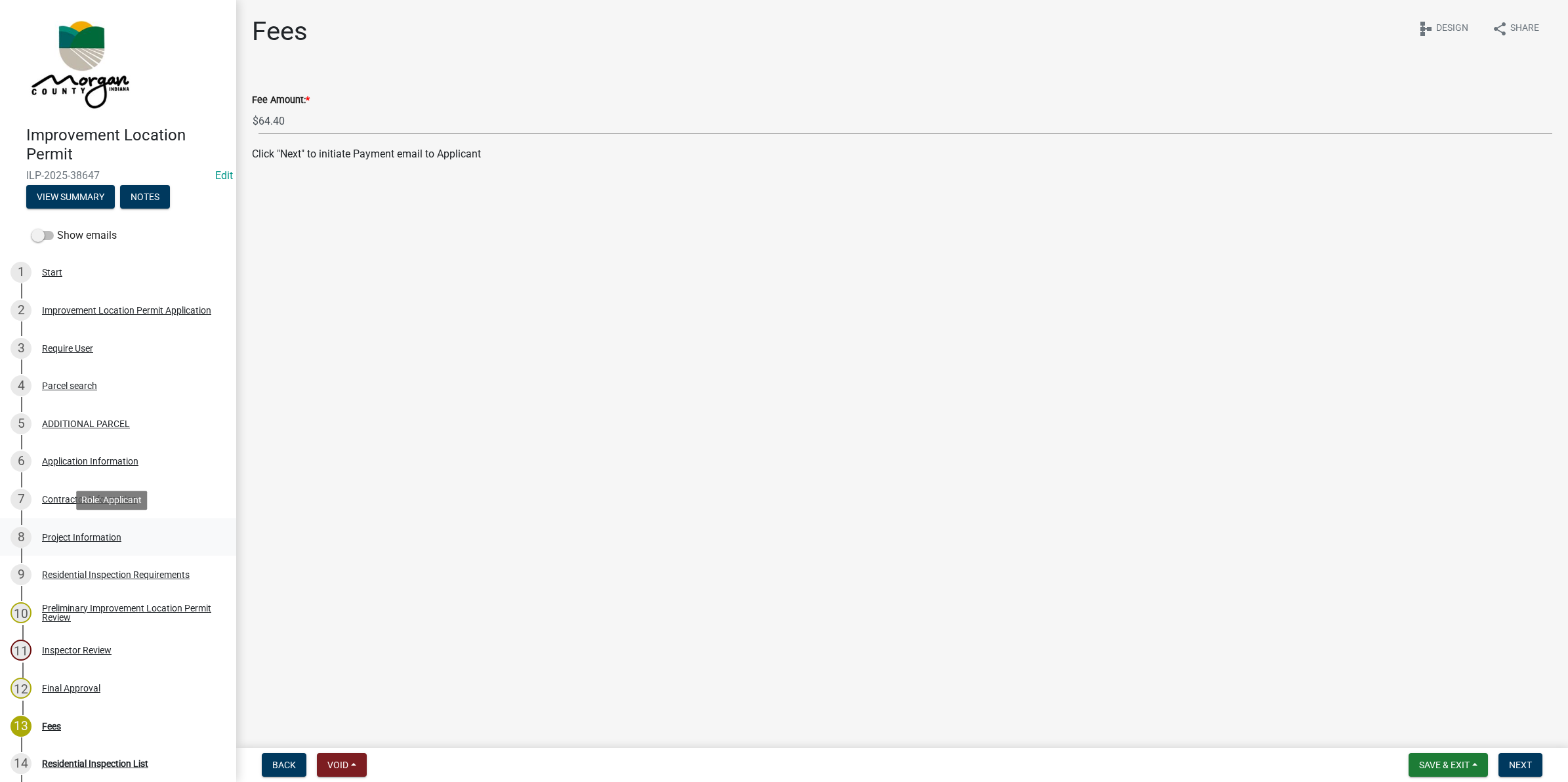
click at [65, 530] on div "8 Project Information" at bounding box center [113, 537] width 204 height 21
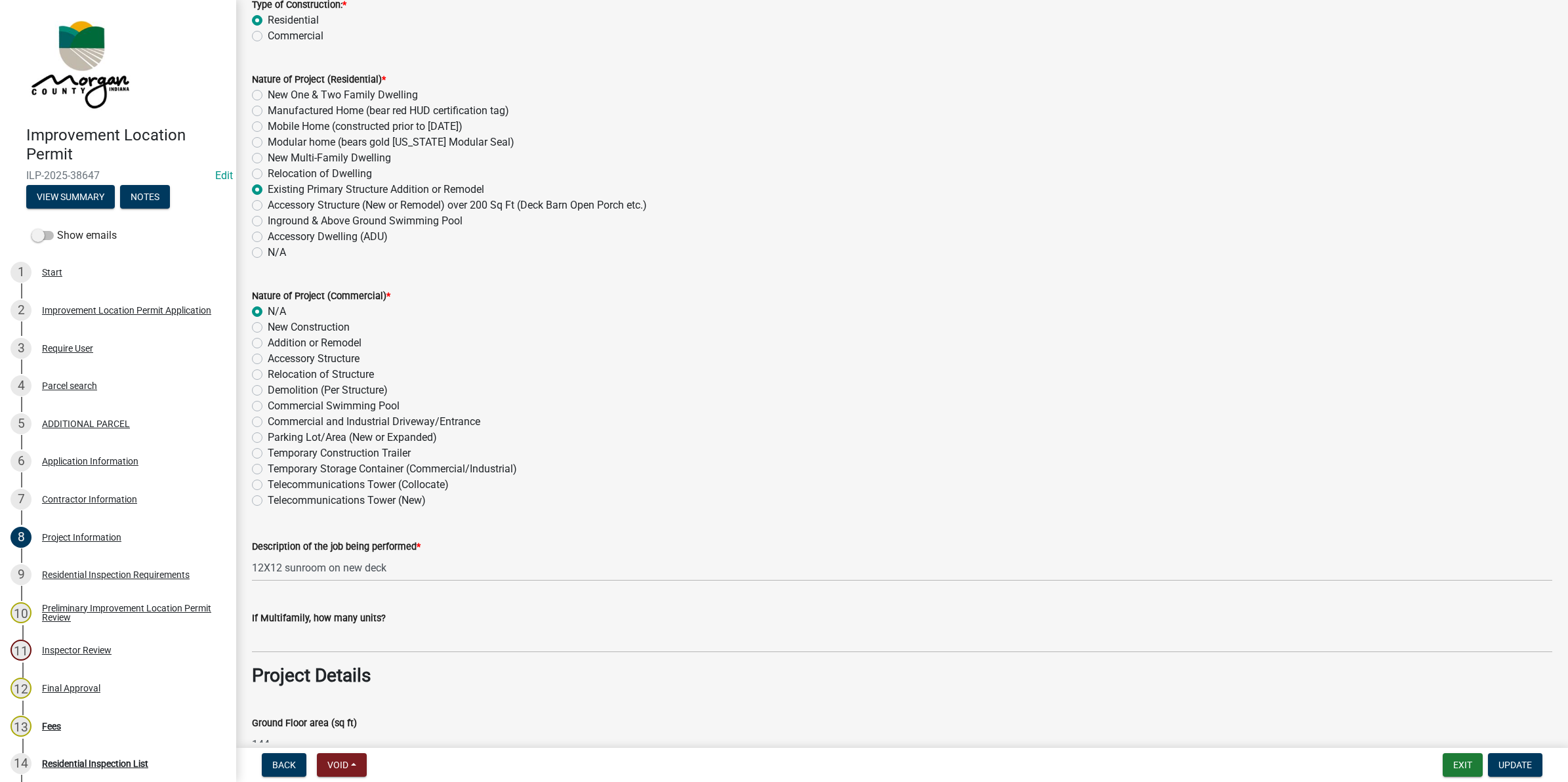
scroll to position [164, 0]
